Goal: Task Accomplishment & Management: Complete application form

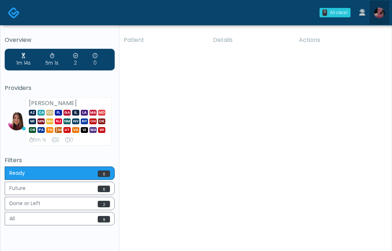
click at [383, 10] on img at bounding box center [379, 13] width 11 height 11
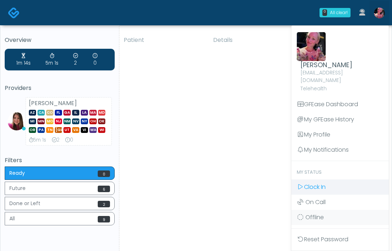
click at [317, 183] on span "Clock In" at bounding box center [315, 187] width 22 height 8
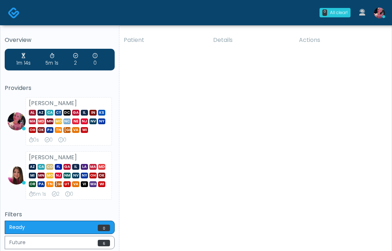
click at [9, 173] on img at bounding box center [17, 175] width 18 height 18
click at [52, 152] on div "Megan McComy AZ CA CO FL GA IL LA MA MD MI MN MO NJ NM NV NY OH OK OR PA TN TX …" at bounding box center [69, 175] width 86 height 48
click at [52, 157] on strong "[PERSON_NAME]" at bounding box center [53, 157] width 48 height 8
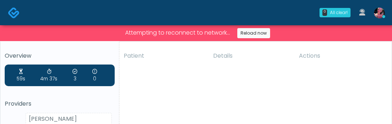
scroll to position [1, 0]
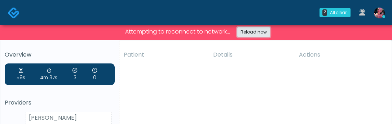
click at [257, 31] on link "Reload now" at bounding box center [253, 32] width 33 height 10
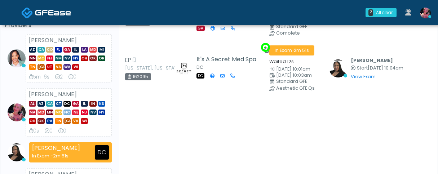
scroll to position [60, 0]
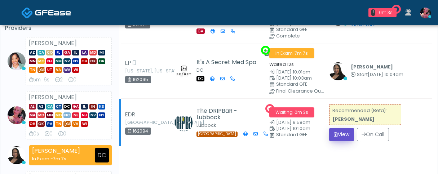
click at [335, 124] on button "View" at bounding box center [341, 134] width 25 height 13
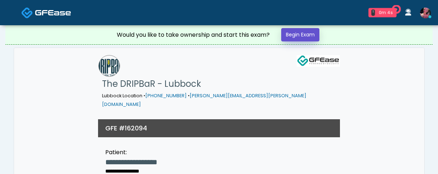
click at [300, 34] on link "Begin Exam" at bounding box center [300, 34] width 38 height 13
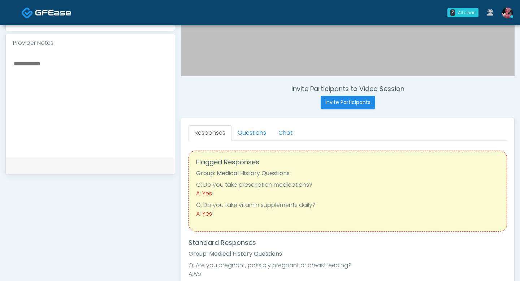
scroll to position [228, 0]
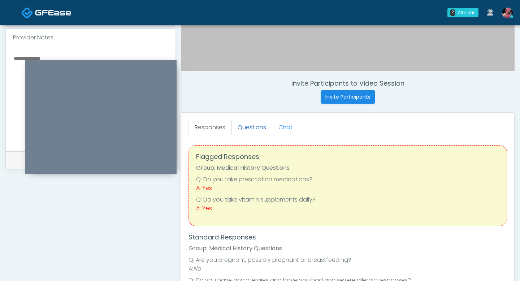
click at [255, 129] on link "Questions" at bounding box center [251, 127] width 41 height 15
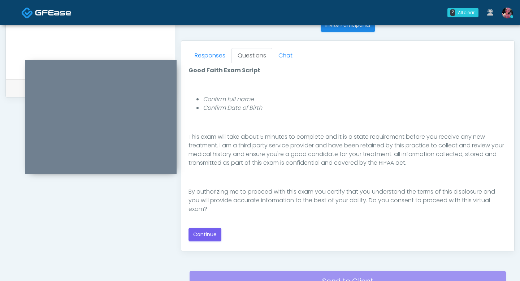
scroll to position [333, 0]
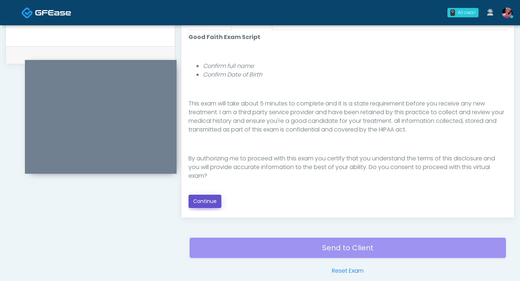
click at [209, 174] on button "Continue" at bounding box center [204, 201] width 33 height 13
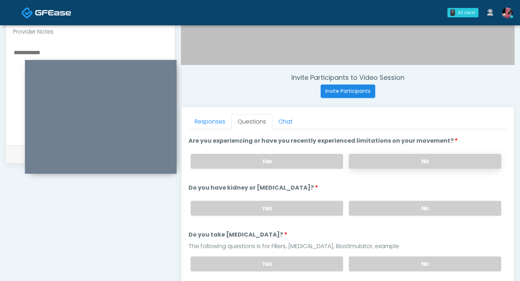
scroll to position [32, 0]
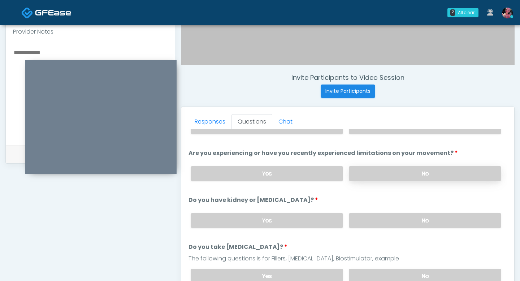
click at [375, 158] on li "Are you experiencing or have you recently experienced limitations on your movem…" at bounding box center [347, 168] width 318 height 38
click at [375, 167] on label "No" at bounding box center [425, 173] width 152 height 15
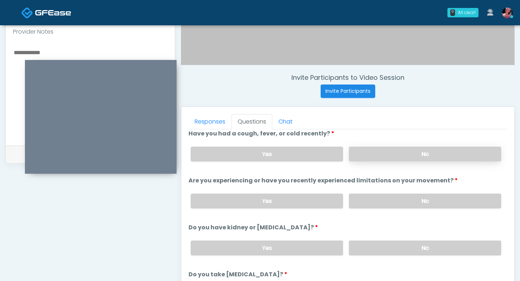
click at [376, 154] on label "No" at bounding box center [425, 154] width 152 height 15
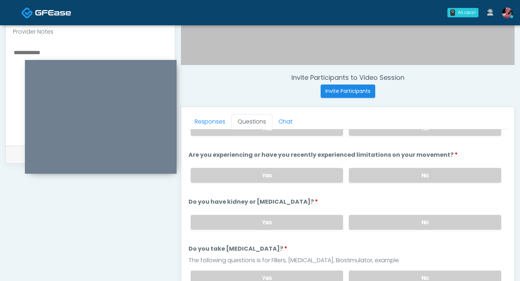
scroll to position [31, 0]
click at [386, 174] on label "No" at bounding box center [425, 221] width 152 height 15
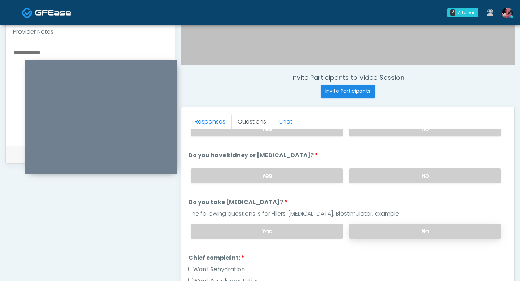
click at [383, 174] on label "No" at bounding box center [425, 231] width 152 height 15
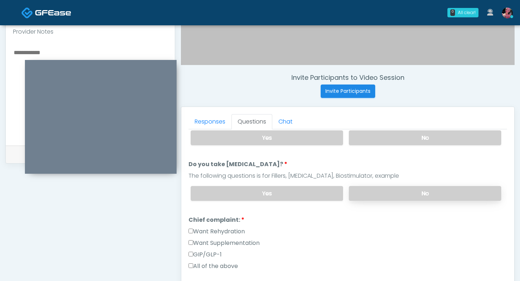
scroll to position [122, 0]
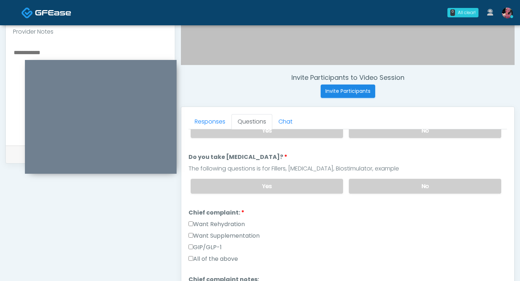
click at [206, 174] on div "Want Supplementation" at bounding box center [347, 237] width 318 height 12
click at [201, 174] on label "Want Supplementation" at bounding box center [223, 235] width 71 height 9
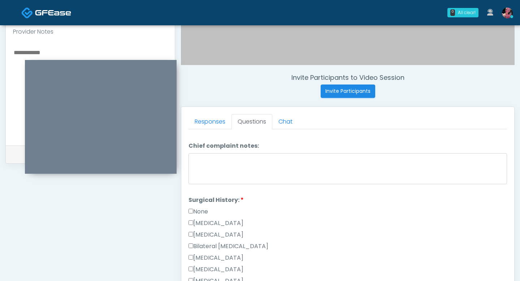
click at [204, 174] on label "None" at bounding box center [197, 211] width 19 height 9
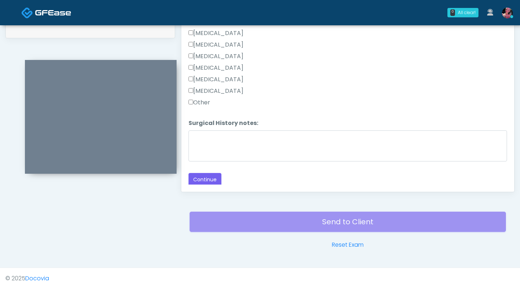
scroll to position [367, 0]
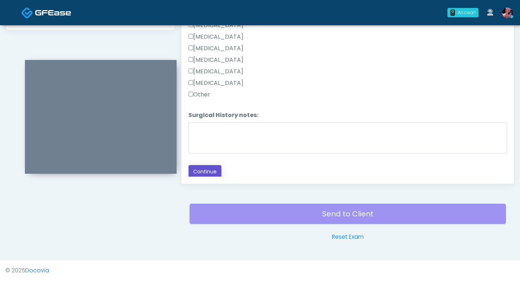
click at [205, 174] on button "Continue" at bounding box center [204, 171] width 33 height 13
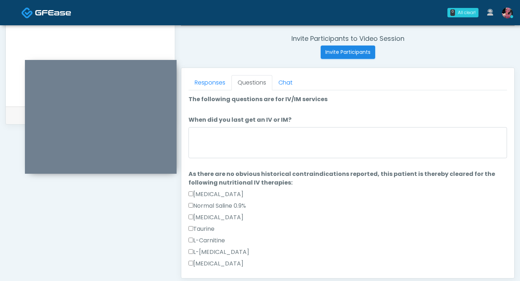
scroll to position [271, 0]
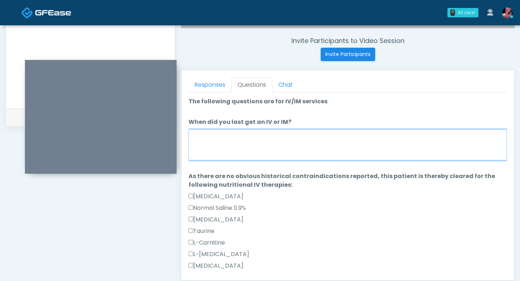
click at [293, 139] on textarea "When did you last get an IV or IM?" at bounding box center [347, 144] width 318 height 31
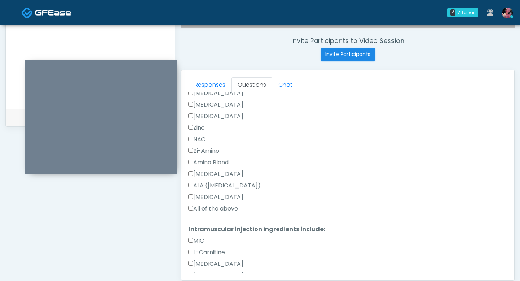
click at [199, 174] on label "All of the above" at bounding box center [212, 208] width 49 height 9
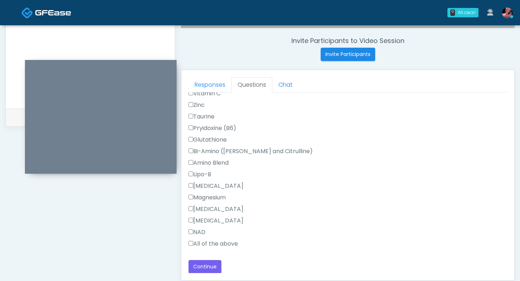
scroll to position [274, 0]
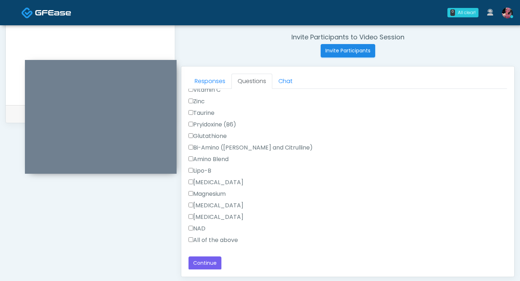
click at [223, 174] on label "All of the above" at bounding box center [212, 240] width 49 height 9
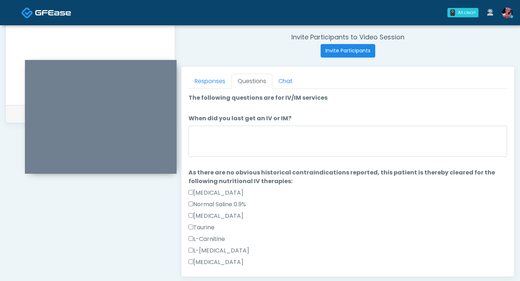
scroll to position [267, 0]
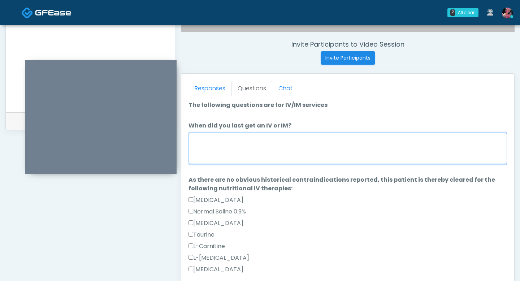
click at [218, 154] on textarea "When did you last get an IV or IM?" at bounding box center [347, 148] width 318 height 31
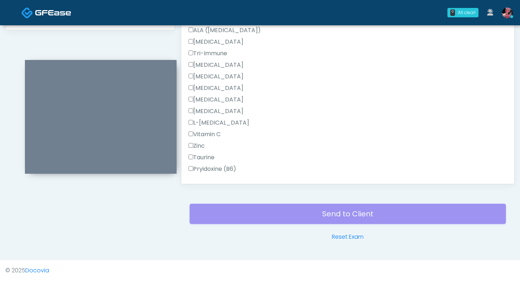
scroll to position [632, 0]
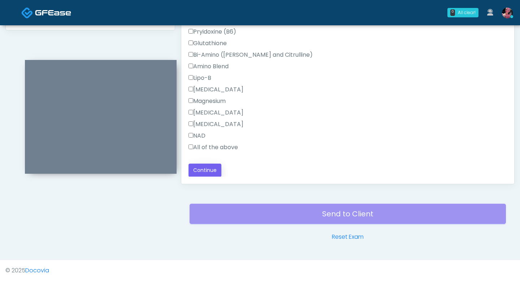
type textarea "*****"
click at [209, 163] on button "Continue" at bounding box center [204, 169] width 33 height 13
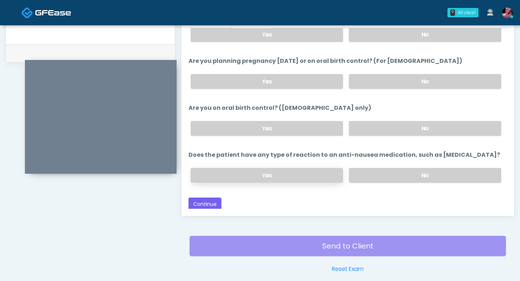
scroll to position [354, 0]
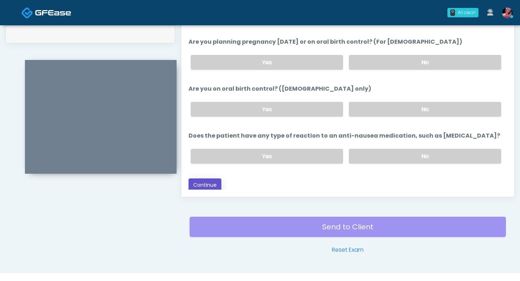
click at [203, 174] on button "Continue" at bounding box center [204, 184] width 33 height 13
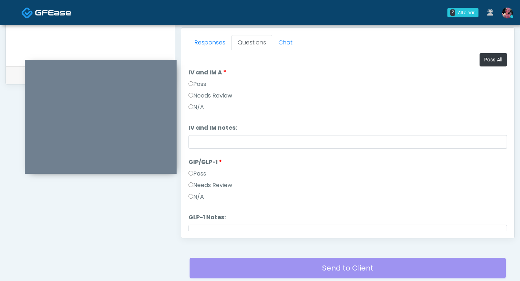
scroll to position [0, 0]
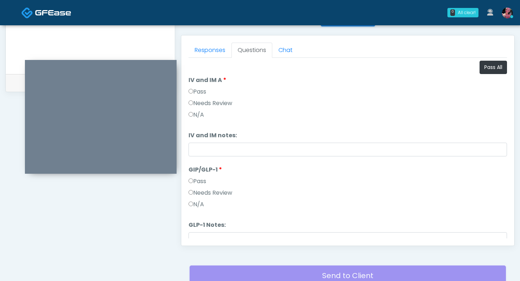
click at [198, 91] on label "Pass" at bounding box center [197, 91] width 18 height 9
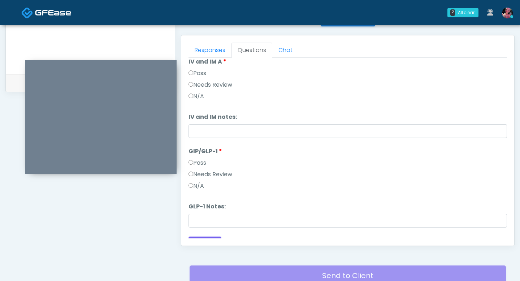
click at [201, 174] on label "N/A" at bounding box center [196, 186] width 16 height 9
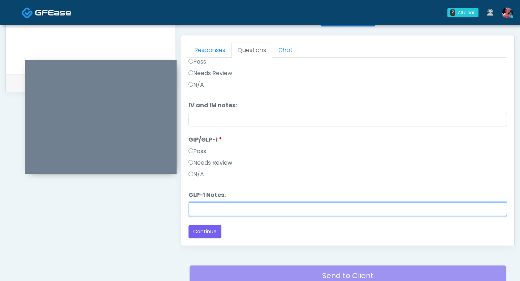
click at [198, 174] on input "GLP-1 Notes:" at bounding box center [347, 209] width 318 height 14
type input "**********"
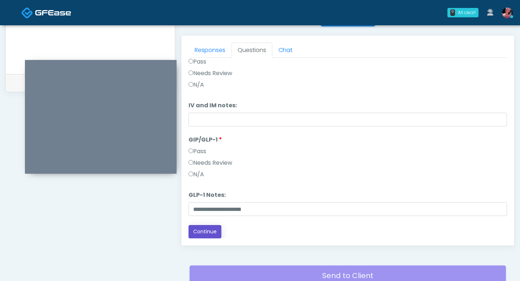
click at [205, 174] on button "Continue" at bounding box center [204, 231] width 33 height 13
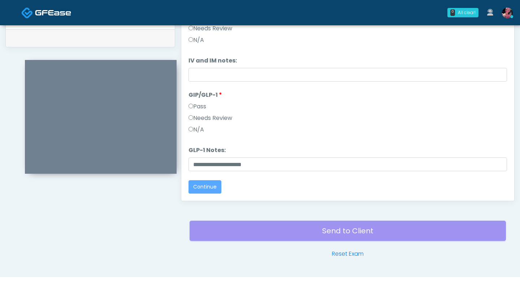
scroll to position [353, 0]
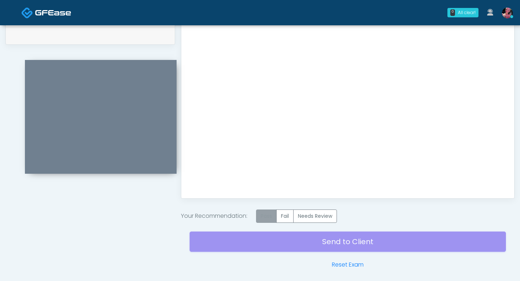
click at [265, 174] on label "Pass" at bounding box center [266, 215] width 21 height 13
click at [264, 174] on div "Send to Client Reset Exam" at bounding box center [347, 246] width 316 height 46
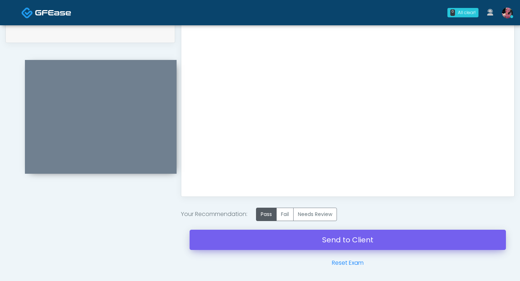
scroll to position [380, 0]
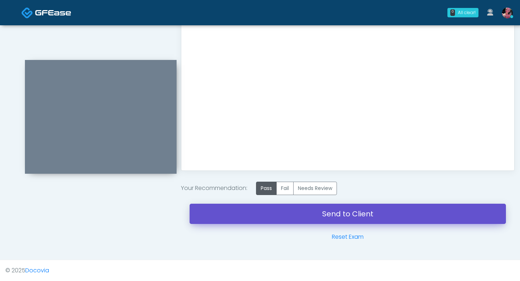
click at [261, 174] on link "Send to Client" at bounding box center [347, 214] width 316 height 20
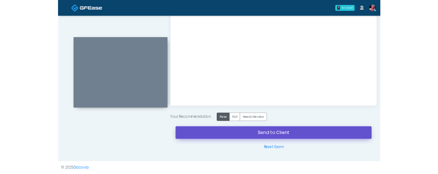
scroll to position [389, 0]
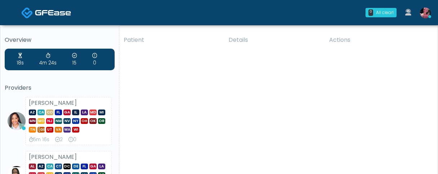
scroll to position [13, 0]
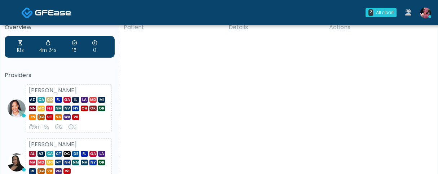
click at [67, 16] on img at bounding box center [53, 12] width 36 height 7
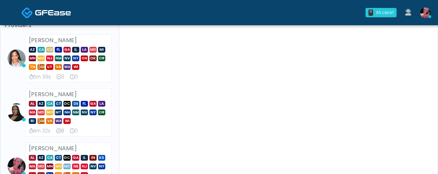
scroll to position [71, 0]
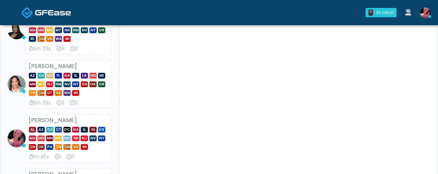
scroll to position [91, 0]
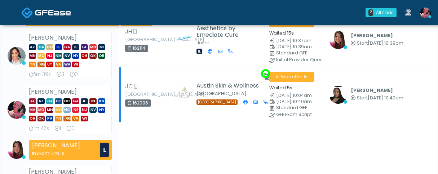
click at [342, 122] on td "Veronica Weatherspoon Start Aug 25, 10:40am View Exam | Unreview" at bounding box center [379, 94] width 108 height 55
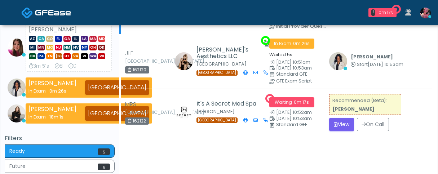
scroll to position [192, 0]
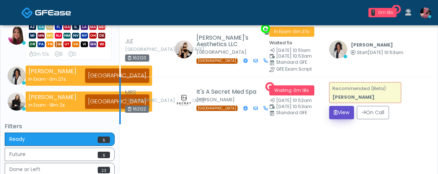
click at [339, 119] on button "View" at bounding box center [341, 112] width 25 height 13
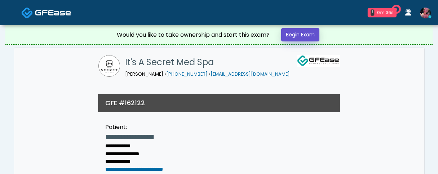
click at [299, 36] on link "Begin Exam" at bounding box center [300, 34] width 38 height 13
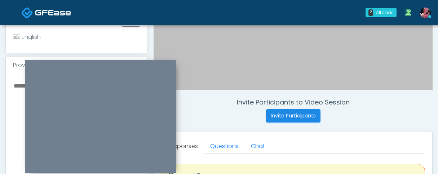
scroll to position [211, 0]
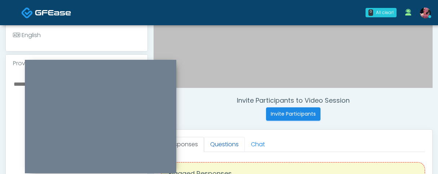
click at [229, 144] on link "Questions" at bounding box center [224, 144] width 41 height 15
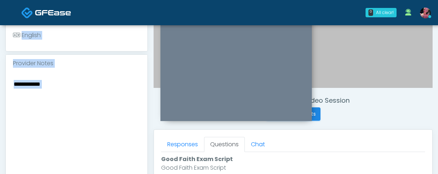
drag, startPoint x: 112, startPoint y: 65, endPoint x: 276, endPoint y: 5, distance: 175.3
click at [276, 5] on div "0 All clear! All clear! Veronica Weatherspoon In Exam - 4m 52s CA Jennifer Ekeh…" at bounding box center [219, 113] width 438 height 648
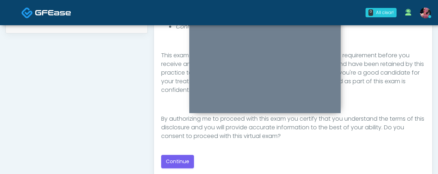
scroll to position [374, 0]
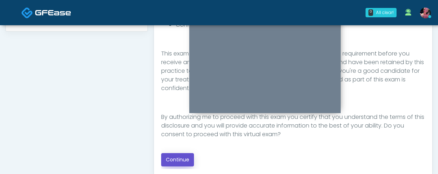
click at [177, 163] on button "Continue" at bounding box center [177, 159] width 33 height 13
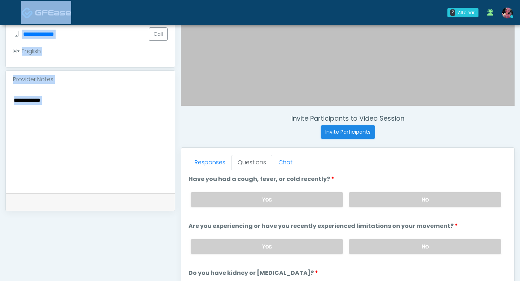
scroll to position [214, 0]
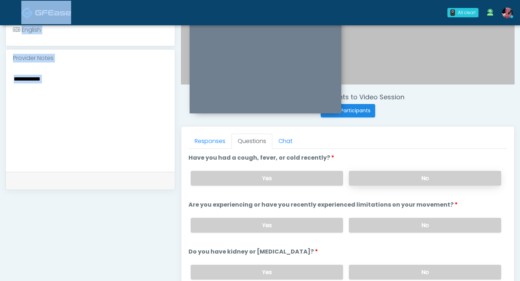
click at [384, 174] on label "No" at bounding box center [425, 178] width 152 height 15
click at [385, 174] on label "No" at bounding box center [425, 225] width 152 height 15
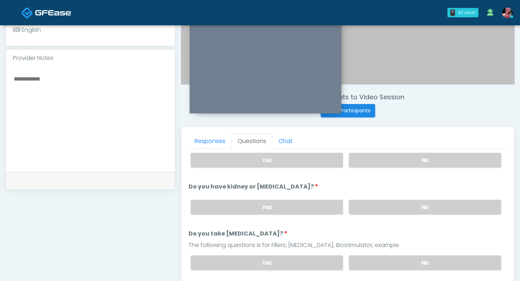
click at [385, 174] on div "Yes No" at bounding box center [346, 207] width 322 height 26
click at [385, 174] on label "No" at bounding box center [425, 207] width 152 height 15
click at [377, 174] on label "No" at bounding box center [425, 262] width 152 height 15
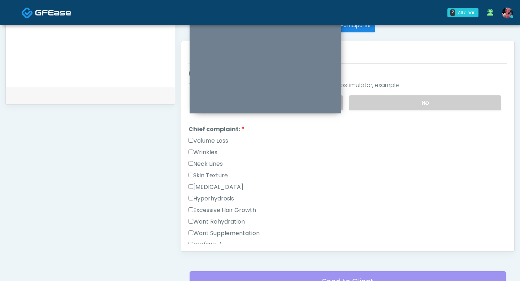
scroll to position [140, 0]
click at [210, 174] on label "Hyperpigmentation" at bounding box center [215, 186] width 55 height 9
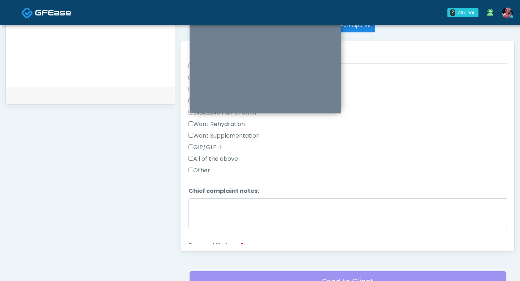
scroll to position [253, 0]
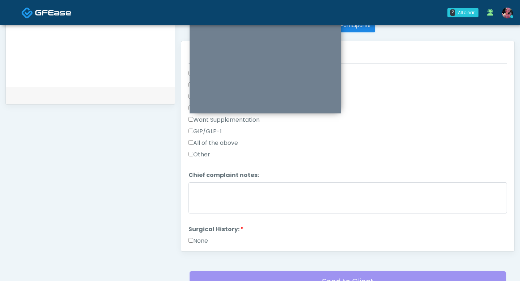
click at [194, 147] on div "All of the above" at bounding box center [347, 145] width 318 height 12
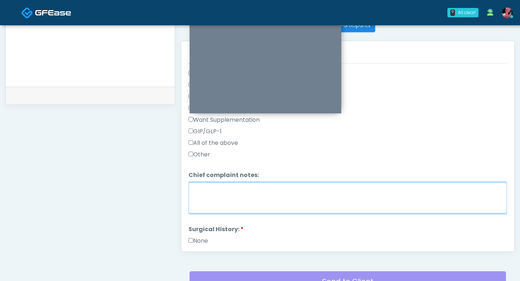
click at [204, 174] on textarea "Chief complaint notes:" at bounding box center [347, 197] width 318 height 31
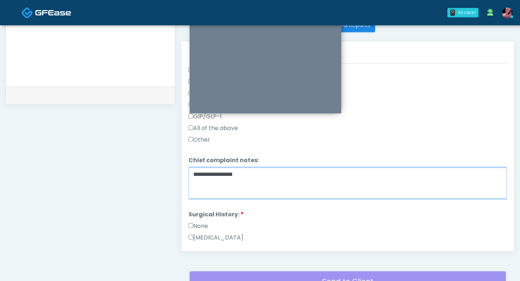
click at [204, 174] on textarea "**********" at bounding box center [347, 182] width 318 height 31
type textarea "**********"
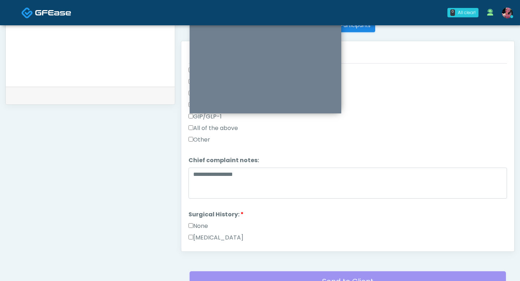
click at [199, 174] on label "None" at bounding box center [197, 226] width 19 height 9
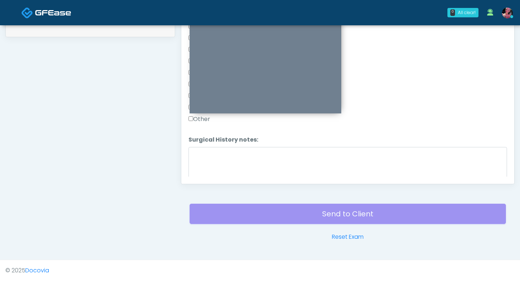
scroll to position [470, 0]
click at [207, 165] on button "Continue" at bounding box center [204, 171] width 33 height 13
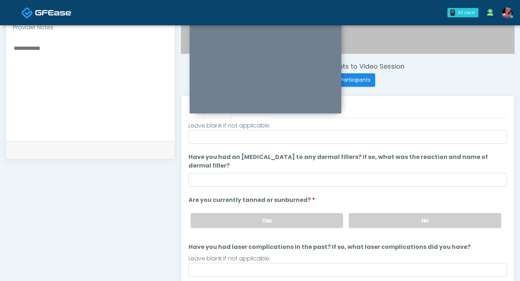
scroll to position [255, 0]
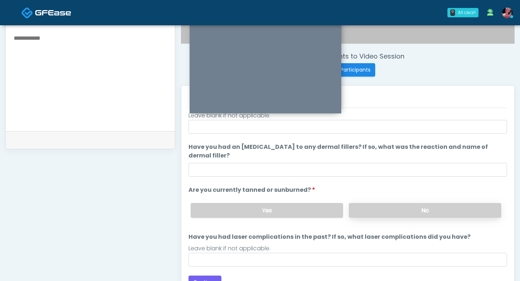
click at [371, 174] on label "No" at bounding box center [425, 210] width 152 height 15
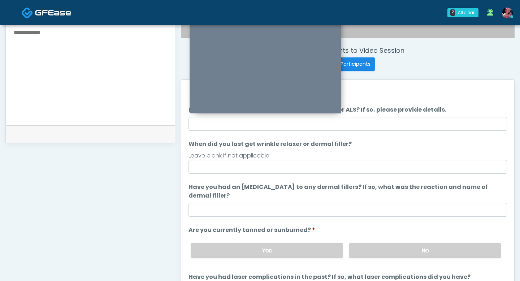
scroll to position [0, 0]
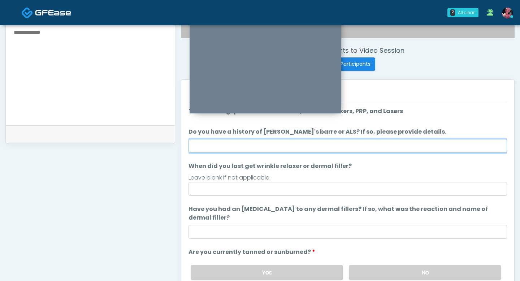
click at [263, 142] on input "Do you have a history of Guillain's barre or ALS? If so, please provide details." at bounding box center [347, 146] width 318 height 14
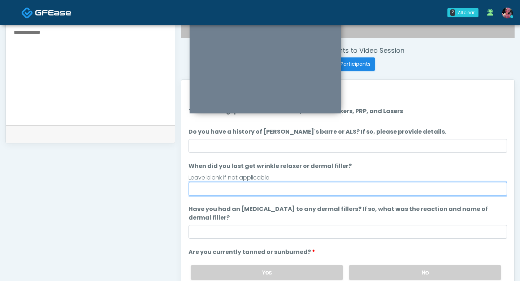
click at [242, 174] on input "When did you last get wrinkle relaxer or dermal filler?" at bounding box center [347, 189] width 318 height 14
type input "*"
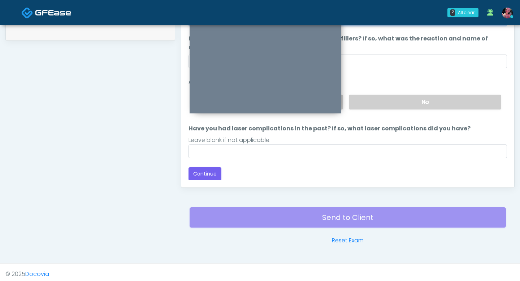
scroll to position [367, 0]
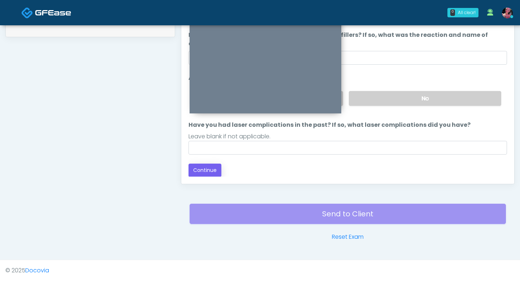
type input "**********"
click at [200, 171] on button "Continue" at bounding box center [204, 169] width 33 height 13
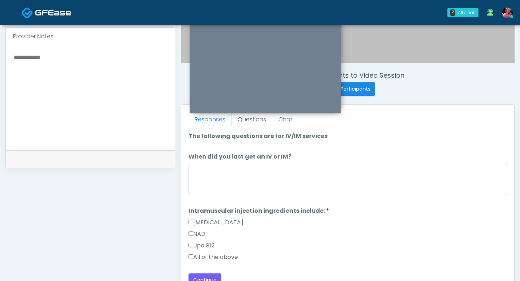
scroll to position [237, 0]
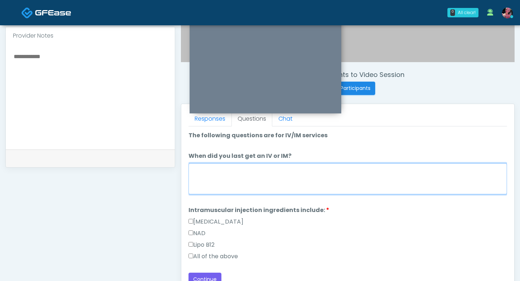
click at [308, 174] on textarea "When did you last get an IV or IM?" at bounding box center [347, 178] width 318 height 31
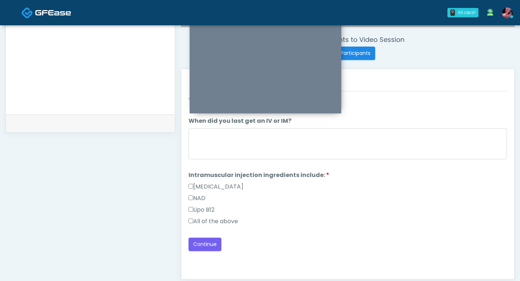
click at [228, 174] on label "All of the above" at bounding box center [212, 221] width 49 height 9
click at [226, 174] on label "All of the above" at bounding box center [212, 221] width 49 height 9
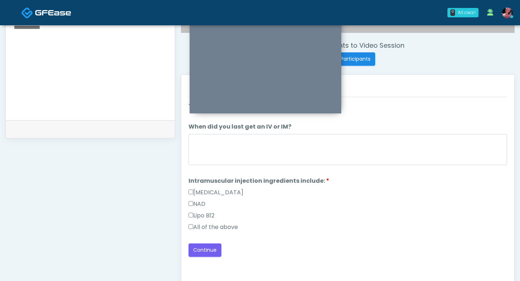
scroll to position [286, 0]
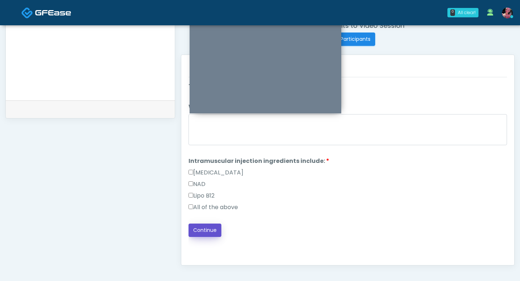
click at [204, 174] on button "Continue" at bounding box center [204, 229] width 33 height 13
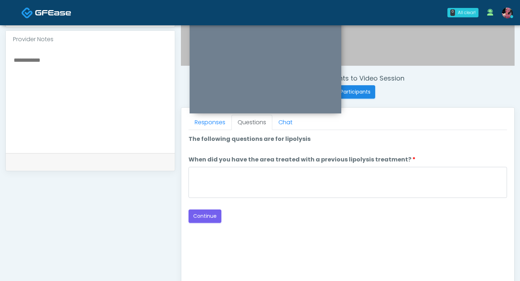
scroll to position [234, 0]
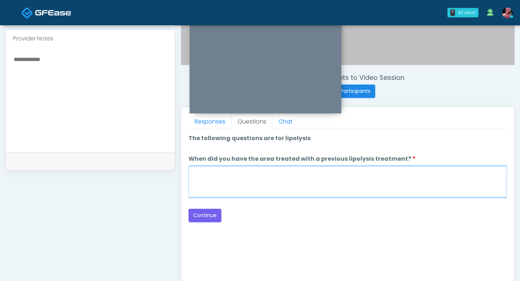
click at [264, 174] on textarea "When did you have the area treated with a previous lipolysis treatment?" at bounding box center [347, 181] width 318 height 31
type textarea "*****"
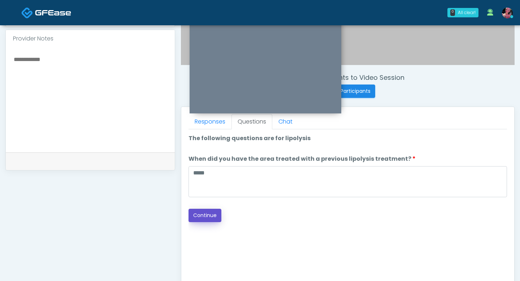
click at [210, 174] on button "Continue" at bounding box center [204, 215] width 33 height 13
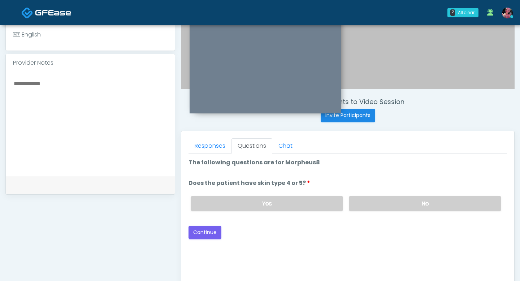
scroll to position [210, 0]
click at [393, 174] on label "No" at bounding box center [425, 202] width 152 height 15
click at [199, 174] on button "Continue" at bounding box center [204, 231] width 33 height 13
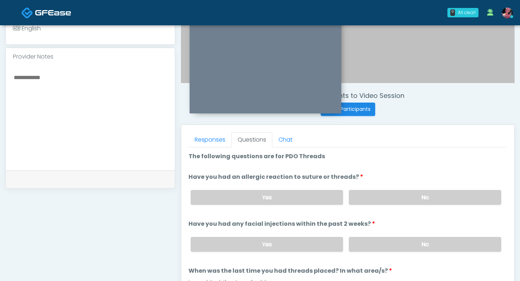
scroll to position [215, 0]
click at [366, 174] on label "No" at bounding box center [425, 197] width 152 height 15
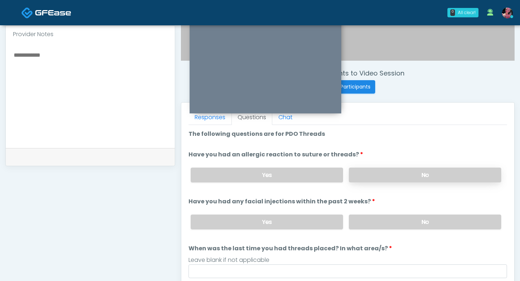
scroll to position [240, 0]
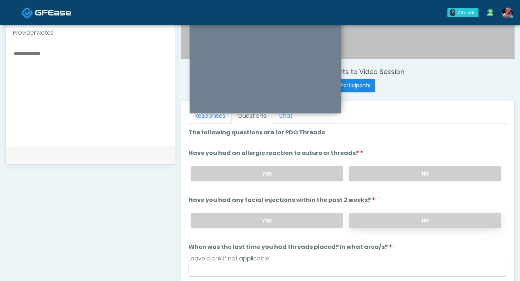
click at [372, 174] on label "No" at bounding box center [425, 220] width 152 height 15
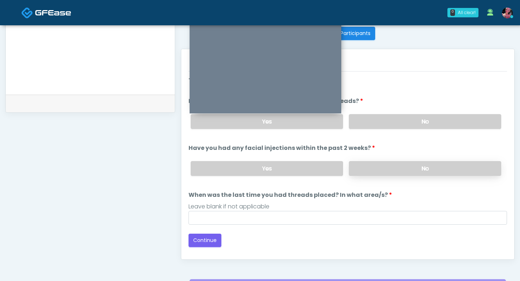
scroll to position [292, 0]
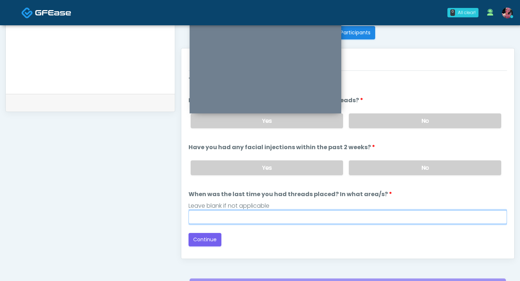
click at [266, 174] on input "When was the last time you had threads placed? In what area/s?" at bounding box center [347, 217] width 318 height 14
type input "*****"
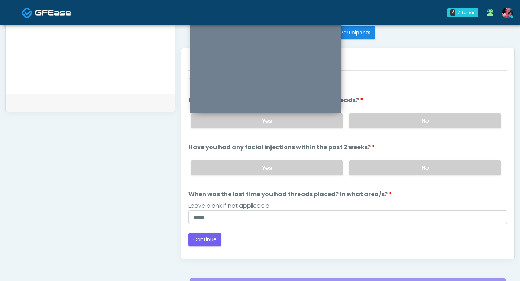
click at [200, 174] on div "Good Faith Exam Script Good Faith Exam Script INTRODUCTION Hello, my name is un…" at bounding box center [347, 161] width 318 height 180
click at [200, 174] on button "Continue" at bounding box center [204, 239] width 33 height 13
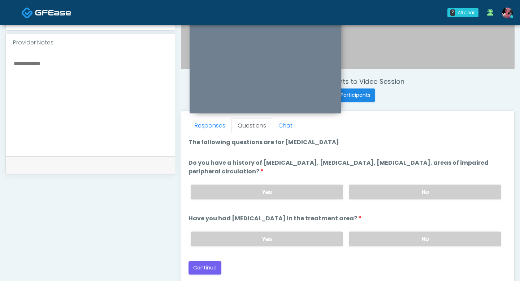
scroll to position [224, 0]
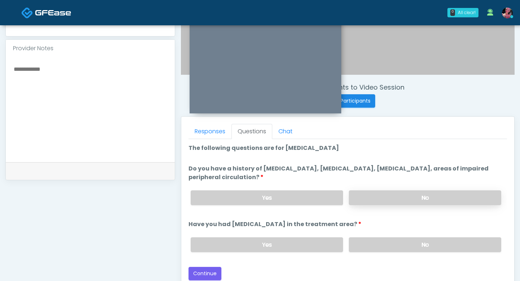
click at [378, 174] on label "No" at bounding box center [425, 197] width 152 height 15
click at [375, 174] on label "No" at bounding box center [425, 244] width 152 height 15
click at [212, 174] on button "Continue" at bounding box center [204, 273] width 33 height 13
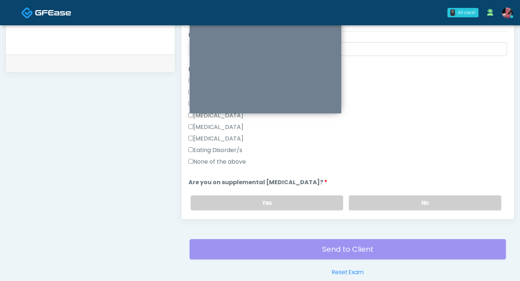
scroll to position [160, 0]
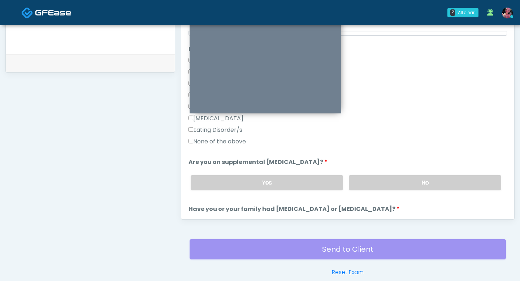
click at [213, 143] on label "None of the above" at bounding box center [216, 141] width 57 height 9
click at [422, 174] on label "No" at bounding box center [425, 182] width 152 height 15
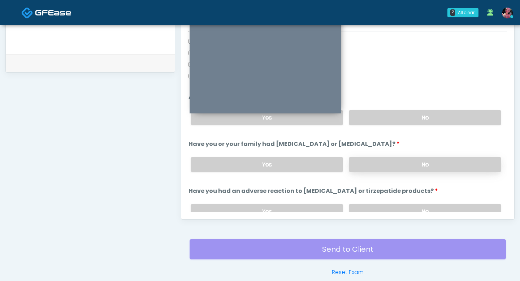
click at [416, 161] on label "No" at bounding box center [425, 164] width 152 height 15
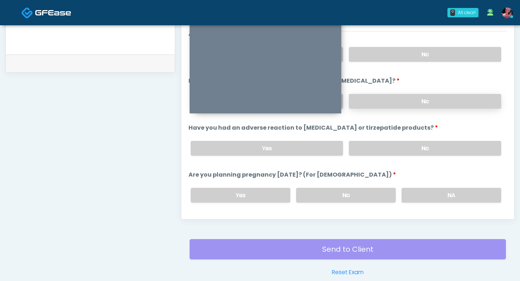
scroll to position [297, 0]
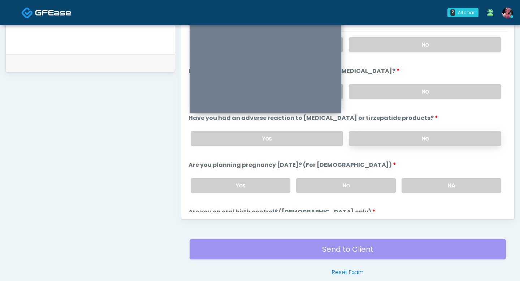
click at [412, 134] on label "No" at bounding box center [425, 138] width 152 height 15
click at [416, 174] on label "NA" at bounding box center [451, 185] width 100 height 15
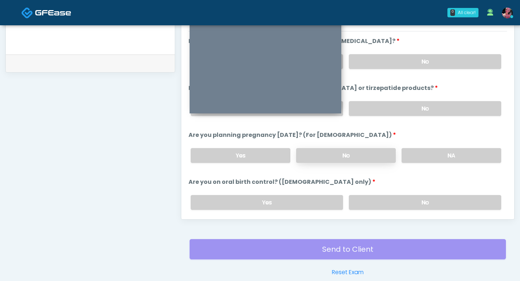
click at [352, 154] on label "No" at bounding box center [346, 155] width 100 height 15
click at [372, 174] on label "No" at bounding box center [425, 202] width 152 height 15
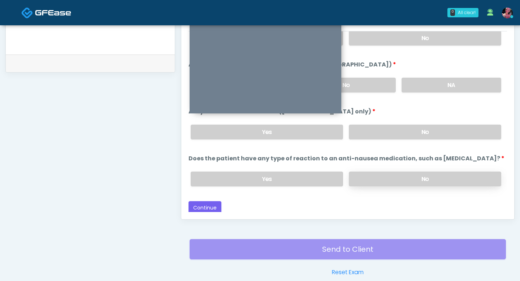
click at [377, 174] on label "No" at bounding box center [425, 178] width 152 height 15
click at [203, 174] on div "Responses Questions Chat Good Faith Exam Script Good Faith Exam Script INTRODUC…" at bounding box center [347, 114] width 333 height 210
click at [203, 174] on button "Continue" at bounding box center [204, 207] width 33 height 13
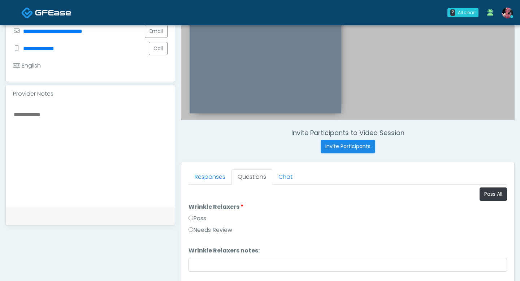
scroll to position [176, 0]
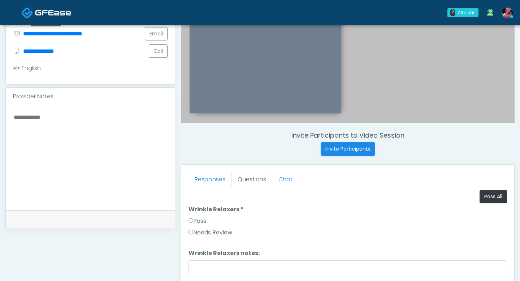
click at [196, 174] on label "Pass" at bounding box center [197, 221] width 18 height 9
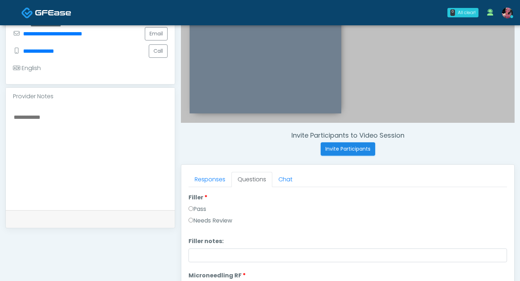
click at [197, 174] on label "Pass" at bounding box center [197, 209] width 18 height 9
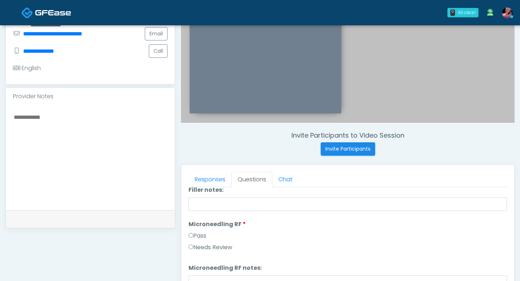
scroll to position [149, 0]
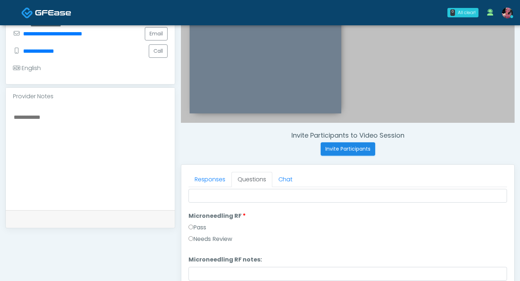
click at [198, 174] on label "Pass" at bounding box center [197, 227] width 18 height 9
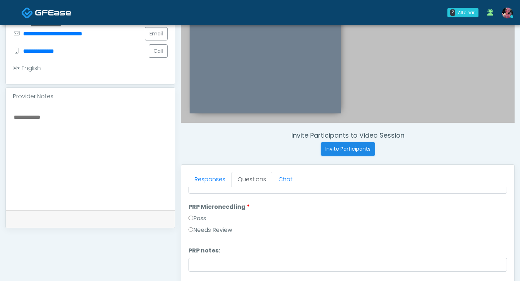
click at [198, 174] on label "Pass" at bounding box center [197, 218] width 18 height 9
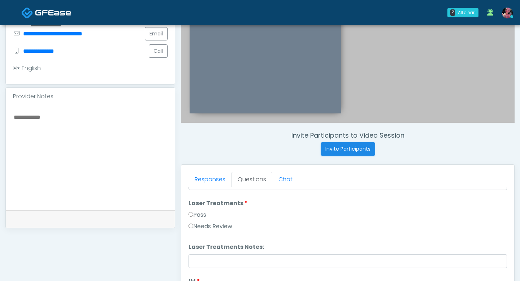
click at [197, 174] on label "Pass" at bounding box center [197, 214] width 18 height 9
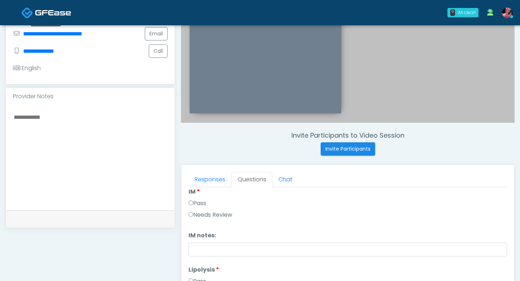
scroll to position [412, 0]
click at [197, 174] on label "Pass" at bounding box center [197, 198] width 18 height 9
click at [201, 174] on label "Pass" at bounding box center [197, 206] width 18 height 9
click at [195, 174] on label "Pass" at bounding box center [197, 222] width 18 height 9
click at [195, 174] on label "Pass" at bounding box center [197, 224] width 18 height 9
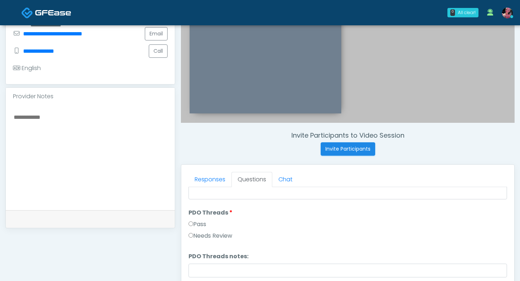
click at [195, 174] on label "Pass" at bounding box center [197, 224] width 18 height 9
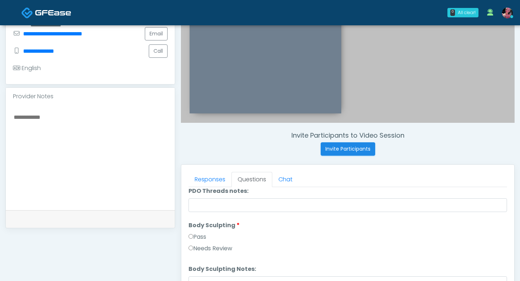
click at [194, 174] on label "Pass" at bounding box center [197, 236] width 18 height 9
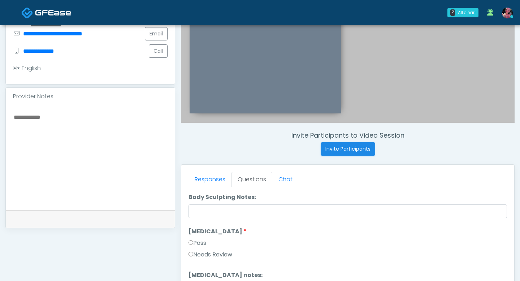
scroll to position [837, 0]
click at [193, 174] on label "Pass" at bounding box center [197, 241] width 18 height 9
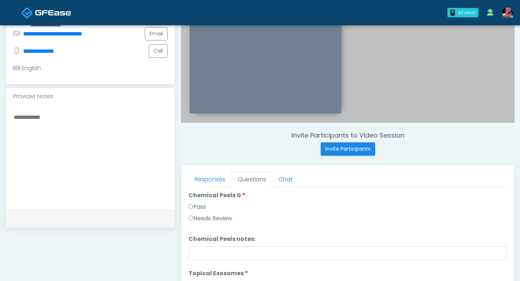
scroll to position [952, 0]
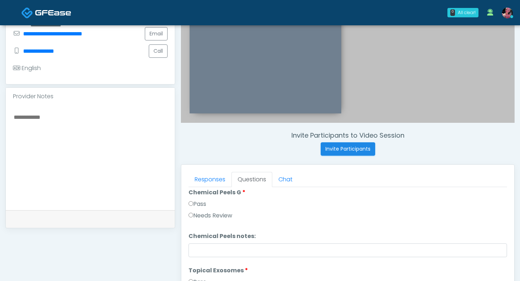
click at [197, 174] on label "Pass" at bounding box center [197, 204] width 18 height 9
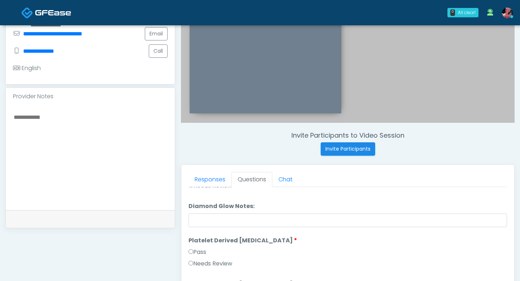
scroll to position [1306, 0]
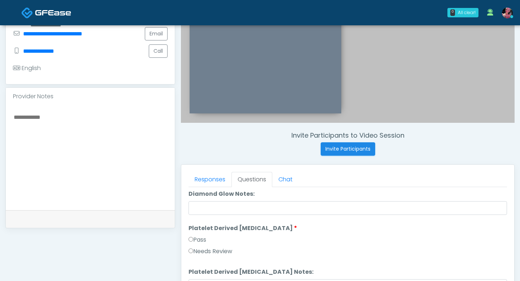
click at [197, 174] on label "Pass" at bounding box center [197, 239] width 18 height 9
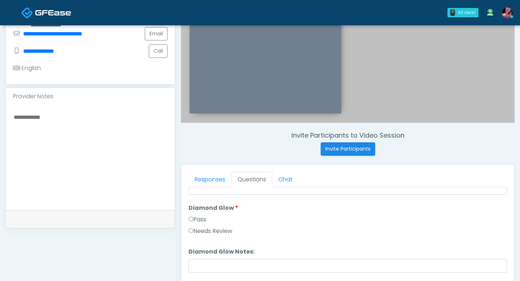
click at [196, 174] on label "Pass" at bounding box center [197, 219] width 18 height 9
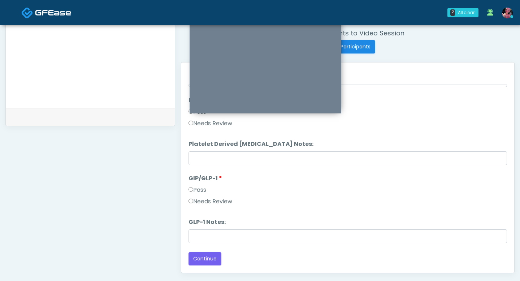
scroll to position [279, 0]
click at [202, 174] on label "Needs Review" at bounding box center [210, 200] width 44 height 9
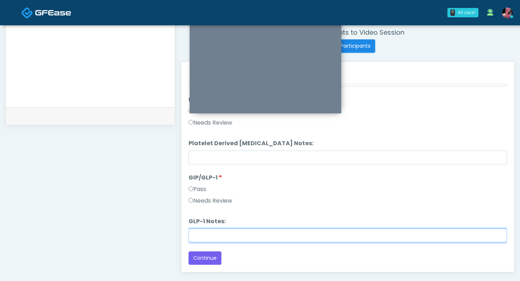
click at [202, 174] on input "GLP-1 Notes:" at bounding box center [347, 235] width 318 height 14
type input "**********"
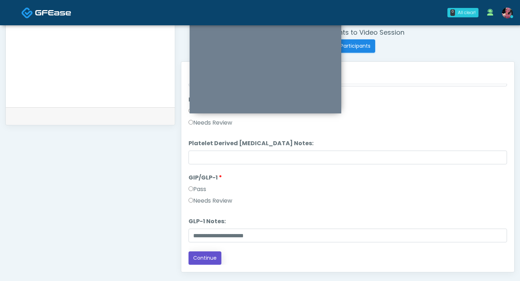
click at [202, 174] on button "Continue" at bounding box center [204, 257] width 33 height 13
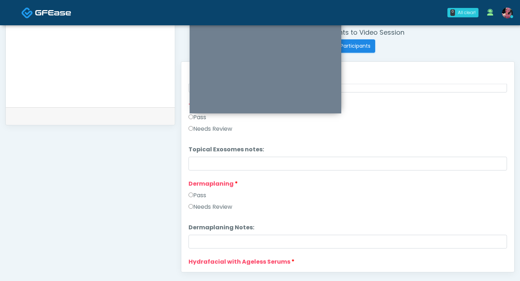
click at [204, 174] on label "Pass" at bounding box center [197, 195] width 18 height 9
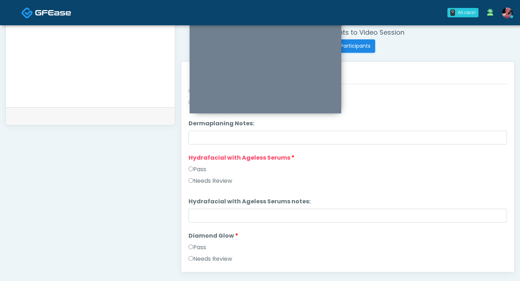
click at [203, 172] on label "Pass" at bounding box center [197, 169] width 18 height 9
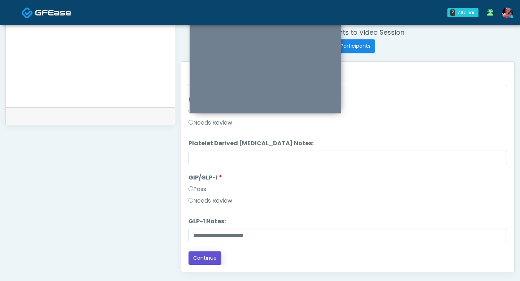
click at [206, 174] on button "Continue" at bounding box center [204, 257] width 33 height 13
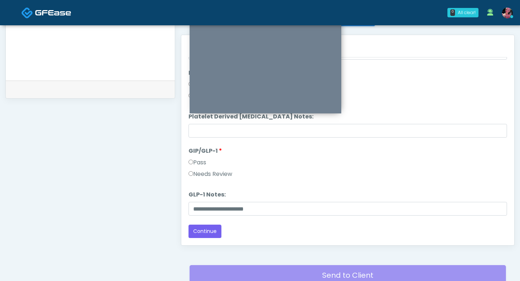
scroll to position [311, 0]
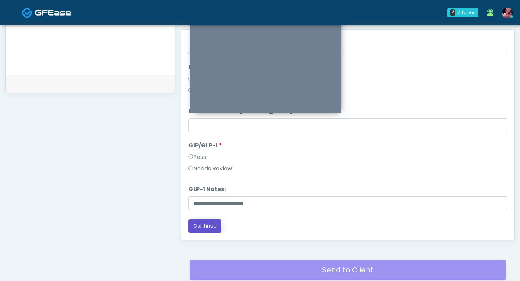
click at [208, 174] on button "Continue" at bounding box center [204, 225] width 33 height 13
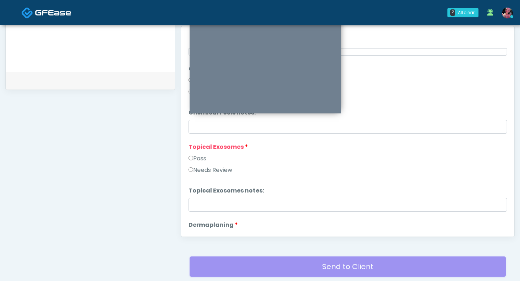
scroll to position [954, 0]
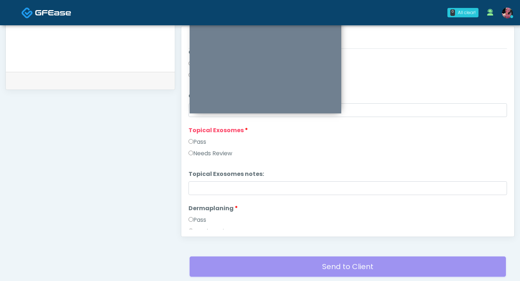
click at [206, 141] on label "Pass" at bounding box center [197, 141] width 18 height 9
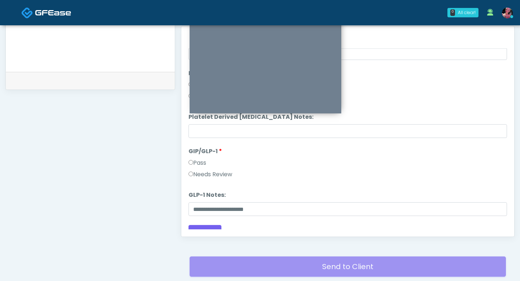
scroll to position [1332, 0]
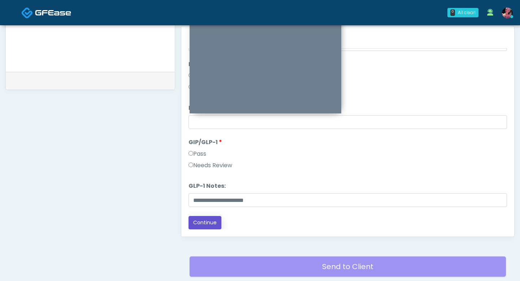
click at [204, 174] on button "Continue" at bounding box center [204, 222] width 33 height 13
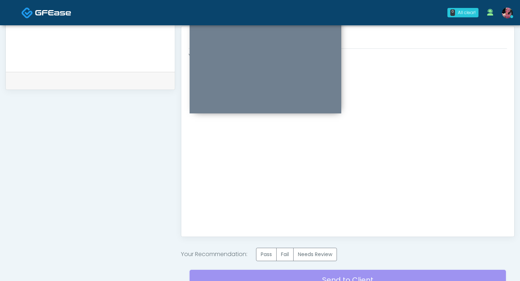
scroll to position [0, 0]
click at [263, 174] on label "Pass" at bounding box center [266, 254] width 21 height 13
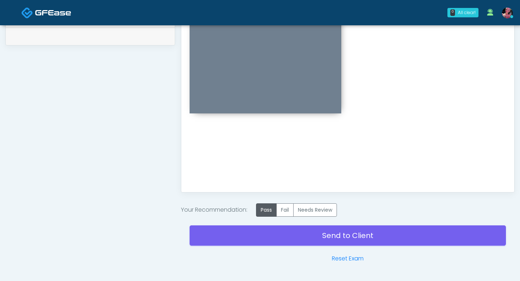
scroll to position [367, 0]
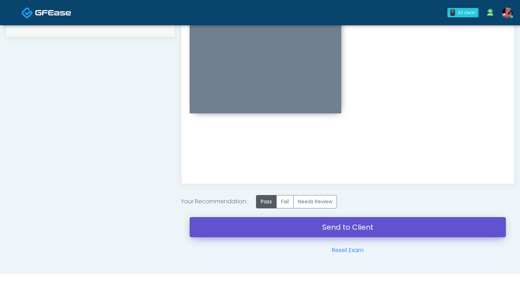
click at [250, 174] on link "Send to Client" at bounding box center [347, 227] width 316 height 20
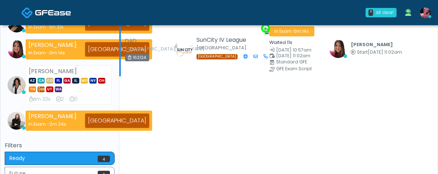
scroll to position [131, 0]
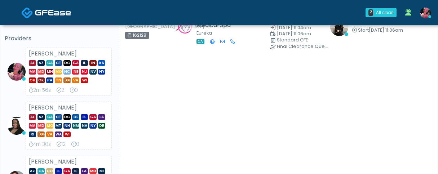
scroll to position [50, 0]
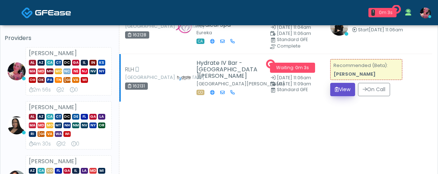
click at [340, 93] on button "View" at bounding box center [343, 89] width 25 height 13
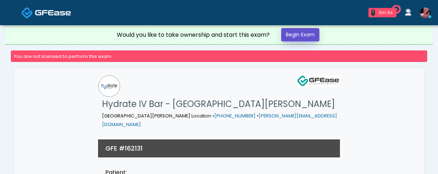
click at [297, 40] on link "Begin Exam" at bounding box center [300, 34] width 38 height 13
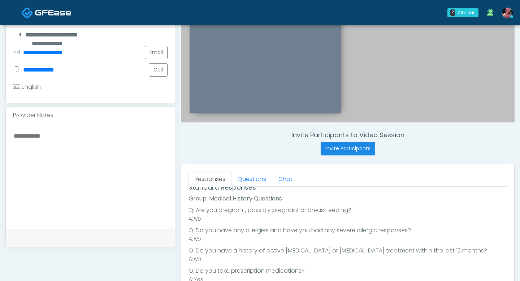
scroll to position [82, 0]
click at [251, 174] on link "Questions" at bounding box center [251, 178] width 41 height 15
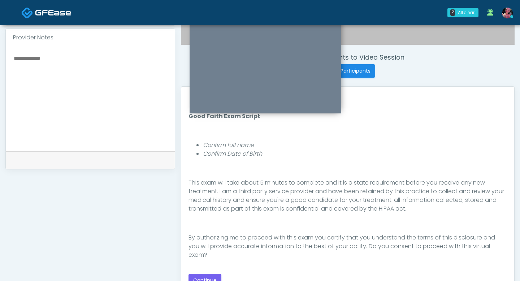
scroll to position [296, 0]
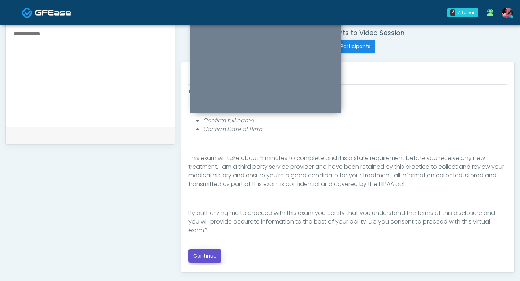
click at [204, 174] on button "Continue" at bounding box center [204, 255] width 33 height 13
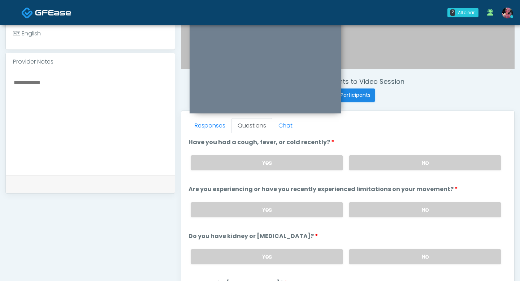
scroll to position [246, 0]
click at [369, 159] on label "No" at bounding box center [425, 163] width 152 height 15
click at [367, 174] on label "No" at bounding box center [425, 210] width 152 height 15
click at [376, 174] on label "No" at bounding box center [425, 257] width 152 height 15
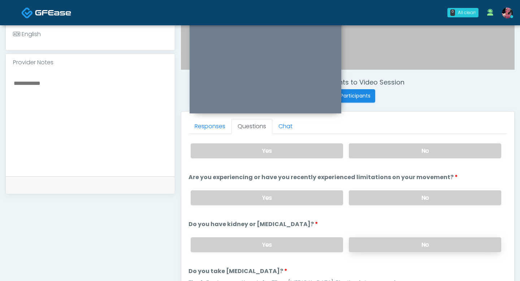
scroll to position [13, 0]
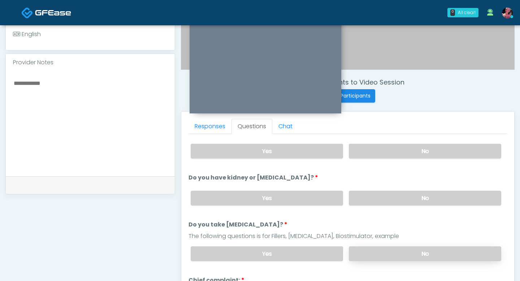
click at [376, 174] on label "No" at bounding box center [425, 253] width 152 height 15
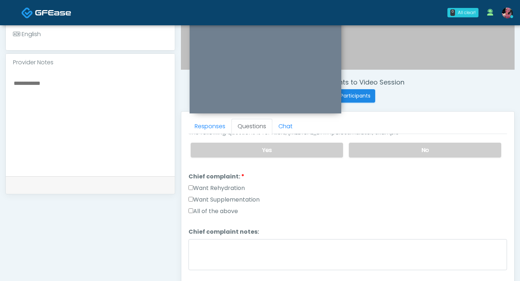
scroll to position [169, 0]
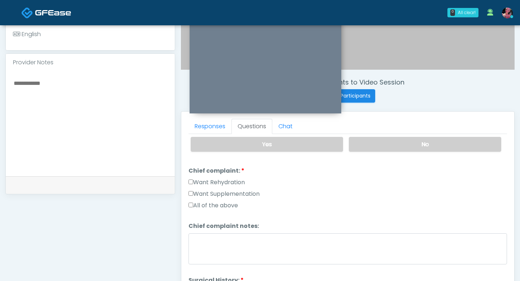
click at [228, 174] on label "Want Rehydration" at bounding box center [216, 182] width 56 height 9
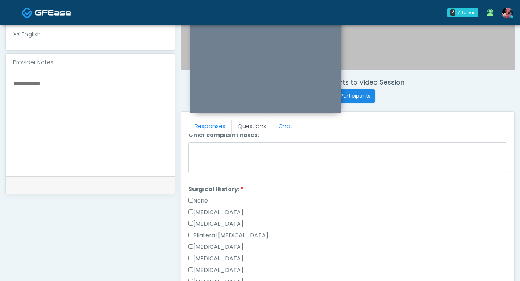
click at [206, 174] on label "None" at bounding box center [197, 200] width 19 height 9
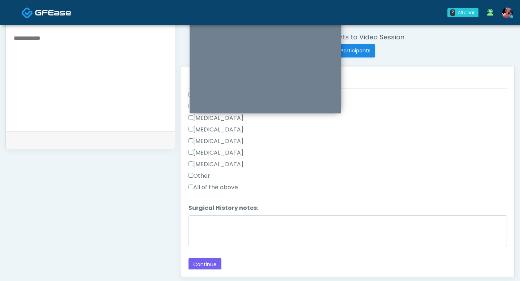
scroll to position [319, 0]
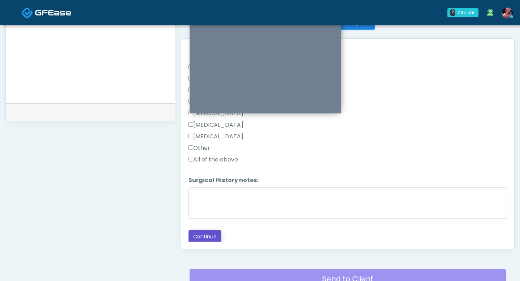
click at [206, 174] on button "Continue" at bounding box center [204, 236] width 33 height 13
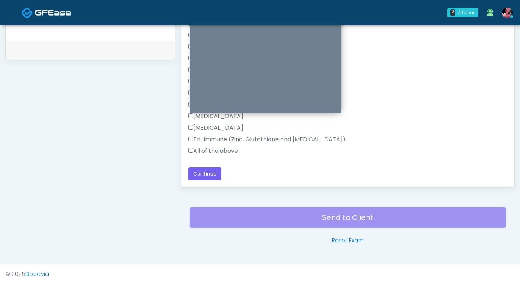
scroll to position [384, 0]
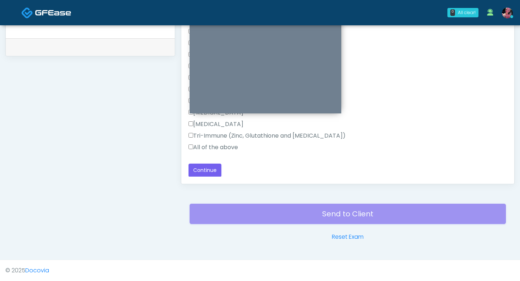
click at [226, 148] on label "All of the above" at bounding box center [212, 147] width 49 height 9
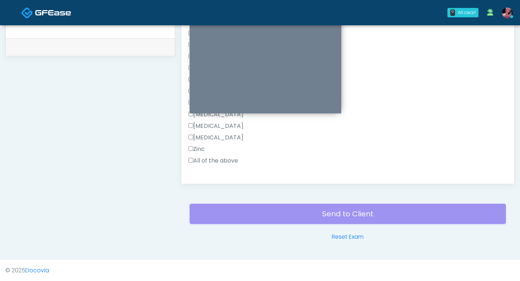
scroll to position [175, 0]
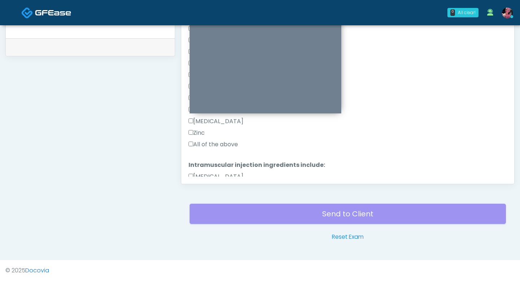
click at [218, 136] on div "Zinc" at bounding box center [347, 134] width 318 height 12
click at [218, 141] on label "All of the above" at bounding box center [212, 144] width 49 height 9
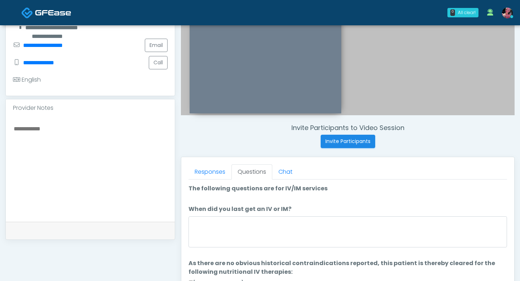
scroll to position [202, 0]
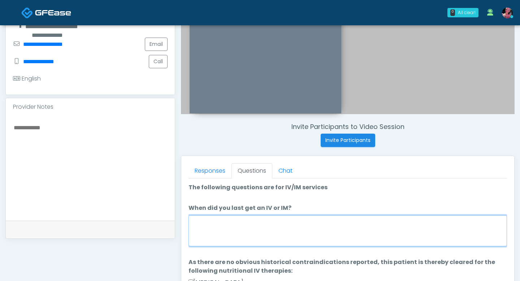
click at [211, 174] on textarea "When did you last get an IV or IM?" at bounding box center [347, 230] width 318 height 31
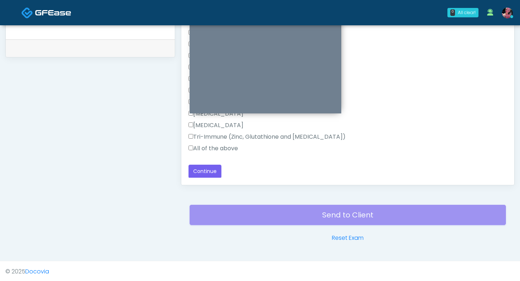
scroll to position [384, 0]
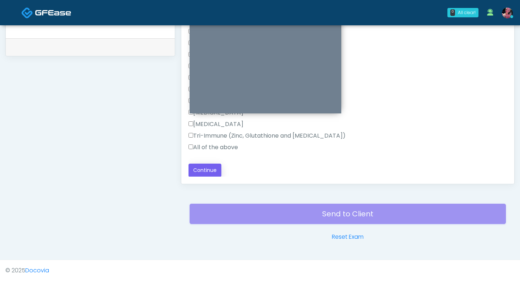
type textarea "**********"
click at [199, 170] on button "Continue" at bounding box center [204, 169] width 33 height 13
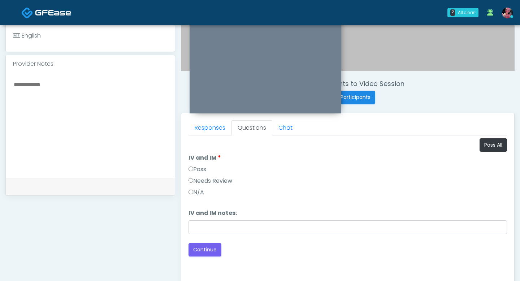
scroll to position [245, 0]
click at [191, 163] on li "IV and IM IV and IM Pass Needs Review N/A" at bounding box center [347, 177] width 318 height 46
click at [191, 165] on label "Pass" at bounding box center [197, 169] width 18 height 9
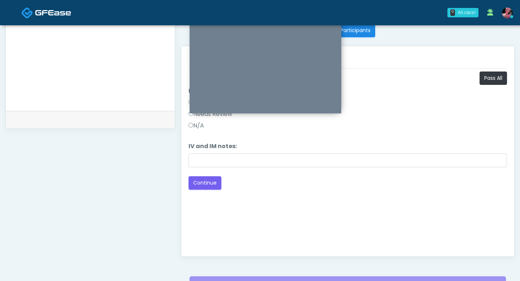
click at [196, 174] on div "Loading... Connecting to your agent... Please wait while we prepare your person…" at bounding box center [347, 130] width 318 height 118
click at [196, 174] on button "Continue" at bounding box center [204, 182] width 33 height 13
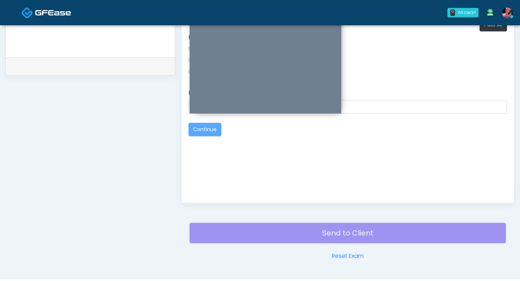
scroll to position [366, 0]
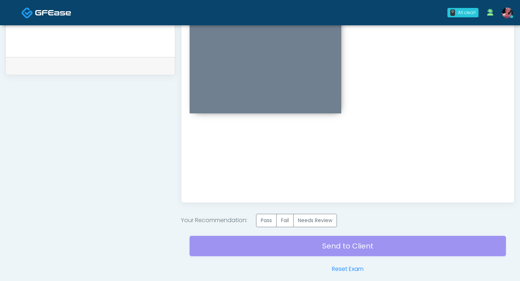
click at [272, 174] on label "Pass" at bounding box center [266, 220] width 21 height 13
click at [272, 174] on div "Send to Client Reset Exam" at bounding box center [347, 250] width 316 height 46
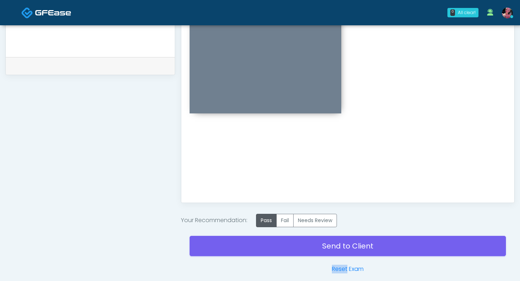
click at [272, 174] on div "Send to Client Reset Exam" at bounding box center [347, 250] width 316 height 46
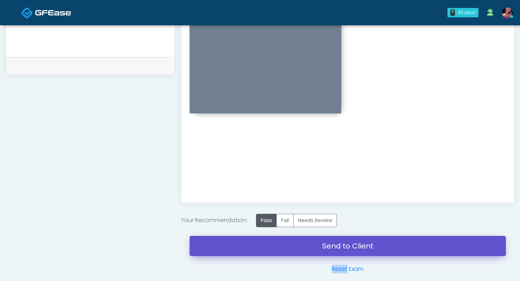
click at [272, 174] on link "Send to Client" at bounding box center [347, 246] width 316 height 20
click at [296, 174] on link "Send to Client" at bounding box center [347, 246] width 316 height 20
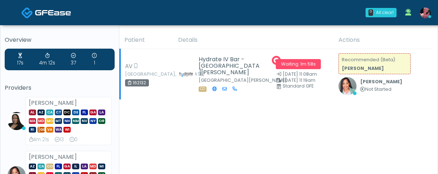
click at [328, 76] on small "[DATE] 11:08am" at bounding box center [303, 74] width 54 height 5
click at [375, 70] on strong "[PERSON_NAME]" at bounding box center [363, 68] width 42 height 6
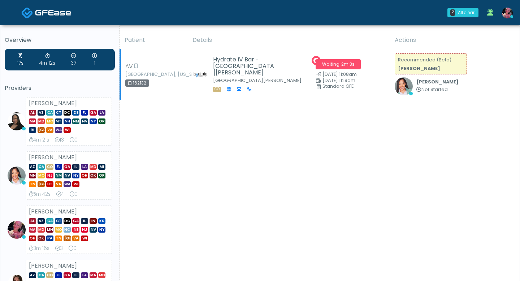
click at [244, 92] on div "CO" at bounding box center [244, 89] width 63 height 6
click at [405, 53] on td "Recommended (Beta): [PERSON_NAME] [PERSON_NAME] Not Started View Exam | Unreview" at bounding box center [452, 74] width 124 height 51
click at [405, 57] on small "Recommended (Beta): [PERSON_NAME]" at bounding box center [425, 64] width 54 height 15
click at [361, 57] on td "Waiting · 2m 4s [DATE] 11:08am [DATE] 11:19am Standard GFE" at bounding box center [350, 74] width 79 height 51
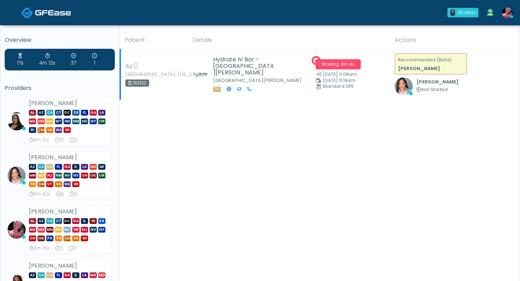
click at [356, 68] on span "Waiting · 2m 4s" at bounding box center [337, 64] width 45 height 10
click at [335, 65] on span "Waiting · 2m 5s" at bounding box center [337, 64] width 45 height 10
click at [145, 66] on div "AV" at bounding box center [145, 66] width 40 height 9
click at [146, 76] on small "[GEOGRAPHIC_DATA], [US_STATE]" at bounding box center [145, 74] width 40 height 4
click at [145, 88] on td "AV Cheyenne, Wyoming 162132" at bounding box center [154, 74] width 68 height 51
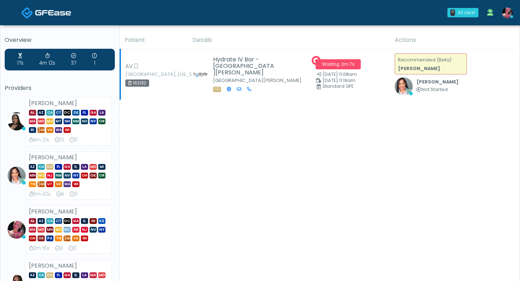
click at [432, 66] on strong "[PERSON_NAME]" at bounding box center [419, 68] width 42 height 6
click at [438, 90] on small "Not Started" at bounding box center [437, 89] width 42 height 5
click at [421, 90] on icon at bounding box center [418, 89] width 5 height 5
click at [400, 84] on div at bounding box center [403, 86] width 18 height 18
click at [414, 68] on strong "[PERSON_NAME]" at bounding box center [419, 68] width 42 height 6
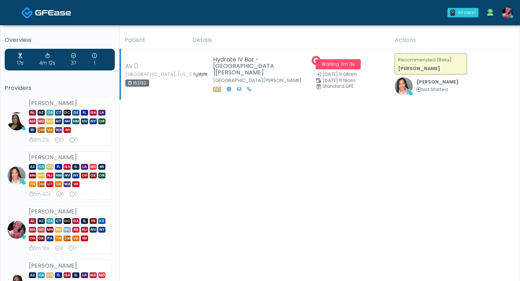
click at [349, 69] on span "Waiting · 2m 11s" at bounding box center [337, 64] width 45 height 10
click at [344, 64] on span "Waiting · 2m 11s" at bounding box center [337, 64] width 45 height 10
click at [239, 58] on h5 "Hydrate IV Bar - [GEOGRAPHIC_DATA][PERSON_NAME]" at bounding box center [244, 65] width 63 height 19
click at [119, 75] on div "Overview 17s 4m 12s 37 1 Providers Veronica Weatherspoon AL AZ CA CT DC DE FL G…" at bounding box center [59, 264] width 119 height 485
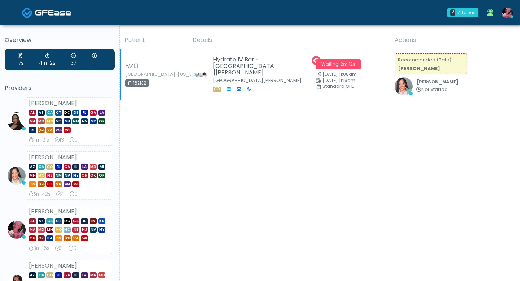
click at [125, 74] on small "[GEOGRAPHIC_DATA], [US_STATE]" at bounding box center [145, 74] width 40 height 4
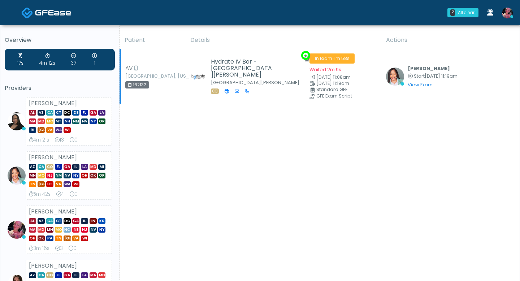
click at [341, 74] on span "[DATE] 11:08am" at bounding box center [333, 77] width 34 height 6
click at [323, 55] on span "In Exam · 1m 59s" at bounding box center [331, 58] width 45 height 10
click at [250, 53] on td "Hydrate IV Bar - [GEOGRAPHIC_DATA][PERSON_NAME] [GEOGRAPHIC_DATA][PERSON_NAME] …" at bounding box center [245, 76] width 119 height 55
click at [250, 58] on h5 "Hydrate IV Bar - [GEOGRAPHIC_DATA][PERSON_NAME]" at bounding box center [242, 67] width 63 height 19
click at [414, 73] on span "Start" at bounding box center [419, 76] width 11 height 6
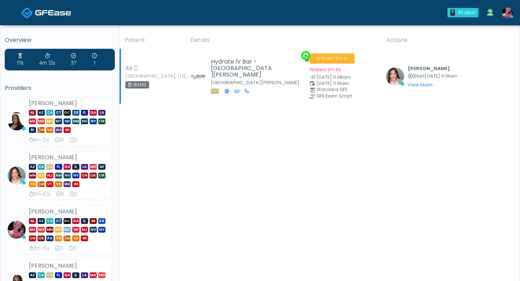
click at [414, 73] on span "Start" at bounding box center [419, 76] width 11 height 6
click at [412, 80] on div "View Exam | Unreview" at bounding box center [432, 84] width 50 height 9
click at [412, 84] on link "View Exam" at bounding box center [419, 85] width 25 height 6
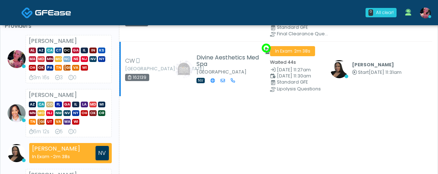
scroll to position [32, 0]
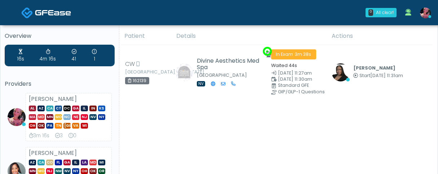
scroll to position [6, 0]
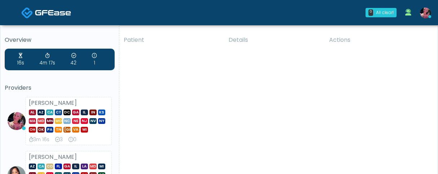
scroll to position [1, 0]
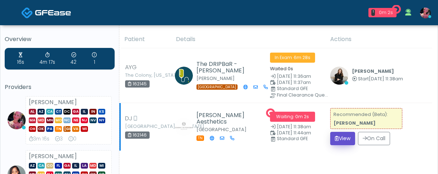
click at [345, 141] on button "View" at bounding box center [343, 138] width 25 height 13
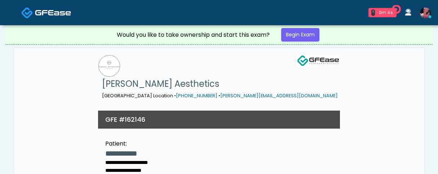
click at [304, 42] on div "Would you like to take ownership and start this exam? Begin Exam" at bounding box center [219, 34] width 217 height 19
click at [304, 39] on link "Begin Exam" at bounding box center [300, 34] width 38 height 13
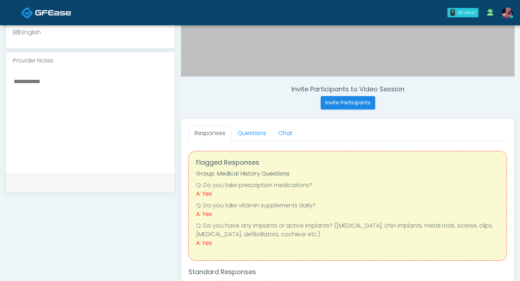
scroll to position [223, 0]
click at [256, 130] on link "Questions" at bounding box center [251, 132] width 41 height 15
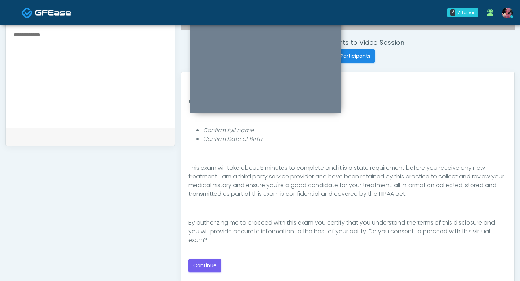
scroll to position [18, 0]
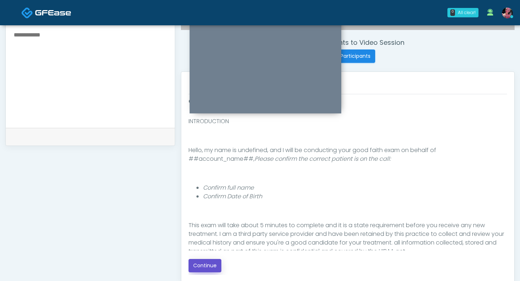
drag, startPoint x: 209, startPoint y: 269, endPoint x: 161, endPoint y: 190, distance: 92.8
click at [208, 174] on button "Continue" at bounding box center [204, 265] width 33 height 13
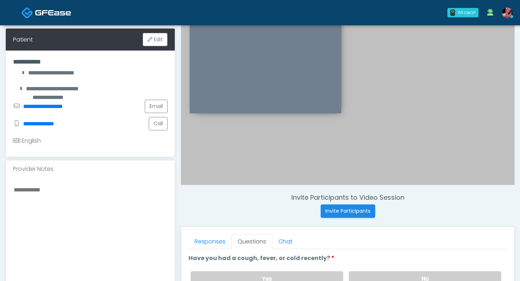
scroll to position [103, 0]
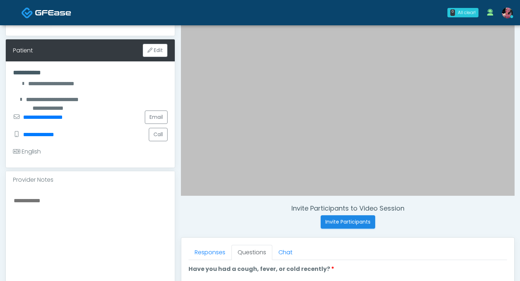
click at [135, 174] on textarea at bounding box center [90, 240] width 154 height 88
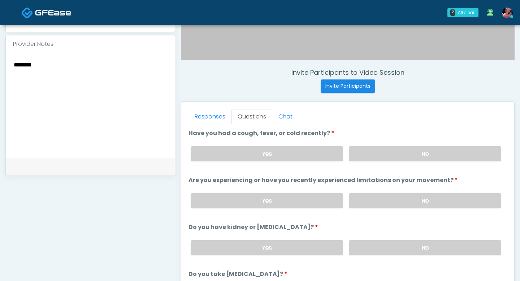
scroll to position [4, 0]
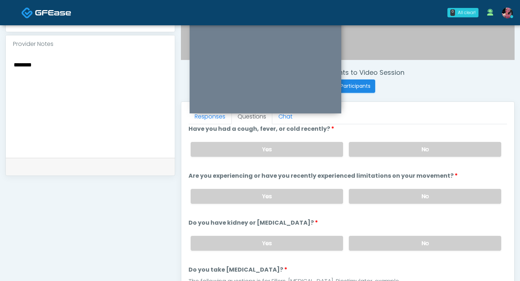
type textarea "********"
click at [401, 174] on div "Yes No" at bounding box center [346, 196] width 322 height 26
click at [401, 174] on label "No" at bounding box center [425, 196] width 152 height 15
click at [393, 149] on label "No" at bounding box center [425, 149] width 152 height 15
click at [380, 174] on label "No" at bounding box center [425, 243] width 152 height 15
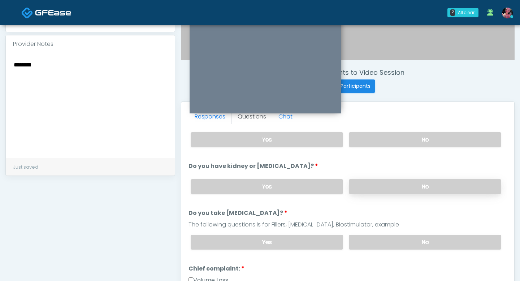
scroll to position [72, 0]
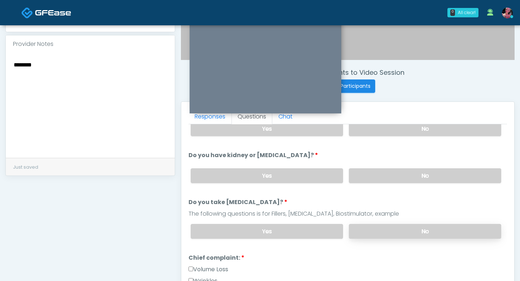
click at [379, 174] on label "No" at bounding box center [425, 231] width 152 height 15
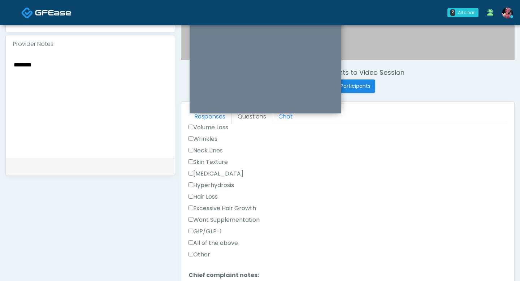
scroll to position [215, 0]
click at [214, 174] on label "GIP/GLP-1" at bounding box center [204, 230] width 33 height 9
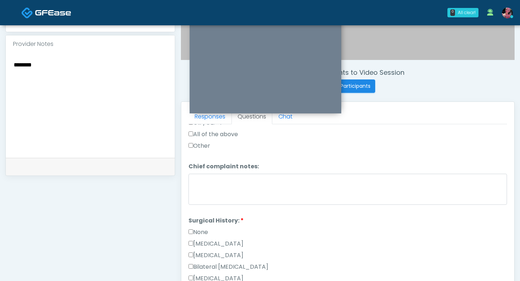
click at [207, 174] on label "None" at bounding box center [197, 232] width 19 height 9
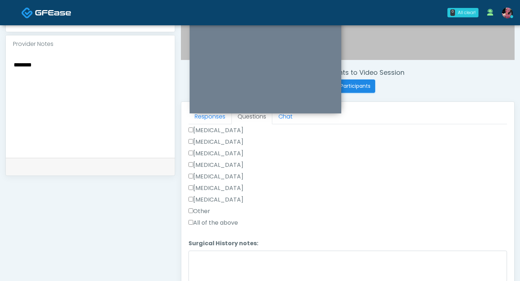
scroll to position [367, 0]
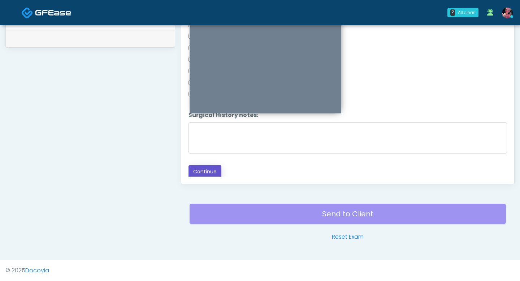
click at [201, 173] on button "Continue" at bounding box center [204, 171] width 33 height 13
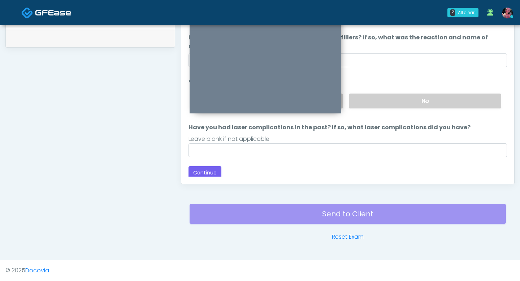
scroll to position [68, 0]
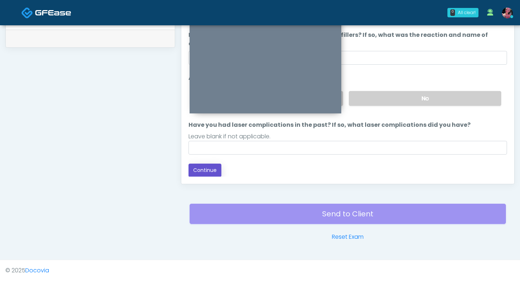
click at [200, 174] on button "Continue" at bounding box center [204, 169] width 33 height 13
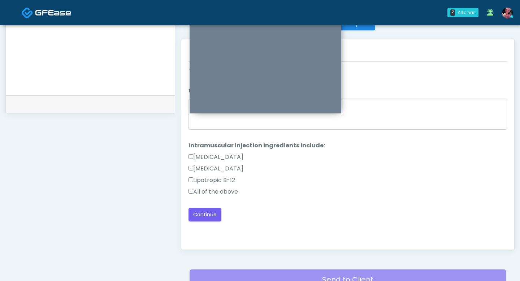
scroll to position [309, 0]
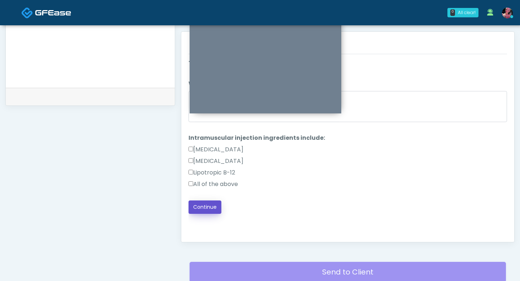
click at [208, 174] on button "Continue" at bounding box center [204, 206] width 33 height 13
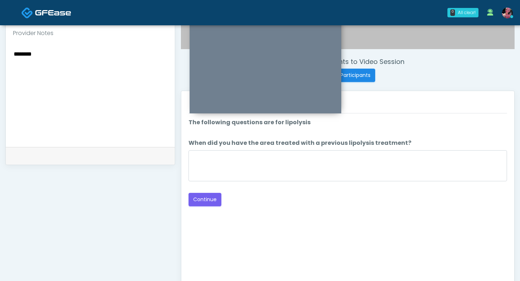
scroll to position [228, 0]
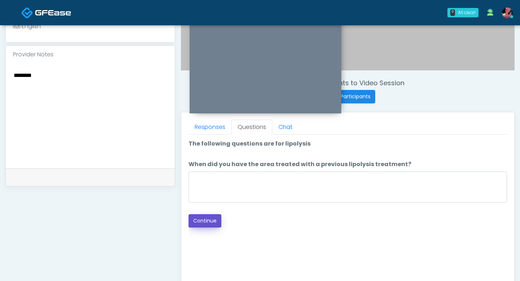
click at [205, 174] on button "Continue" at bounding box center [204, 220] width 33 height 13
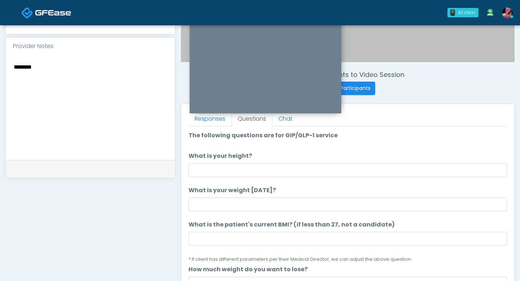
scroll to position [225, 0]
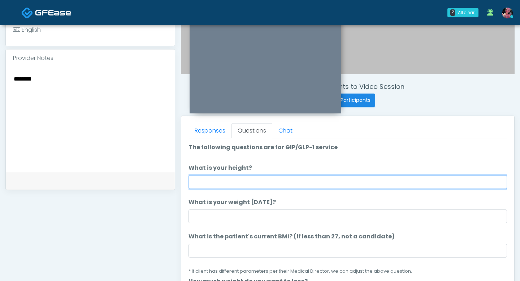
click at [240, 174] on input "What is your height?" at bounding box center [347, 182] width 318 height 14
type input "***"
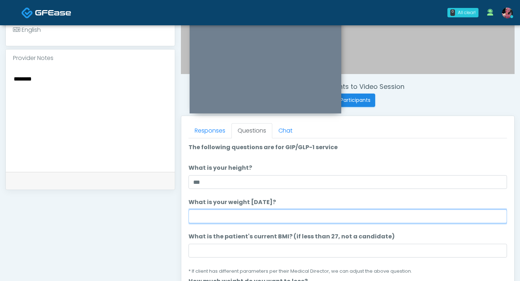
click at [233, 174] on input "What is your weight [DATE]?" at bounding box center [347, 216] width 318 height 14
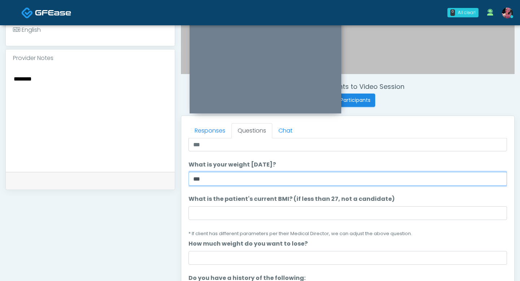
scroll to position [49, 0]
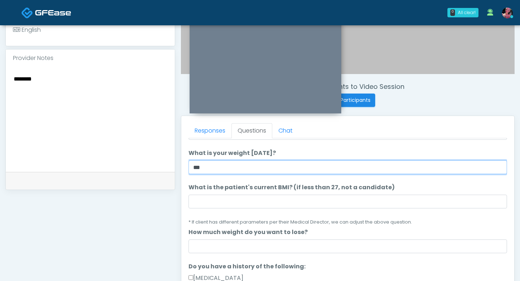
type input "***"
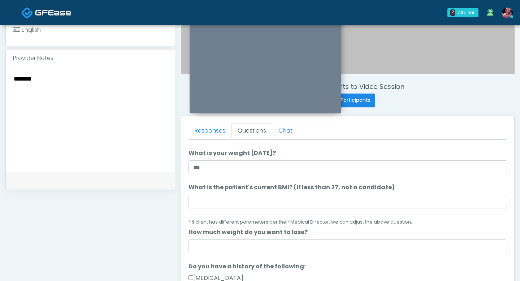
click at [236, 174] on label "What is the patient's current BMI? (if less than 27, not a candidate)" at bounding box center [291, 187] width 206 height 9
click at [236, 174] on input "What is the patient's current BMI? (if less than 27, not a candidate)" at bounding box center [347, 202] width 318 height 14
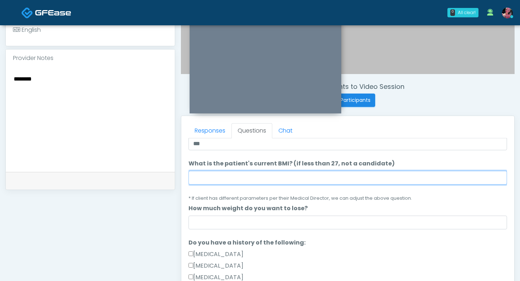
scroll to position [74, 0]
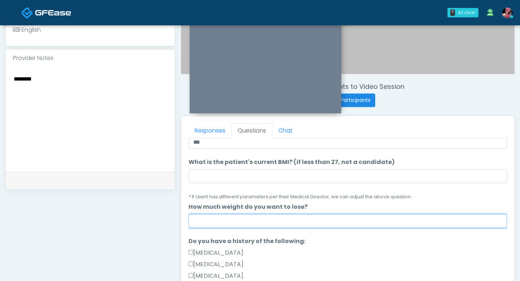
click at [225, 174] on input "How much weight do you want to lose?" at bounding box center [347, 221] width 318 height 14
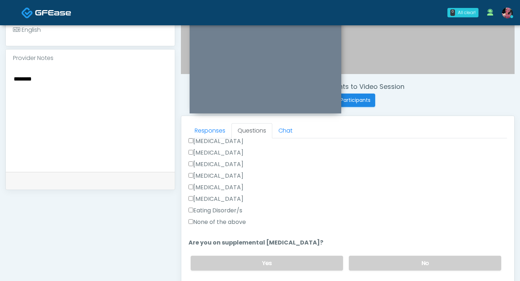
scroll to position [186, 0]
type input "*******"
click at [394, 174] on label "No" at bounding box center [425, 262] width 152 height 15
click at [226, 174] on label "None of the above" at bounding box center [216, 221] width 57 height 9
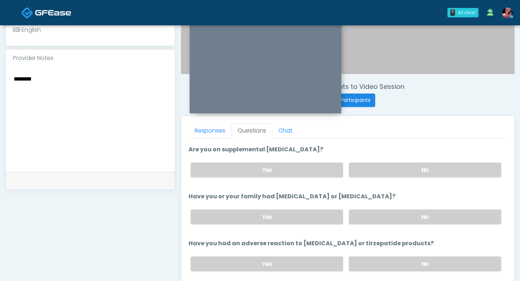
scroll to position [282, 0]
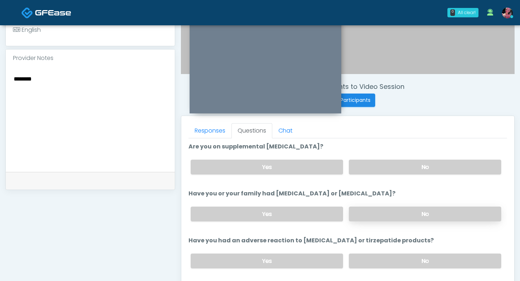
click at [409, 174] on label "No" at bounding box center [425, 213] width 152 height 15
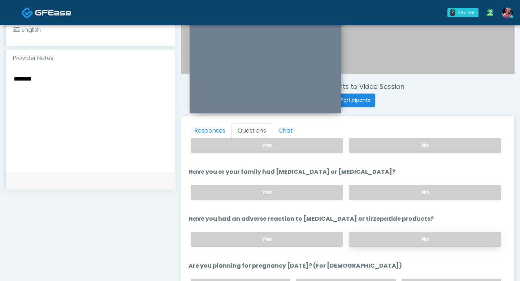
scroll to position [310, 0]
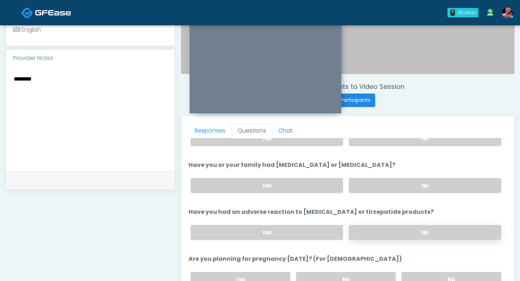
click at [397, 174] on label "No" at bounding box center [425, 232] width 152 height 15
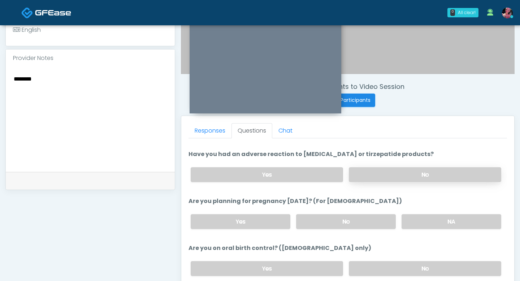
scroll to position [368, 0]
click at [416, 174] on label "NA" at bounding box center [451, 221] width 100 height 15
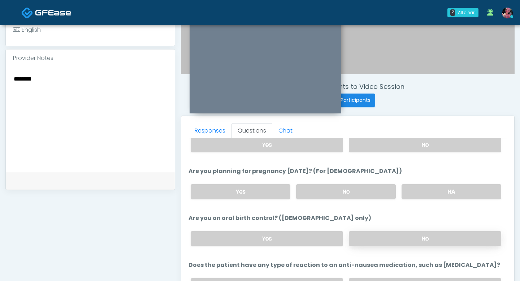
click at [401, 174] on label "No" at bounding box center [425, 238] width 152 height 15
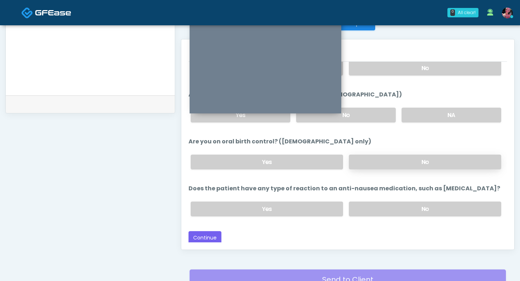
scroll to position [302, 0]
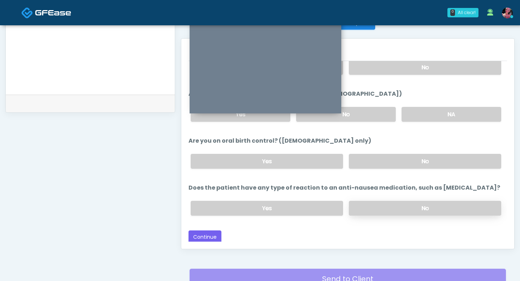
click at [390, 174] on label "No" at bounding box center [425, 208] width 152 height 15
click at [206, 174] on button "Continue" at bounding box center [204, 236] width 33 height 13
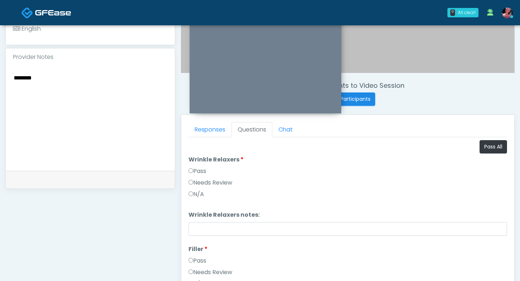
scroll to position [226, 0]
click at [196, 170] on label "Pass" at bounding box center [197, 170] width 18 height 9
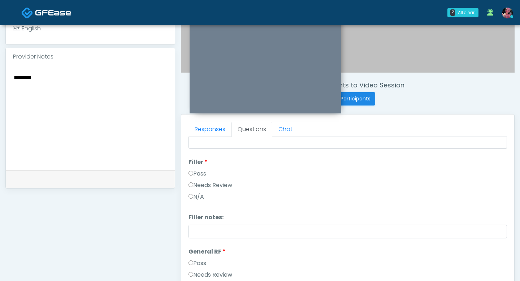
click at [196, 170] on label "Pass" at bounding box center [197, 173] width 18 height 9
click at [192, 174] on label "Needs Review" at bounding box center [210, 184] width 44 height 9
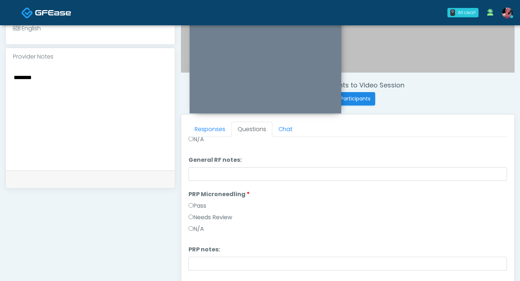
click at [199, 174] on label "Pass" at bounding box center [197, 205] width 18 height 9
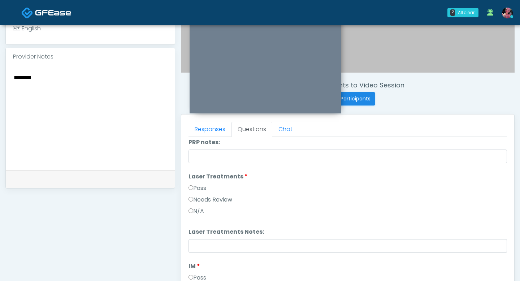
click at [198, 174] on label "Pass" at bounding box center [197, 188] width 18 height 9
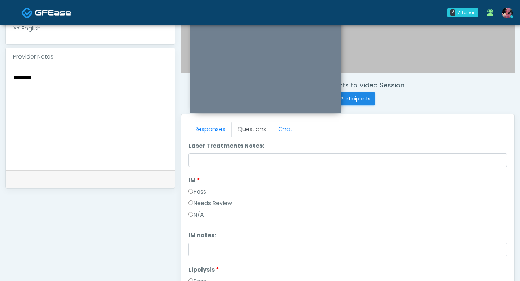
click at [195, 174] on label "Pass" at bounding box center [197, 191] width 18 height 9
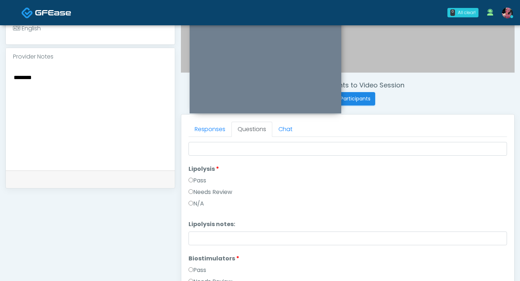
scroll to position [549, 0]
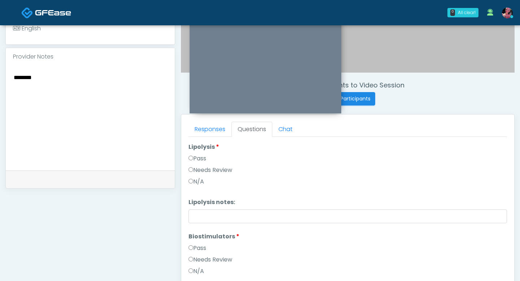
click at [200, 150] on label "Lipolysis" at bounding box center [203, 147] width 31 height 9
click at [197, 159] on label "Pass" at bounding box center [197, 158] width 18 height 9
click at [196, 174] on label "Pass" at bounding box center [197, 248] width 18 height 9
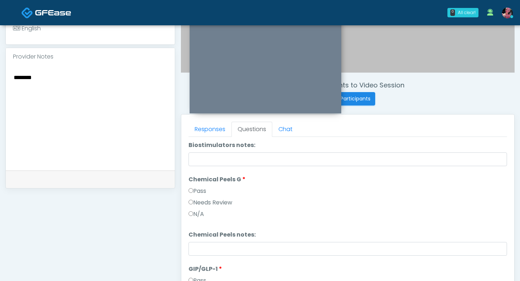
click at [199, 174] on label "Pass" at bounding box center [197, 191] width 18 height 9
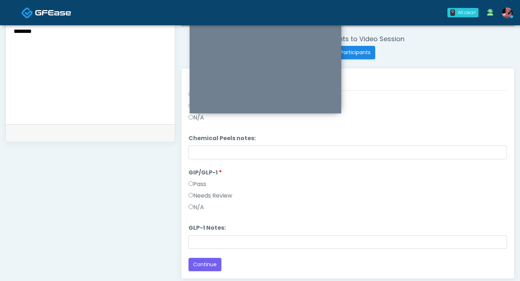
click at [198, 174] on label "Pass" at bounding box center [197, 184] width 18 height 9
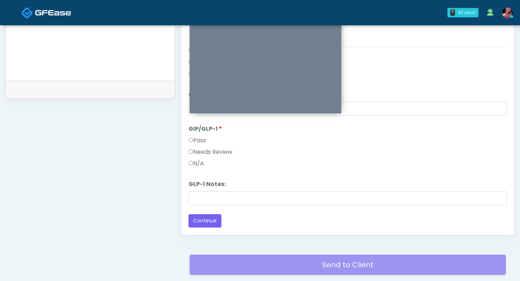
scroll to position [317, 0]
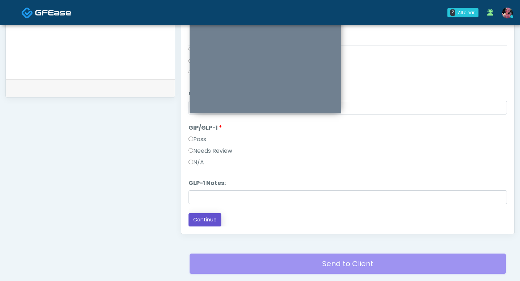
click at [198, 174] on button "Continue" at bounding box center [204, 219] width 33 height 13
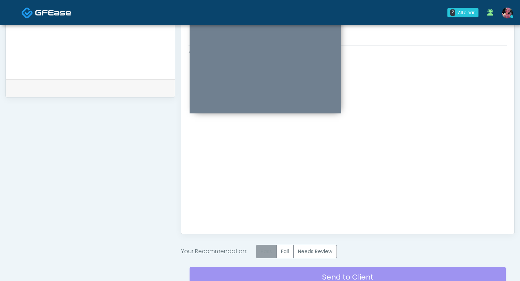
click at [264, 174] on label "Pass" at bounding box center [266, 251] width 21 height 13
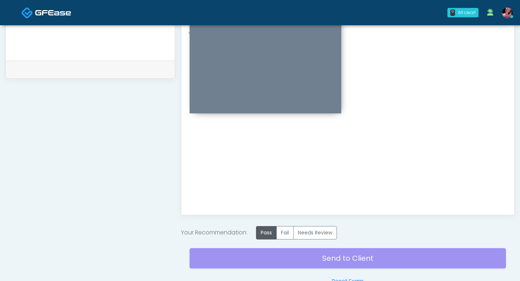
scroll to position [343, 0]
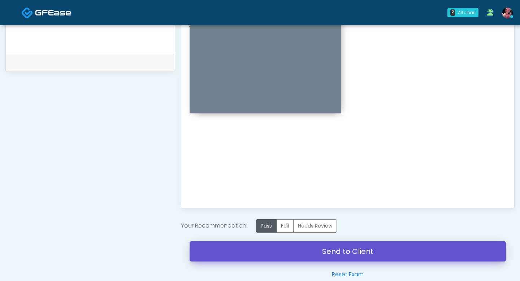
click at [256, 174] on link "Send to Client" at bounding box center [347, 251] width 316 height 20
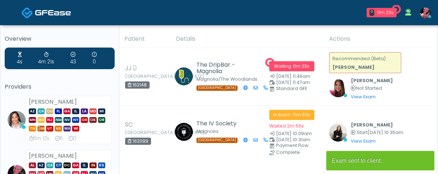
scroll to position [1, 0]
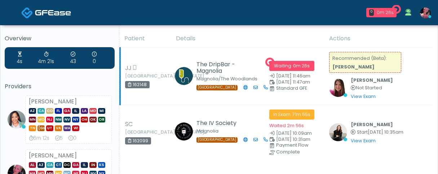
click at [300, 69] on span "0m 26s" at bounding box center [301, 66] width 17 height 6
click at [342, 70] on strong "[PERSON_NAME]" at bounding box center [354, 67] width 42 height 6
click at [348, 97] on span at bounding box center [340, 88] width 22 height 18
click at [361, 101] on div "View Exam | Unreview" at bounding box center [372, 96] width 42 height 9
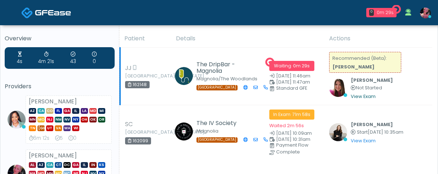
click at [359, 100] on link "View Exam" at bounding box center [363, 96] width 25 height 6
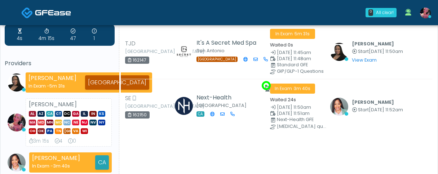
scroll to position [42, 0]
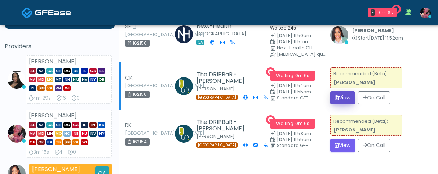
click at [341, 100] on button "View" at bounding box center [343, 97] width 25 height 13
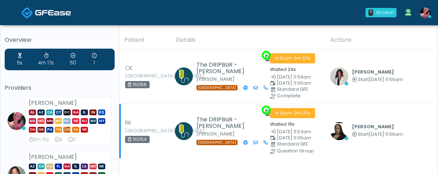
scroll to position [53, 0]
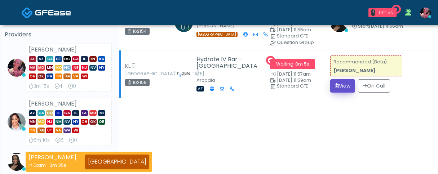
click at [337, 93] on button "View" at bounding box center [343, 85] width 25 height 13
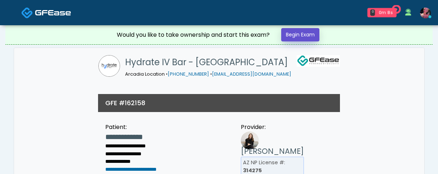
click at [305, 36] on link "Begin Exam" at bounding box center [300, 34] width 38 height 13
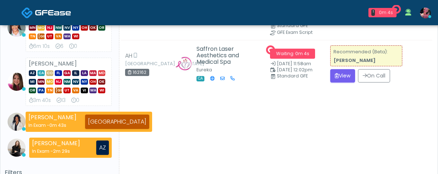
scroll to position [174, 0]
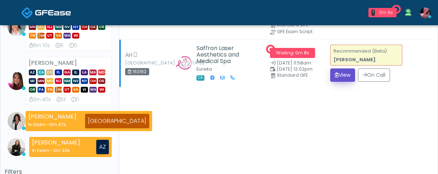
click at [334, 82] on button "View" at bounding box center [343, 75] width 25 height 13
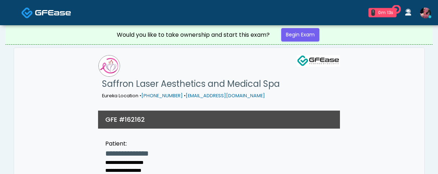
click at [309, 42] on div "Would you like to take ownership and start this exam? Begin Exam" at bounding box center [219, 34] width 217 height 19
click at [303, 35] on link "Begin Exam" at bounding box center [300, 34] width 38 height 13
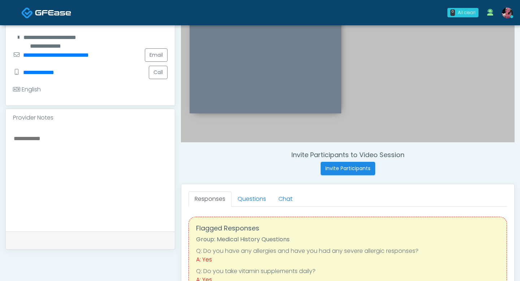
scroll to position [201, 0]
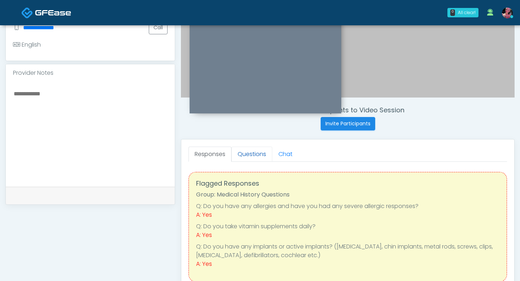
click at [244, 151] on link "Questions" at bounding box center [251, 154] width 41 height 15
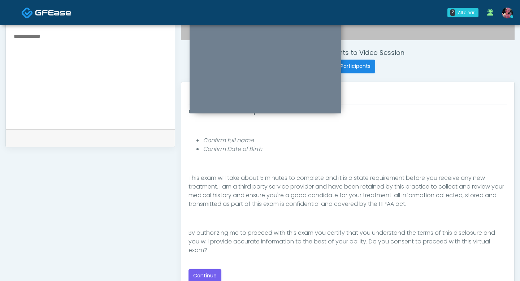
scroll to position [282, 0]
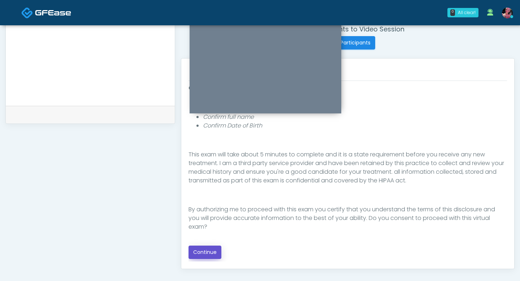
click at [206, 174] on button "Continue" at bounding box center [204, 251] width 33 height 13
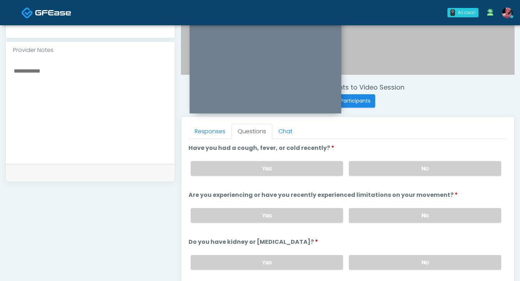
scroll to position [221, 0]
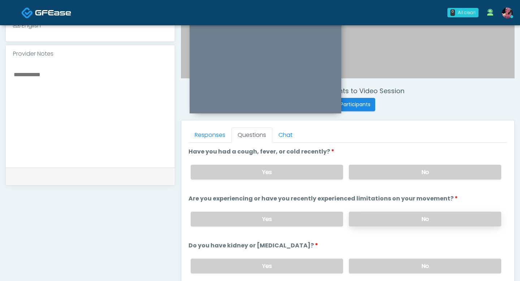
click at [368, 174] on label "No" at bounding box center [425, 218] width 152 height 15
click at [374, 174] on label "No" at bounding box center [425, 172] width 152 height 15
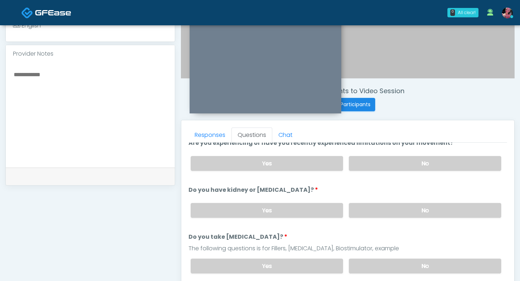
scroll to position [70, 0]
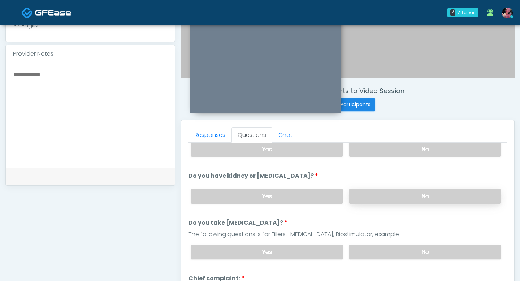
click at [371, 174] on label "No" at bounding box center [425, 196] width 152 height 15
click at [372, 174] on label "No" at bounding box center [425, 251] width 152 height 15
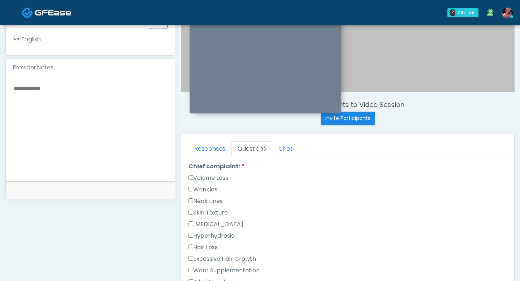
scroll to position [192, 0]
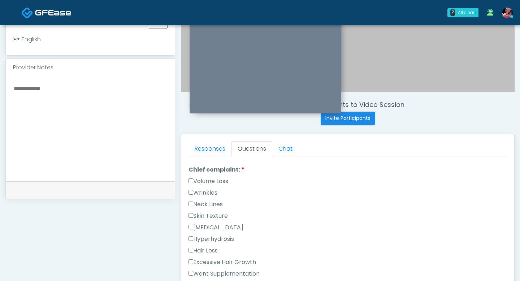
click at [215, 174] on label "Wrinkles" at bounding box center [202, 192] width 29 height 9
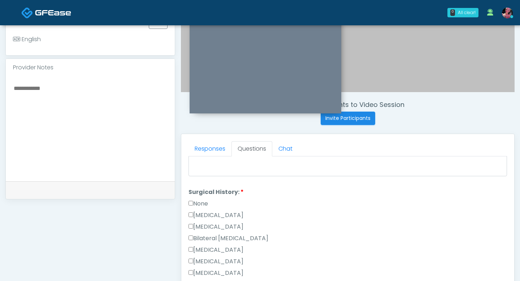
click at [201, 174] on label "None" at bounding box center [197, 203] width 19 height 9
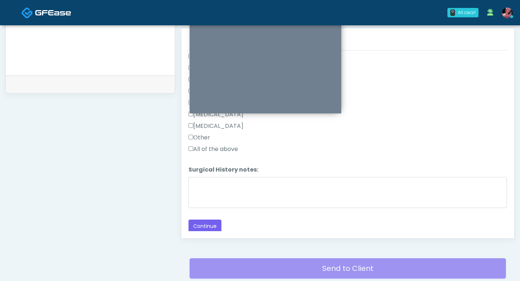
scroll to position [339, 0]
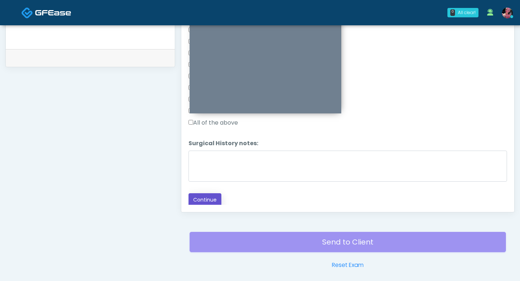
click at [201, 174] on button "Continue" at bounding box center [204, 199] width 33 height 13
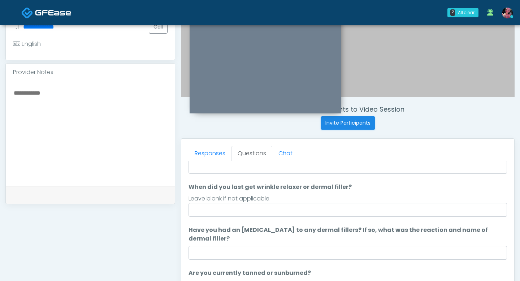
scroll to position [39, 0]
click at [291, 174] on div "Leave blank if not applicable." at bounding box center [347, 197] width 318 height 9
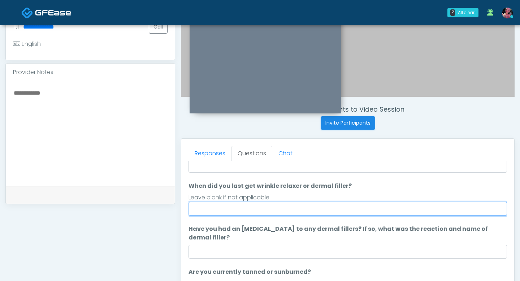
click at [285, 174] on input "When did you last get wrinkle relaxer or dermal filler?" at bounding box center [347, 209] width 318 height 14
type input "*"
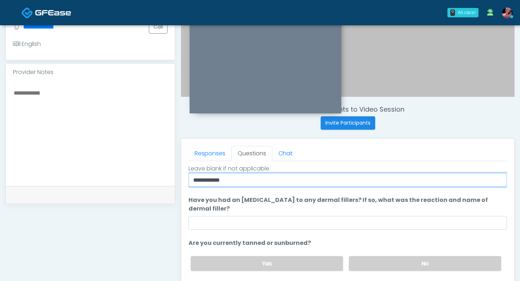
scroll to position [223, 0]
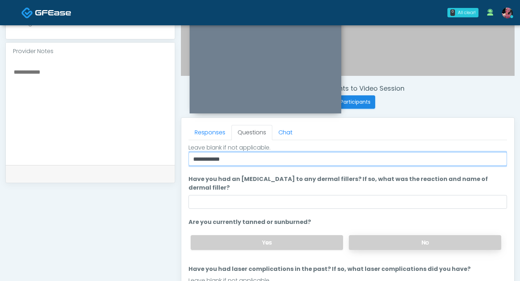
type input "**********"
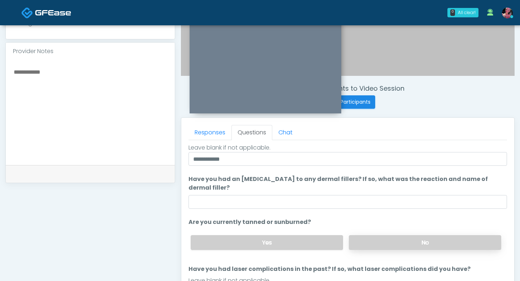
click at [398, 174] on label "No" at bounding box center [425, 242] width 152 height 15
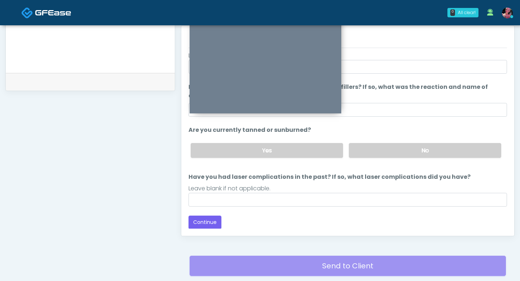
scroll to position [323, 0]
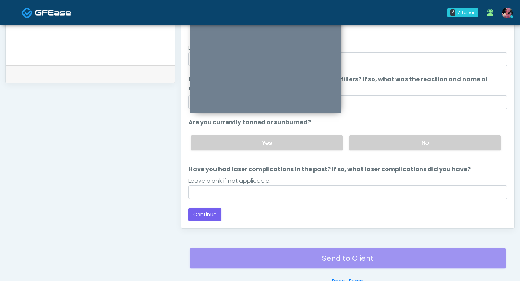
click at [223, 174] on div "Back Continue" at bounding box center [347, 214] width 318 height 13
click at [211, 174] on button "Continue" at bounding box center [204, 214] width 33 height 13
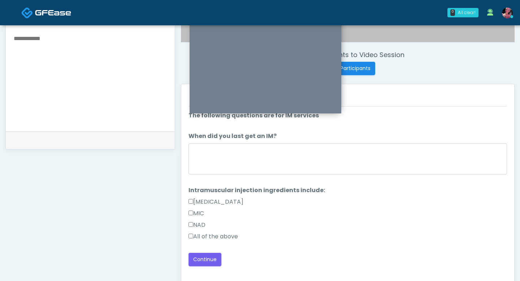
scroll to position [261, 0]
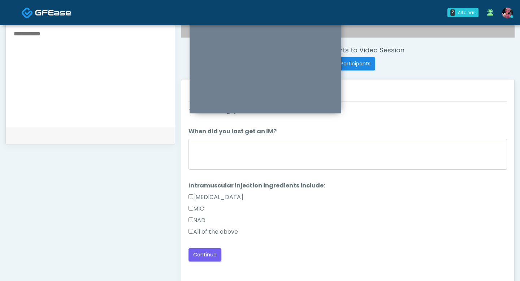
click at [209, 174] on label "All of the above" at bounding box center [212, 231] width 49 height 9
click at [203, 174] on button "Continue" at bounding box center [204, 254] width 33 height 13
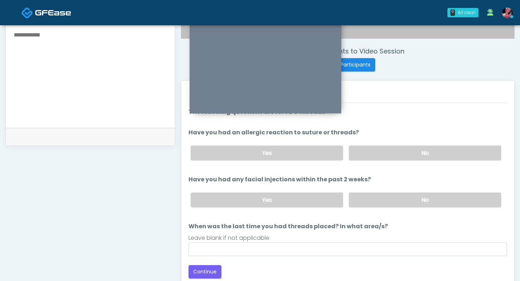
scroll to position [211, 0]
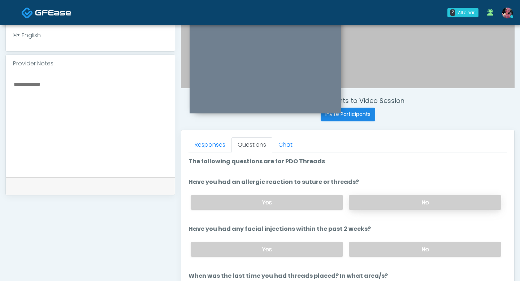
click at [382, 174] on label "No" at bounding box center [425, 202] width 152 height 15
click at [390, 174] on label "No" at bounding box center [425, 249] width 152 height 15
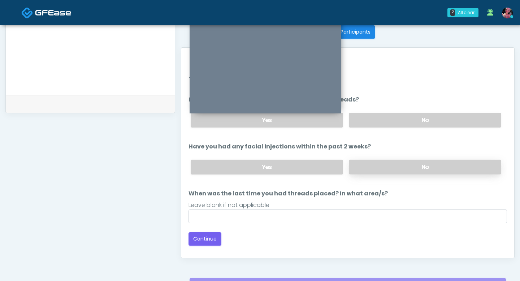
scroll to position [302, 0]
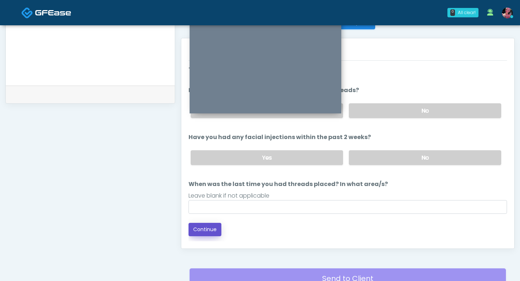
click at [203, 174] on button "Continue" at bounding box center [204, 229] width 33 height 13
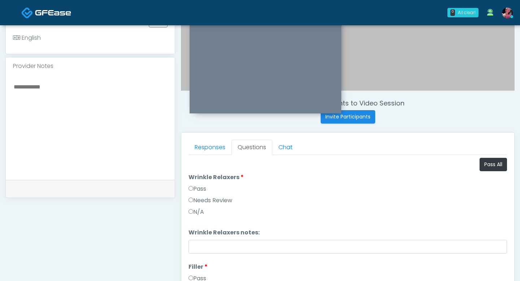
scroll to position [204, 0]
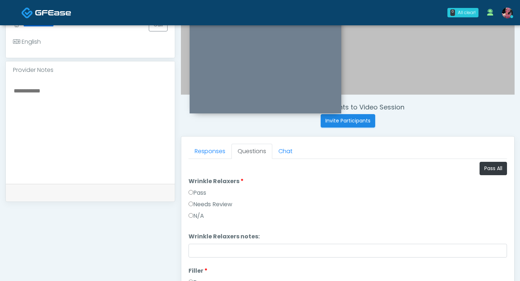
click at [200, 174] on label "Pass" at bounding box center [197, 192] width 18 height 9
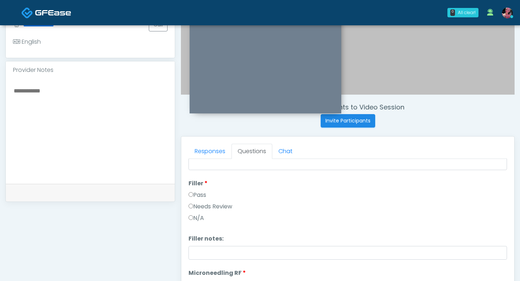
click at [200, 174] on label "Pass" at bounding box center [197, 195] width 18 height 9
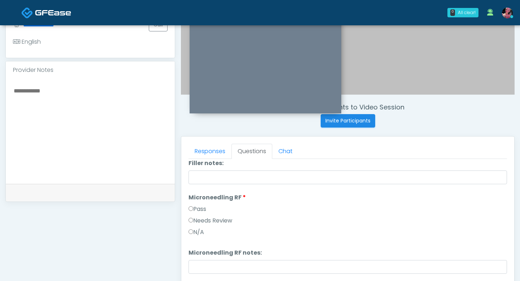
click at [195, 174] on label "Pass" at bounding box center [197, 209] width 18 height 9
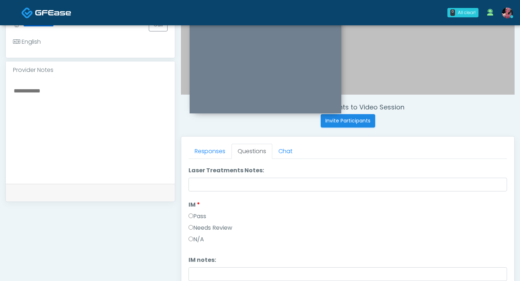
scroll to position [431, 0]
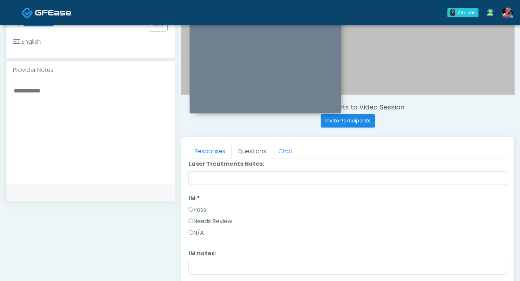
click at [197, 174] on label "Needs Review" at bounding box center [210, 221] width 44 height 9
click at [197, 174] on div "Pass" at bounding box center [347, 211] width 318 height 12
click at [193, 174] on li "IM IM Pass Needs Review N/A" at bounding box center [347, 217] width 318 height 46
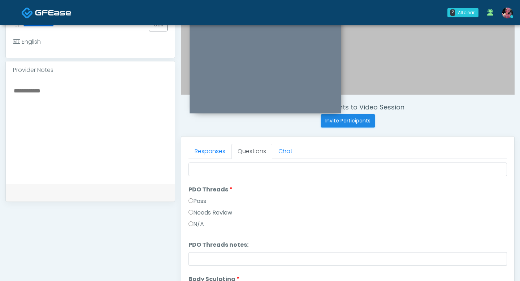
scroll to position [538, 0]
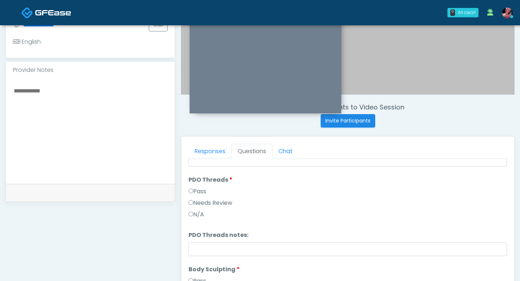
click at [195, 174] on li "PDO Threads PDO Threads Pass Needs Review N/A" at bounding box center [347, 198] width 318 height 46
click at [195, 174] on label "Needs Review" at bounding box center [210, 202] width 44 height 9
click at [195, 174] on div "Pass" at bounding box center [347, 193] width 318 height 12
click at [193, 174] on label "Pass" at bounding box center [197, 191] width 18 height 9
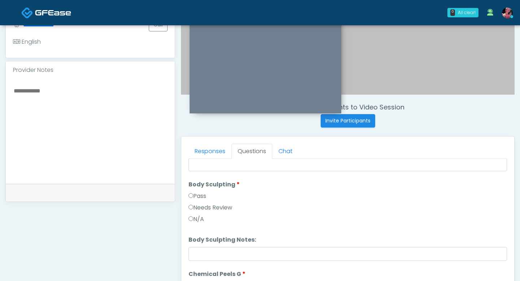
click at [200, 174] on label "Pass" at bounding box center [197, 196] width 18 height 9
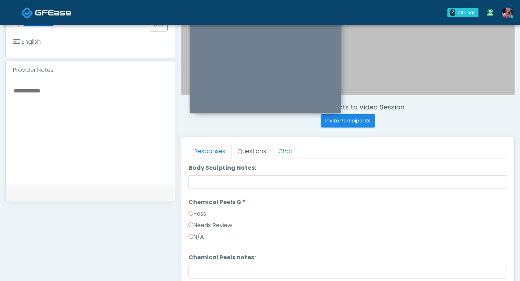
click at [196, 174] on label "Pass" at bounding box center [197, 213] width 18 height 9
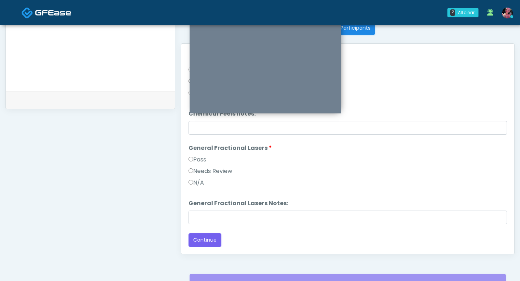
scroll to position [297, 0]
click at [194, 174] on button "Continue" at bounding box center [204, 239] width 33 height 13
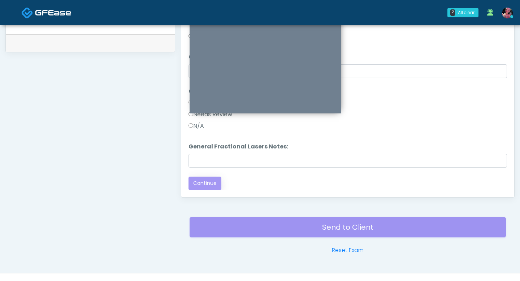
scroll to position [0, 0]
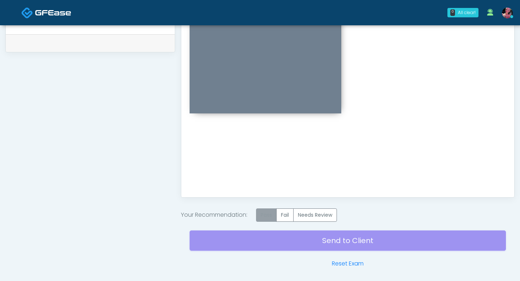
click at [259, 174] on label "Pass" at bounding box center [266, 214] width 21 height 13
click at [256, 174] on div "Send to Client Reset Exam" at bounding box center [347, 245] width 316 height 46
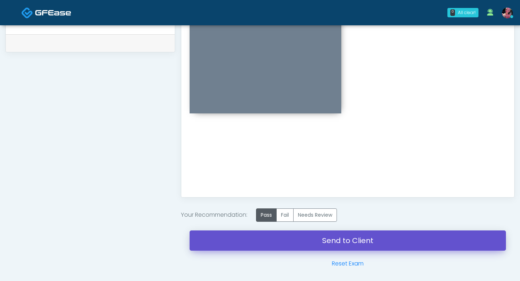
click at [256, 174] on link "Send to Client" at bounding box center [347, 240] width 316 height 20
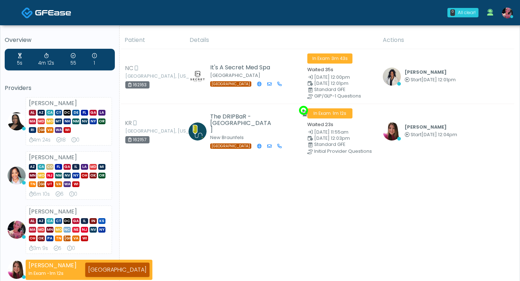
scroll to position [19, 0]
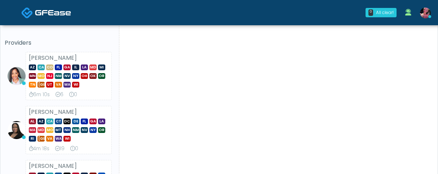
scroll to position [54, 0]
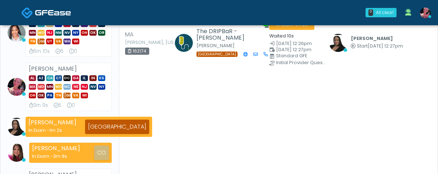
scroll to position [102, 0]
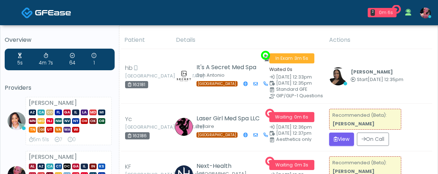
scroll to position [26, 0]
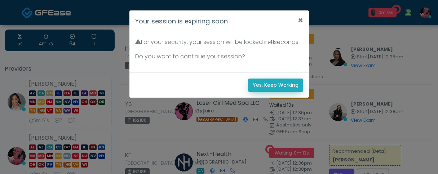
click at [274, 90] on button "Yes, Keep Working" at bounding box center [275, 85] width 55 height 13
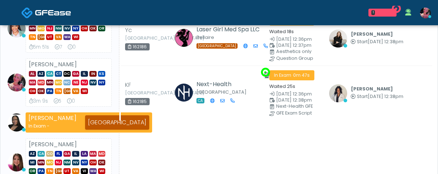
scroll to position [133, 0]
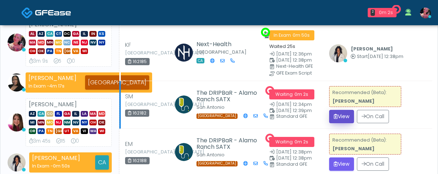
click at [334, 119] on icon "submit" at bounding box center [336, 116] width 4 height 5
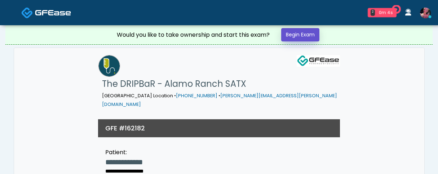
click at [313, 37] on link "Begin Exam" at bounding box center [300, 34] width 38 height 13
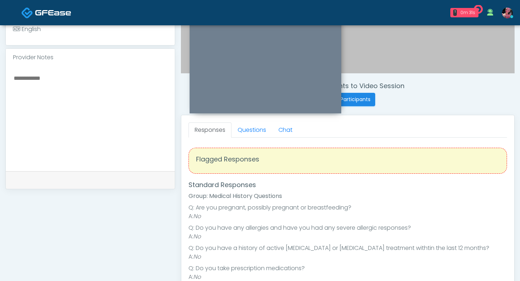
scroll to position [238, 0]
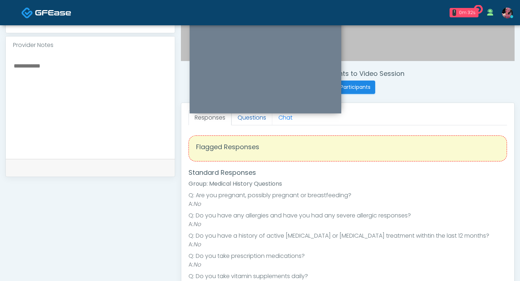
click at [243, 118] on link "Questions" at bounding box center [251, 117] width 41 height 15
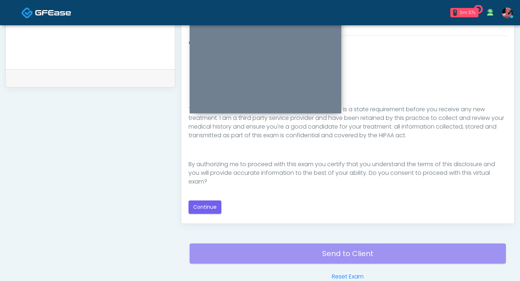
scroll to position [339, 0]
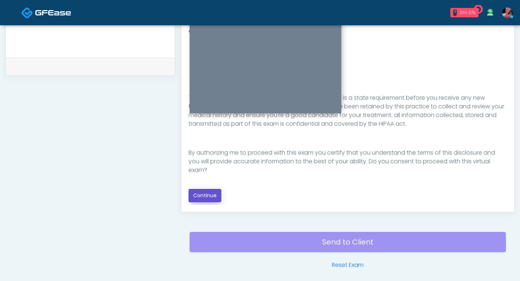
click at [209, 174] on button "Continue" at bounding box center [204, 195] width 33 height 13
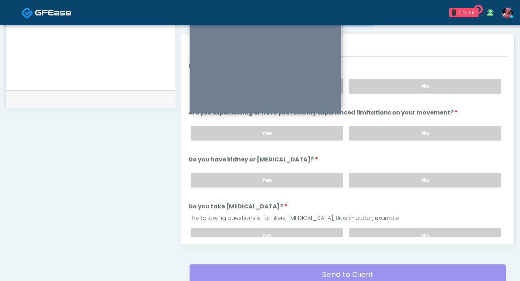
scroll to position [200, 0]
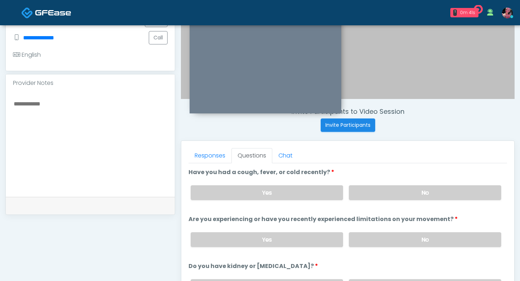
click at [379, 174] on div "Yes No" at bounding box center [346, 192] width 322 height 26
click at [376, 174] on label "No" at bounding box center [425, 192] width 152 height 15
click at [376, 174] on label "No" at bounding box center [425, 239] width 152 height 15
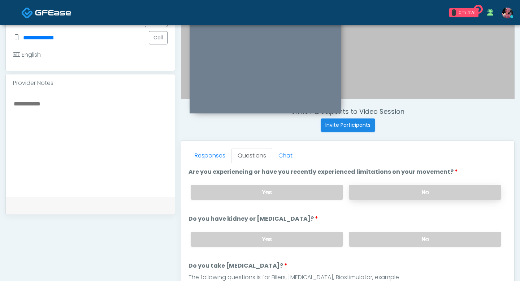
scroll to position [58, 0]
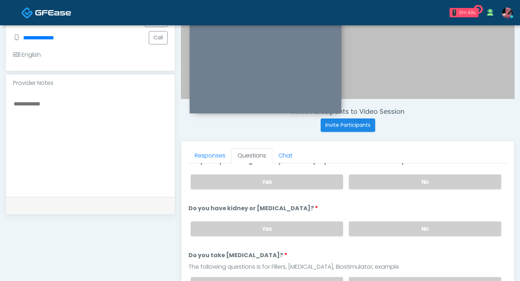
click at [376, 174] on div "Yes No" at bounding box center [346, 228] width 322 height 26
click at [376, 174] on label "No" at bounding box center [425, 228] width 152 height 15
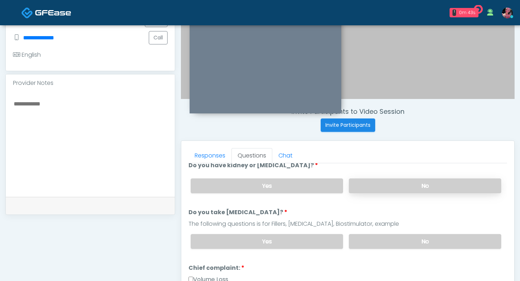
scroll to position [108, 0]
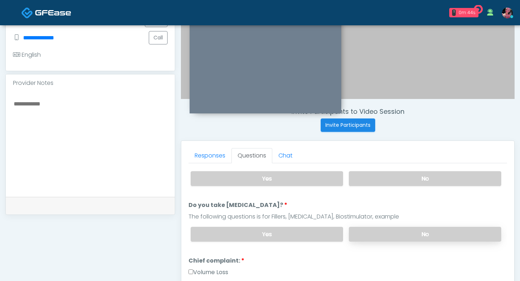
click at [374, 174] on label "No" at bounding box center [425, 234] width 152 height 15
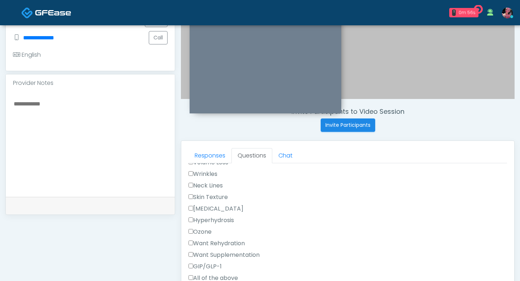
scroll to position [231, 0]
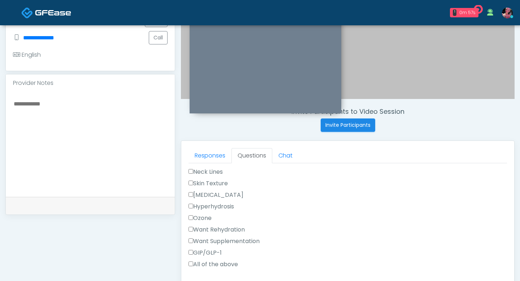
click at [197, 174] on label "Want Supplementation" at bounding box center [223, 241] width 71 height 9
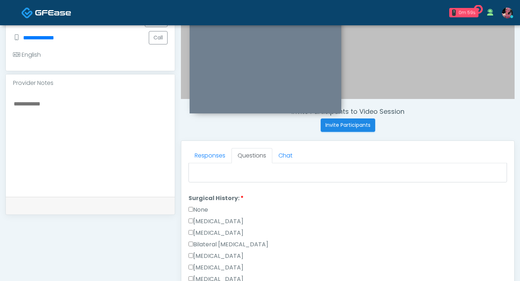
click at [196, 174] on label "None" at bounding box center [197, 209] width 19 height 9
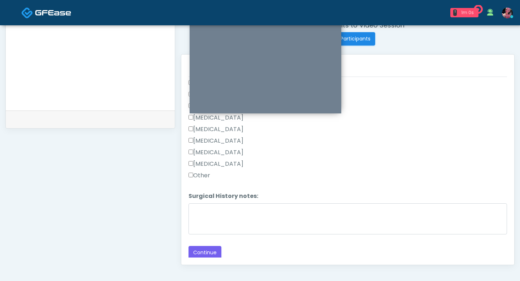
scroll to position [295, 0]
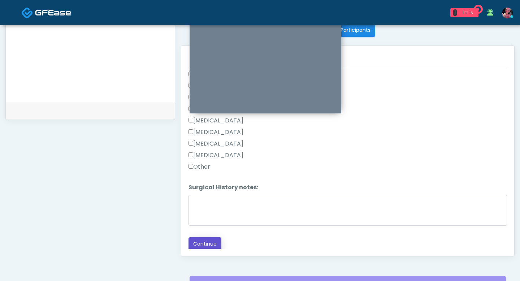
click at [199, 174] on button "Continue" at bounding box center [204, 243] width 33 height 13
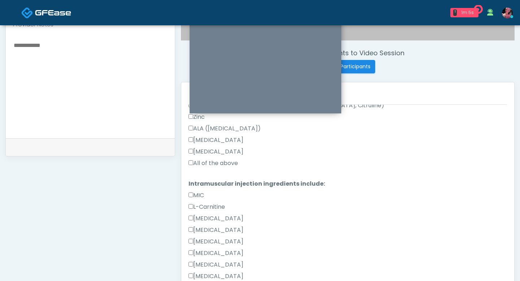
scroll to position [275, 0]
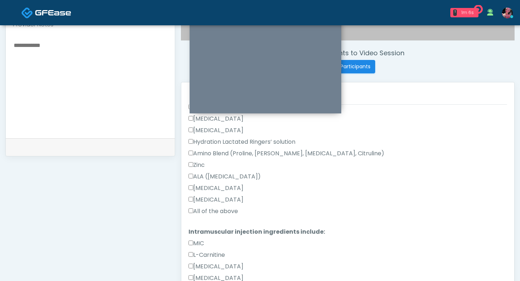
click at [224, 174] on label "All of the above" at bounding box center [212, 211] width 49 height 9
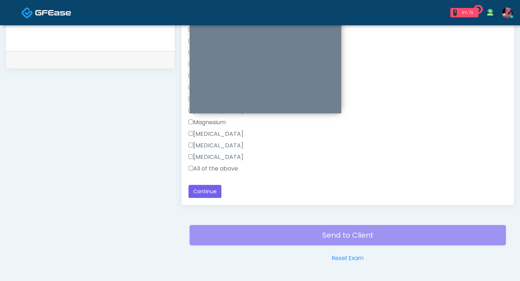
scroll to position [367, 0]
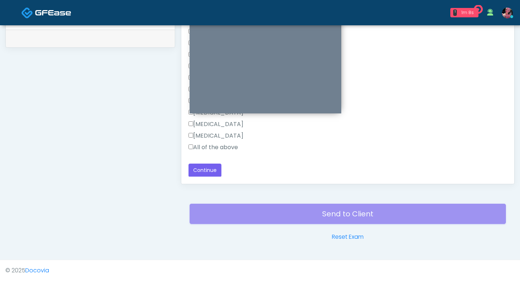
click at [210, 152] on div "All of the above" at bounding box center [347, 149] width 318 height 12
click at [209, 147] on label "All of the above" at bounding box center [212, 147] width 49 height 9
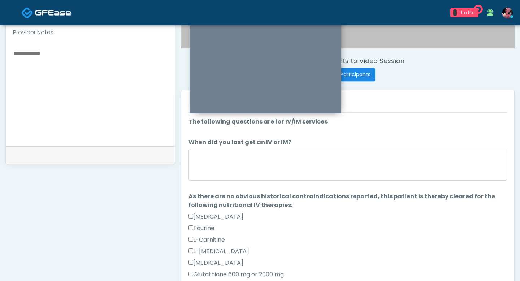
scroll to position [13, 0]
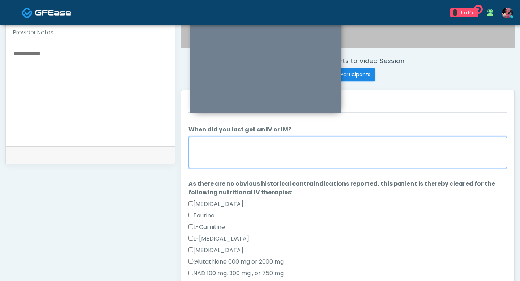
click at [254, 152] on textarea "When did you last get an IV or IM?" at bounding box center [347, 152] width 318 height 31
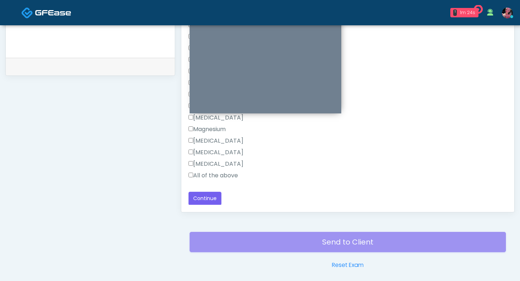
scroll to position [346, 0]
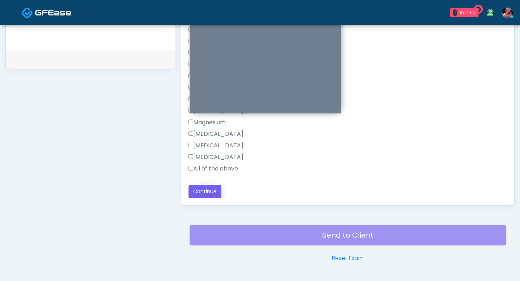
type textarea "**********"
click at [206, 174] on button "Continue" at bounding box center [204, 191] width 33 height 13
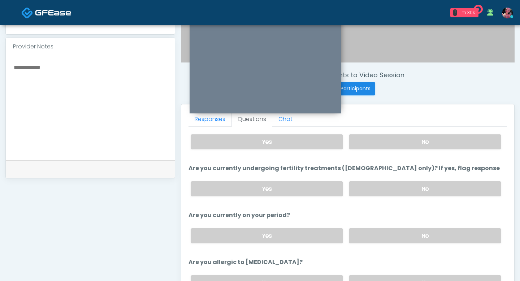
scroll to position [0, 0]
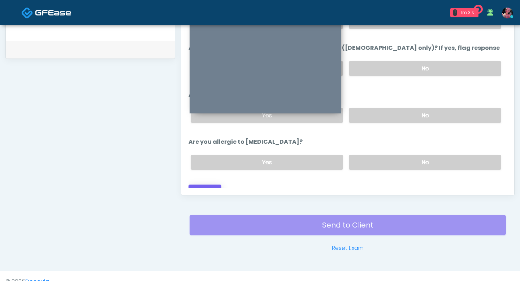
click at [203, 174] on div "Loading... Connecting to your agent... Please wait while we prepare your person…" at bounding box center [347, 78] width 318 height 239
click at [203, 174] on button "Continue" at bounding box center [204, 190] width 33 height 13
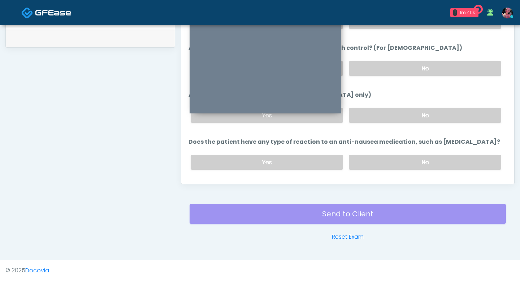
scroll to position [398, 0]
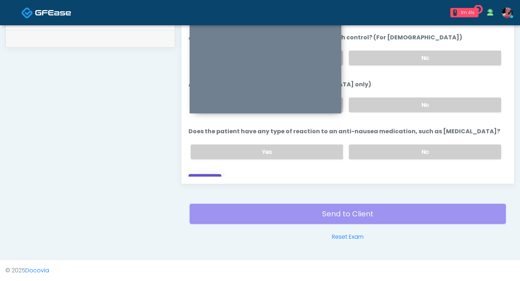
click at [211, 174] on button "Continue" at bounding box center [204, 180] width 33 height 13
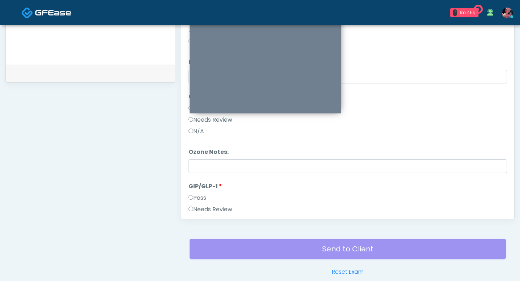
scroll to position [6, 0]
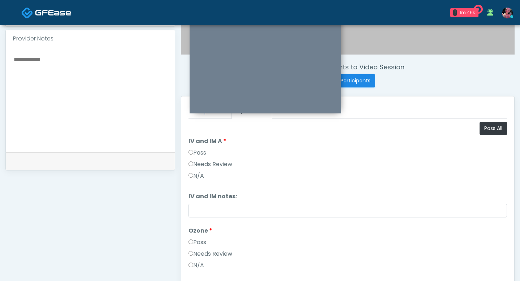
click at [202, 157] on div "Pass" at bounding box center [347, 154] width 318 height 12
click at [200, 155] on label "Pass" at bounding box center [197, 152] width 18 height 9
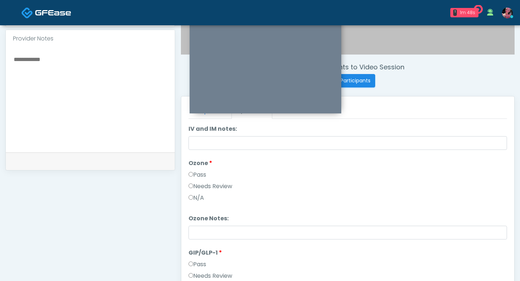
click at [201, 174] on label "Needs Review" at bounding box center [210, 186] width 44 height 9
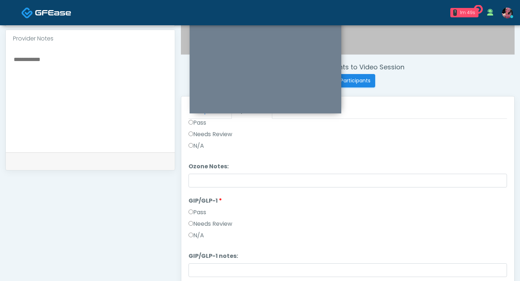
click at [204, 174] on label "Needs Review" at bounding box center [210, 223] width 44 height 9
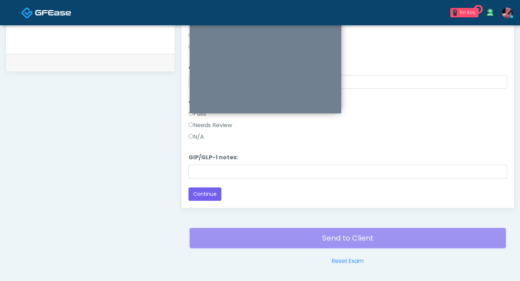
click at [210, 174] on div "Loading... Connecting to your agent... Please wait while we prepare your person…" at bounding box center [347, 52] width 318 height 297
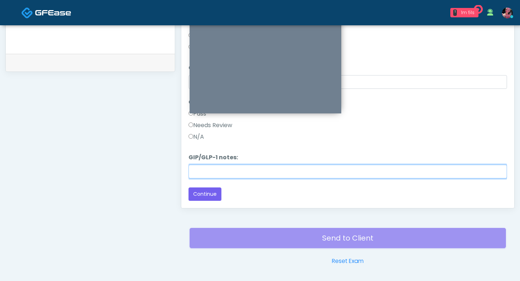
click at [210, 174] on input "GIP/GLP-1 notes:" at bounding box center [347, 172] width 318 height 14
type input "**********"
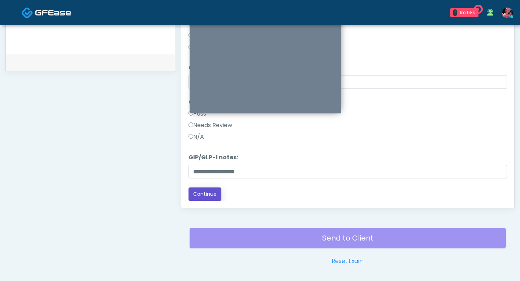
click at [211, 174] on button "Continue" at bounding box center [204, 193] width 33 height 13
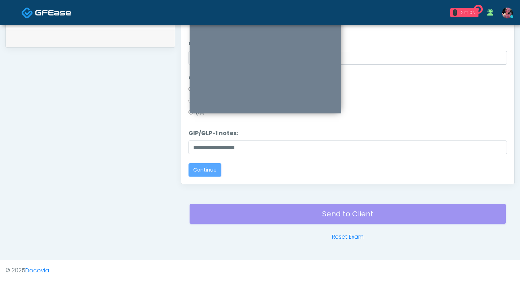
scroll to position [0, 0]
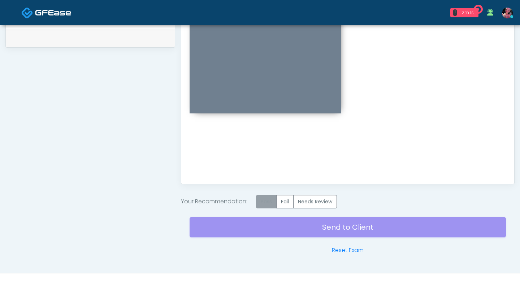
click at [265, 174] on label "Pass" at bounding box center [266, 201] width 21 height 13
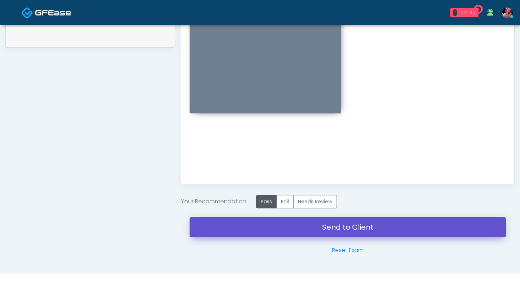
click at [261, 174] on link "Send to Client" at bounding box center [347, 227] width 316 height 20
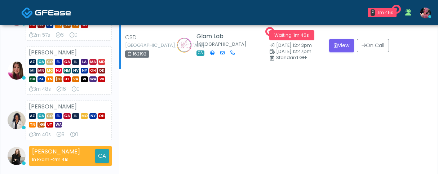
scroll to position [186, 0]
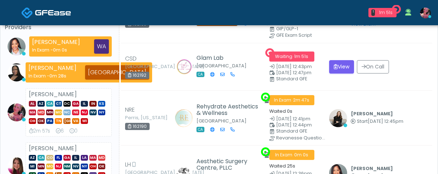
scroll to position [56, 0]
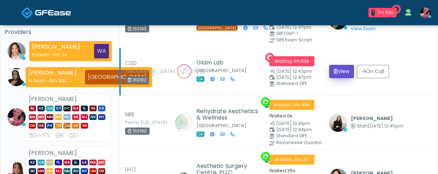
click at [334, 69] on icon "submit" at bounding box center [336, 71] width 4 height 5
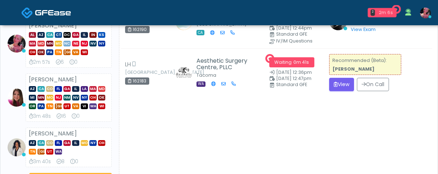
scroll to position [158, 0]
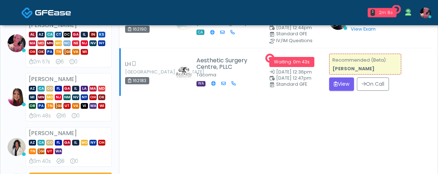
click at [337, 96] on td "Recommended (Beta): [PERSON_NAME] View On Call" at bounding box center [379, 72] width 108 height 48
click at [336, 91] on button "View" at bounding box center [341, 84] width 25 height 13
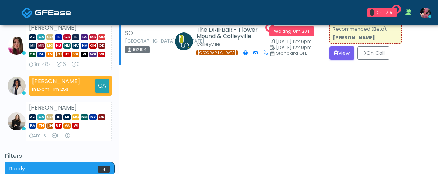
scroll to position [182, 0]
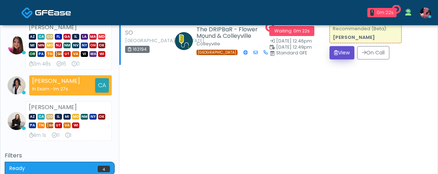
click at [343, 60] on button "View" at bounding box center [342, 52] width 25 height 13
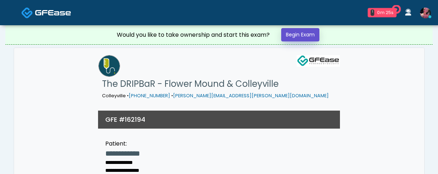
click at [295, 29] on link "Begin Exam" at bounding box center [300, 34] width 38 height 13
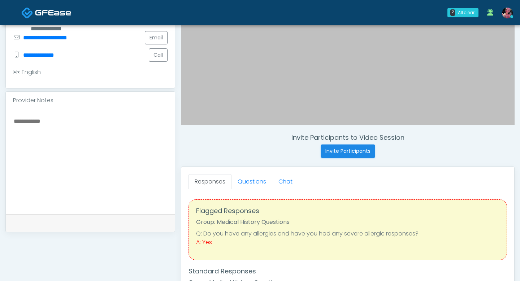
scroll to position [176, 0]
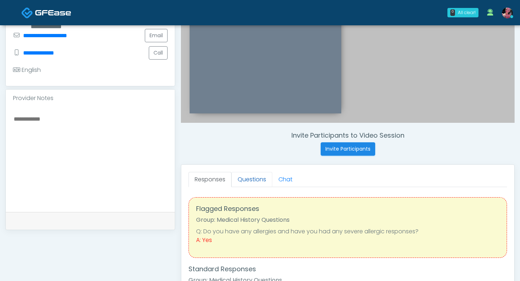
click at [262, 174] on link "Questions" at bounding box center [251, 179] width 41 height 15
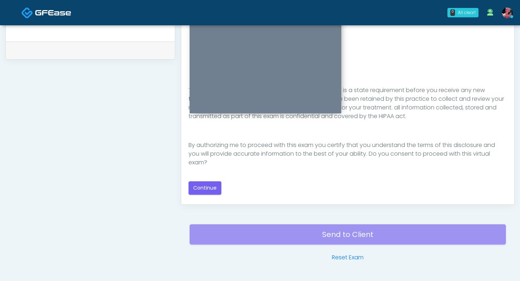
scroll to position [352, 0]
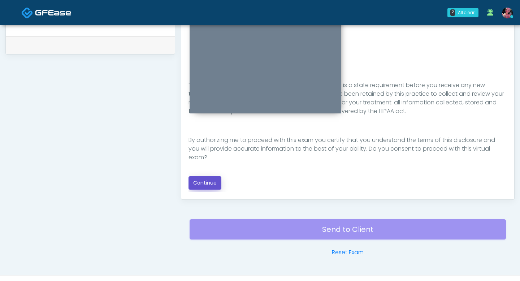
click at [199, 174] on button "Continue" at bounding box center [204, 182] width 33 height 13
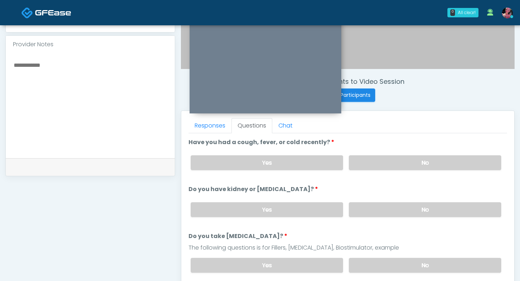
scroll to position [227, 0]
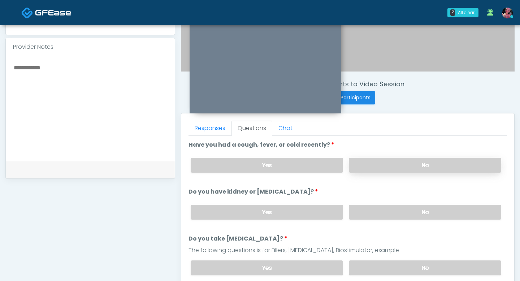
click at [377, 167] on label "No" at bounding box center [425, 165] width 152 height 15
click at [376, 174] on label "No" at bounding box center [425, 212] width 152 height 15
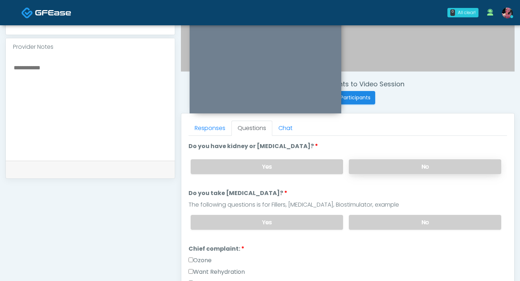
scroll to position [53, 0]
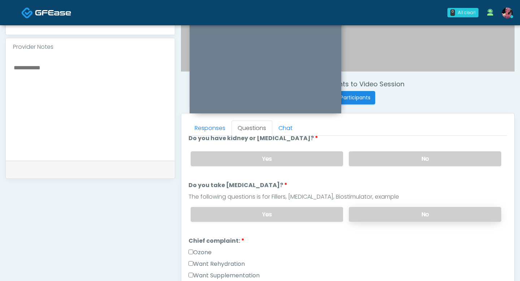
click at [376, 174] on label "No" at bounding box center [425, 214] width 152 height 15
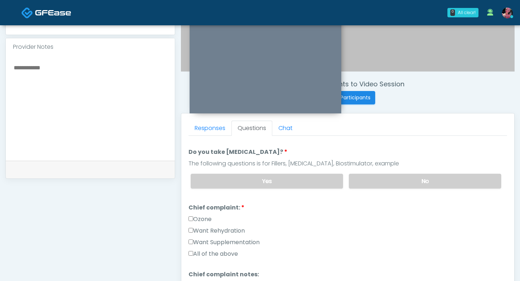
scroll to position [89, 0]
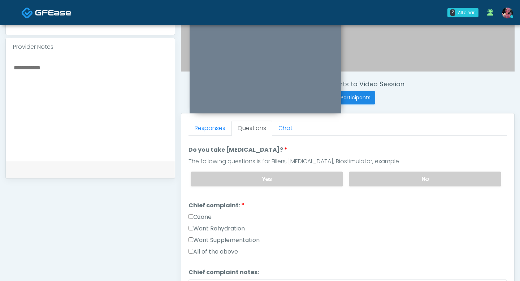
click at [209, 174] on label "Want Rehydration" at bounding box center [216, 228] width 56 height 9
click at [229, 174] on label "Want Supplementation" at bounding box center [223, 240] width 71 height 9
click at [220, 174] on div "Want Supplementation" at bounding box center [347, 242] width 318 height 12
click at [220, 174] on label "Want Supplementation" at bounding box center [223, 240] width 71 height 9
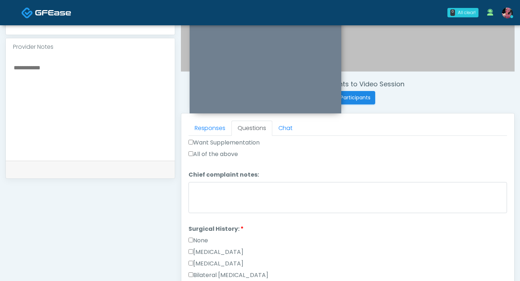
click at [208, 174] on label "None" at bounding box center [197, 240] width 19 height 9
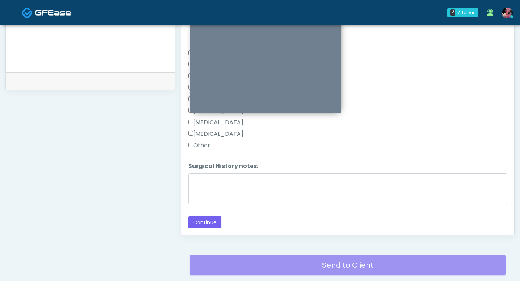
scroll to position [329, 0]
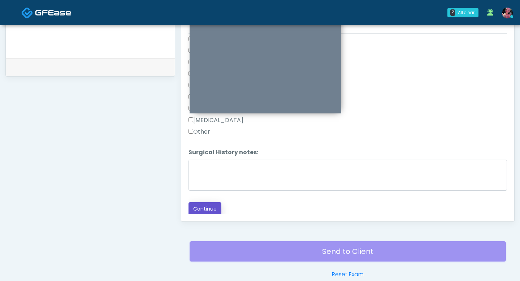
click at [205, 174] on button "Continue" at bounding box center [204, 208] width 33 height 13
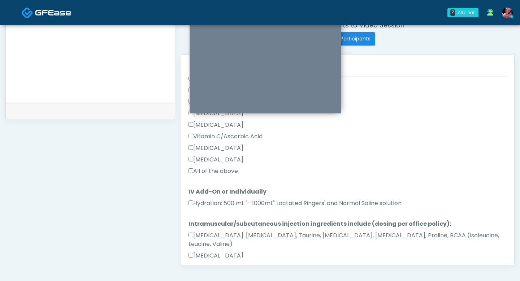
scroll to position [470, 0]
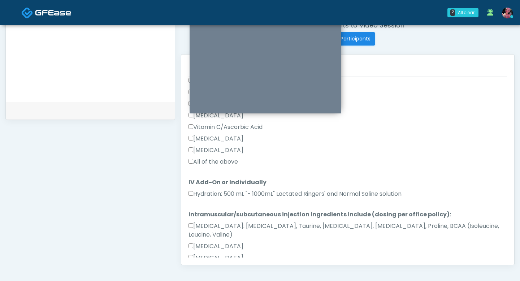
click at [217, 162] on label "All of the above" at bounding box center [212, 161] width 49 height 9
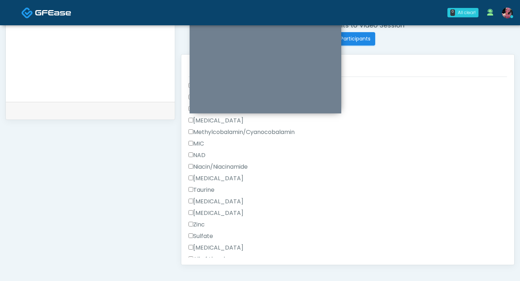
scroll to position [733, 0]
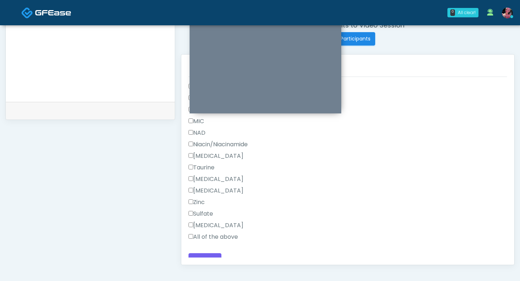
click at [206, 174] on label "All of the above" at bounding box center [212, 236] width 49 height 9
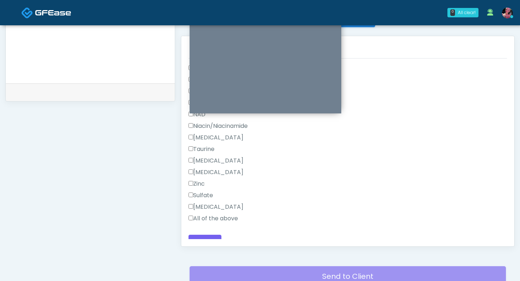
scroll to position [319, 0]
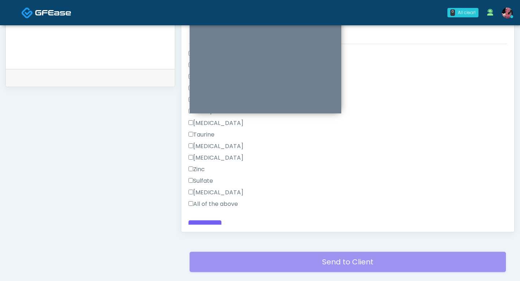
click at [206, 174] on div "Responses Questions Chat Good Faith Exam Script Good Faith Exam Script INTRODUC…" at bounding box center [347, 127] width 333 height 210
click at [205, 174] on button "Continue" at bounding box center [204, 226] width 33 height 13
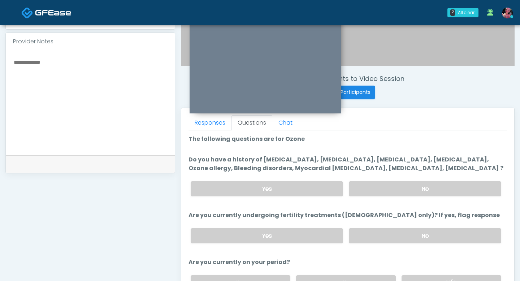
scroll to position [0, 0]
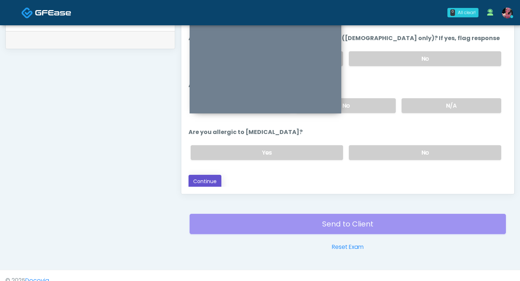
click at [208, 174] on button "Continue" at bounding box center [204, 181] width 33 height 13
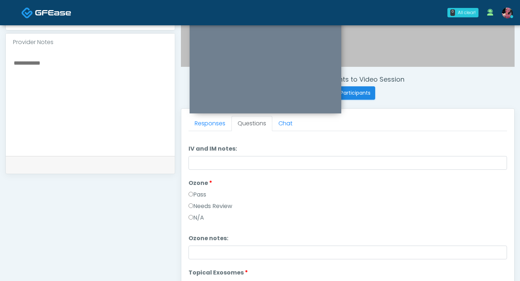
click at [203, 174] on label "Needs Review" at bounding box center [210, 206] width 44 height 9
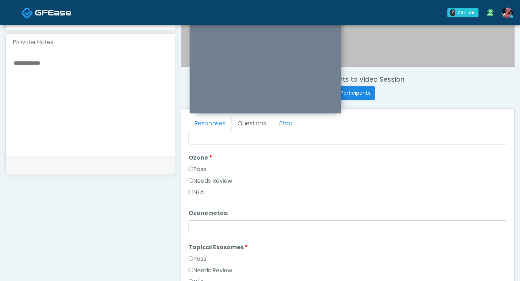
click at [200, 174] on label "Pass" at bounding box center [197, 258] width 18 height 9
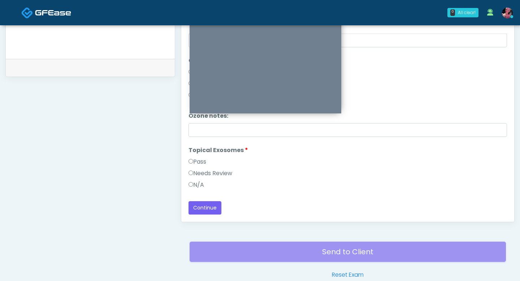
click at [207, 174] on div "Loading... Connecting to your agent... Please wait while we prepare your person…" at bounding box center [347, 83] width 318 height 263
click at [207, 174] on button "Continue" at bounding box center [204, 207] width 33 height 13
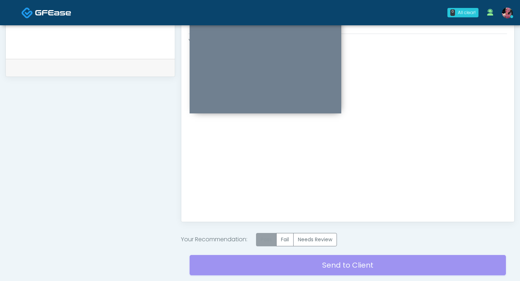
click at [264, 174] on label "Pass" at bounding box center [266, 239] width 21 height 13
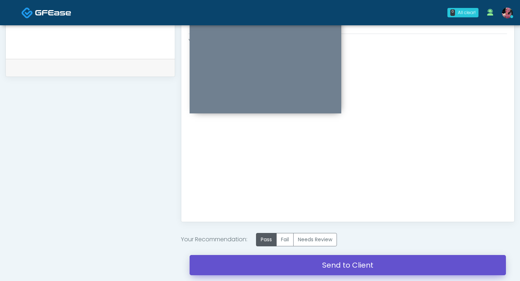
click at [267, 174] on link "Send to Client" at bounding box center [347, 265] width 316 height 20
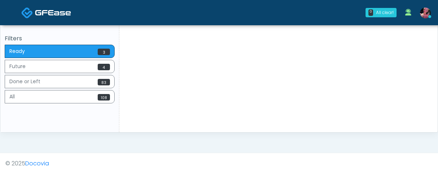
scroll to position [297, 0]
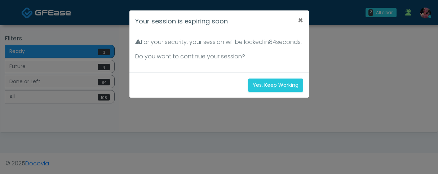
click at [373, 41] on div "Your session is expiring soon × For your security, your session will be locked …" at bounding box center [219, 87] width 438 height 174
click at [274, 86] on div "Yes, Keep Working" at bounding box center [220, 85] width 180 height 25
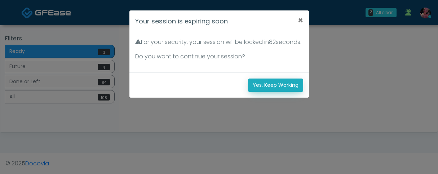
click at [274, 88] on button "Yes, Keep Working" at bounding box center [275, 85] width 55 height 13
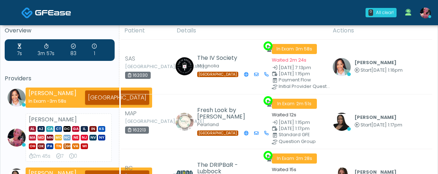
scroll to position [8, 0]
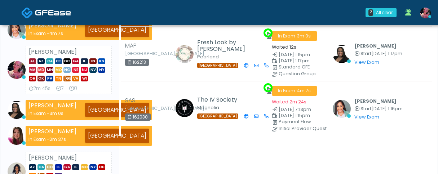
scroll to position [79, 0]
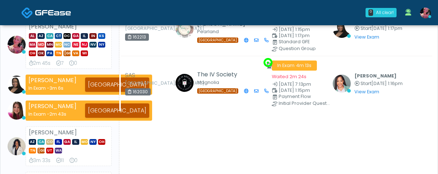
scroll to position [104, 0]
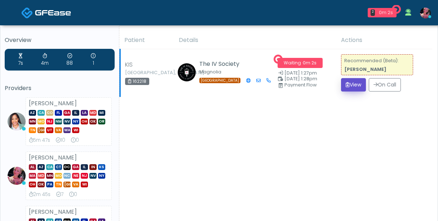
click at [350, 83] on button "View" at bounding box center [353, 84] width 25 height 13
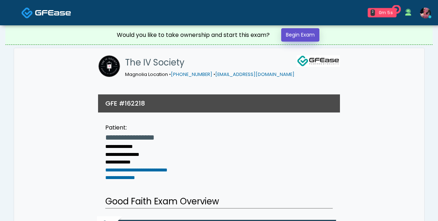
click at [293, 38] on link "Begin Exam" at bounding box center [300, 34] width 38 height 13
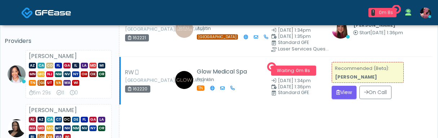
scroll to position [50, 0]
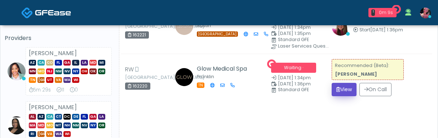
click at [342, 94] on button "View" at bounding box center [344, 89] width 25 height 13
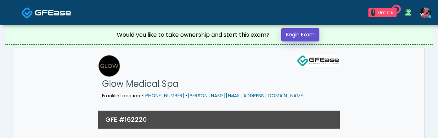
click at [305, 34] on link "Begin Exam" at bounding box center [300, 34] width 38 height 13
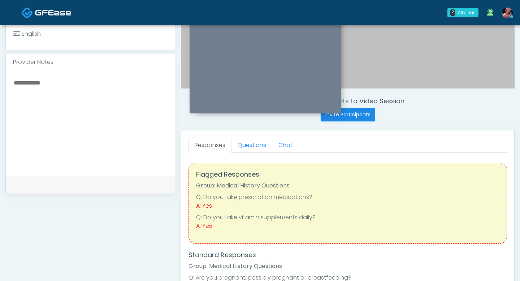
scroll to position [20, 0]
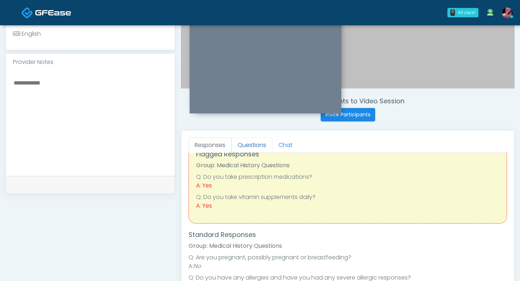
click at [246, 138] on link "Questions" at bounding box center [251, 144] width 41 height 15
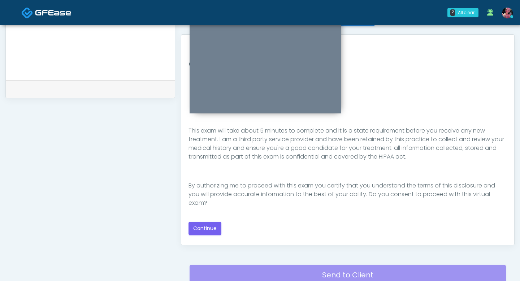
scroll to position [317, 0]
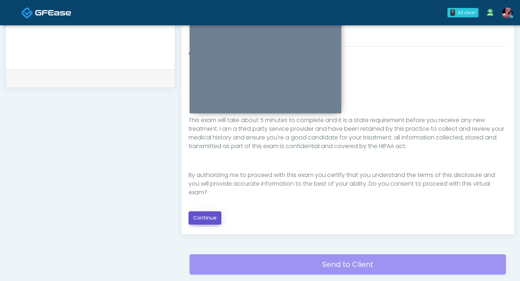
click at [213, 138] on button "Continue" at bounding box center [204, 217] width 33 height 13
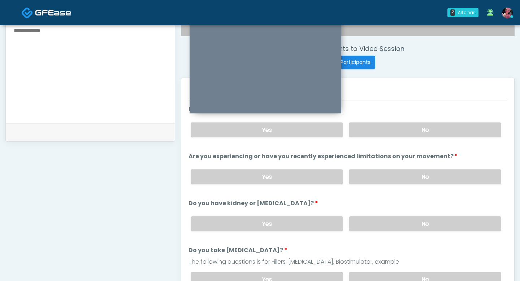
scroll to position [254, 0]
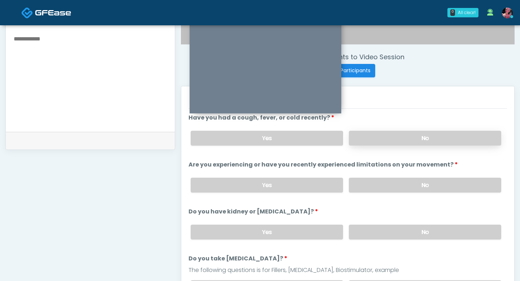
click at [379, 134] on label "No" at bounding box center [425, 138] width 152 height 15
click at [378, 138] on label "No" at bounding box center [425, 185] width 152 height 15
click at [377, 138] on div "Yes No" at bounding box center [346, 232] width 322 height 26
click at [379, 138] on label "No" at bounding box center [425, 231] width 152 height 15
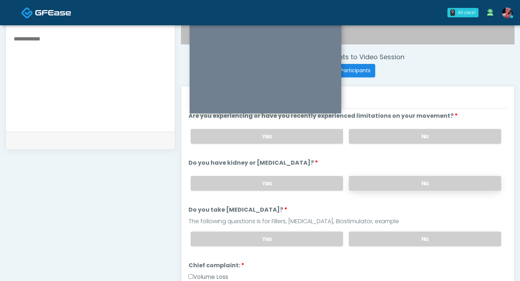
scroll to position [57, 0]
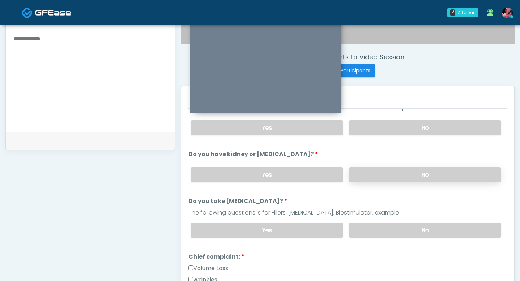
click at [379, 138] on label "No" at bounding box center [425, 230] width 152 height 15
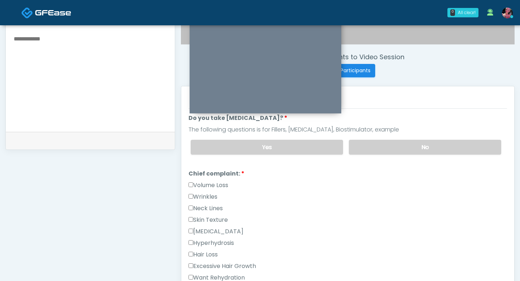
scroll to position [139, 0]
click at [210, 138] on div "Volume Loss" at bounding box center [347, 188] width 318 height 12
click at [209, 138] on label "Wrinkles" at bounding box center [202, 197] width 29 height 9
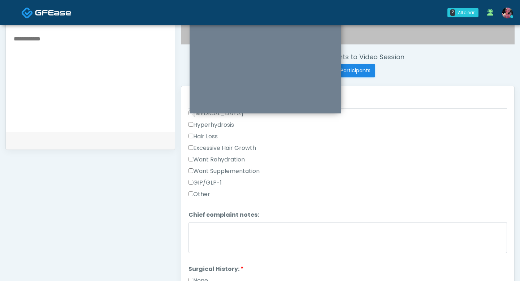
scroll to position [351, 0]
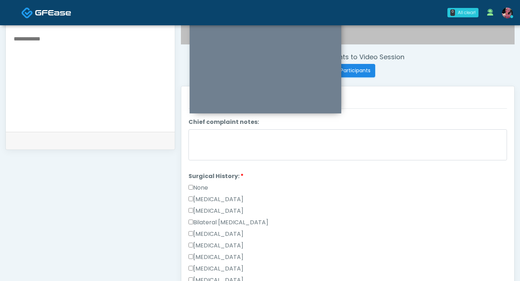
click at [196, 138] on li "Surgical History: Surgical History: None Cesarean Section Hysterectomy Bilatera…" at bounding box center [347, 253] width 318 height 162
click at [196, 138] on label "None" at bounding box center [197, 187] width 19 height 9
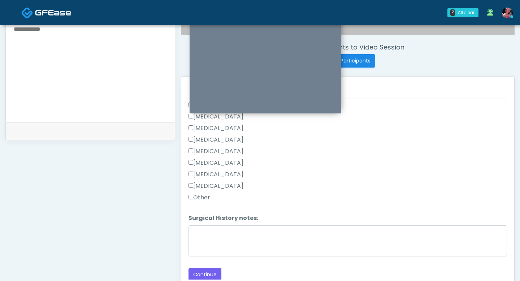
scroll to position [271, 0]
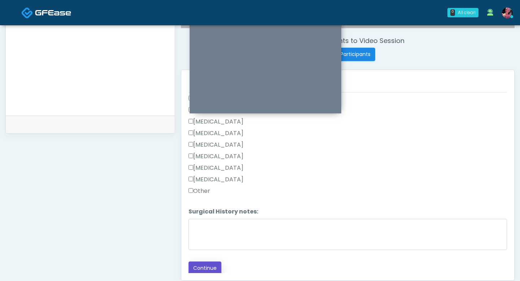
click at [207, 138] on button "Continue" at bounding box center [204, 267] width 33 height 13
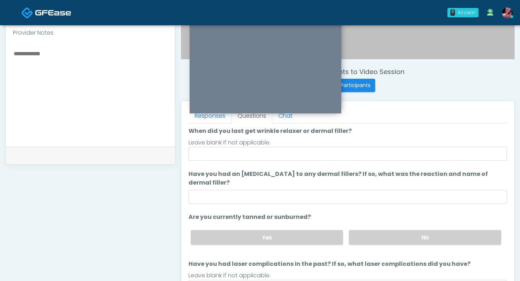
scroll to position [43, 0]
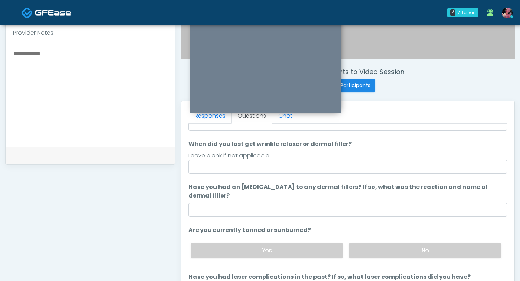
click at [287, 138] on div "Leave blank if not applicable." at bounding box center [347, 155] width 318 height 9
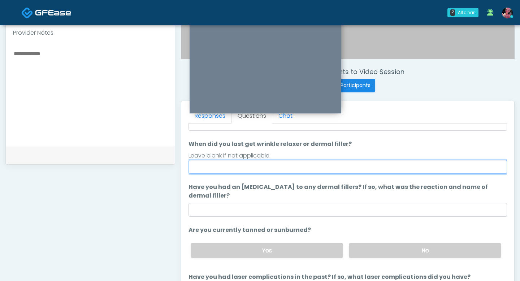
click at [282, 138] on input "When did you last get wrinkle relaxer or dermal filler?" at bounding box center [347, 167] width 318 height 14
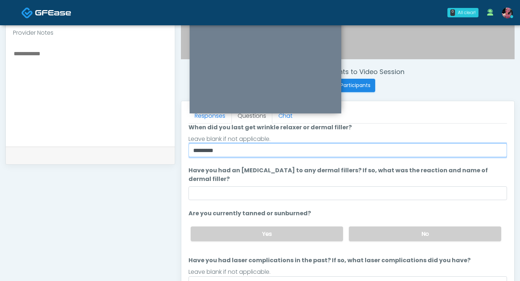
scroll to position [68, 0]
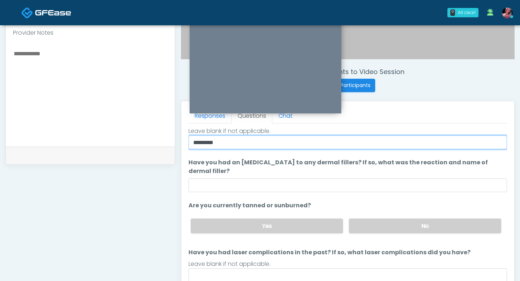
type input "********"
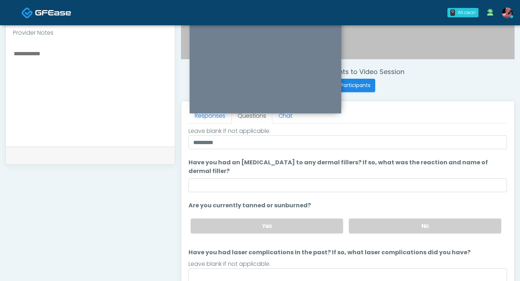
click at [361, 138] on div "Yes No" at bounding box center [346, 226] width 322 height 26
click at [363, 138] on label "No" at bounding box center [425, 225] width 152 height 15
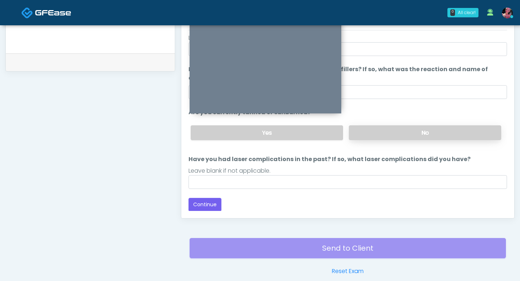
scroll to position [335, 0]
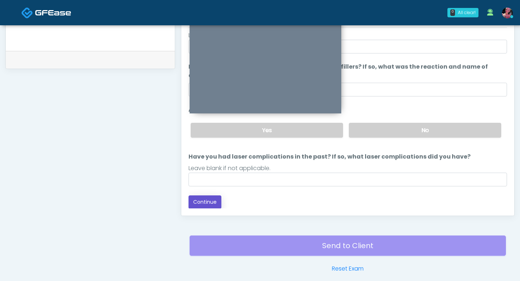
click at [194, 138] on button "Continue" at bounding box center [204, 201] width 33 height 13
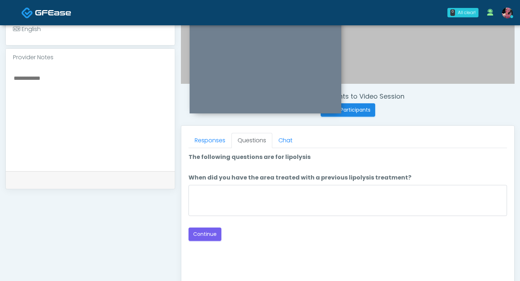
scroll to position [201, 0]
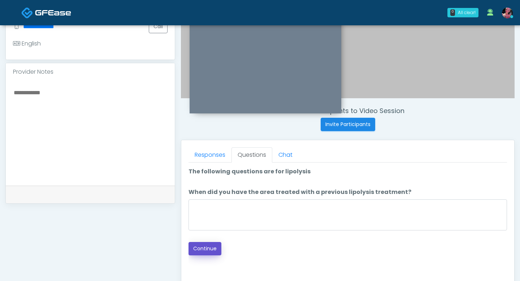
click at [204, 138] on button "Continue" at bounding box center [204, 248] width 33 height 13
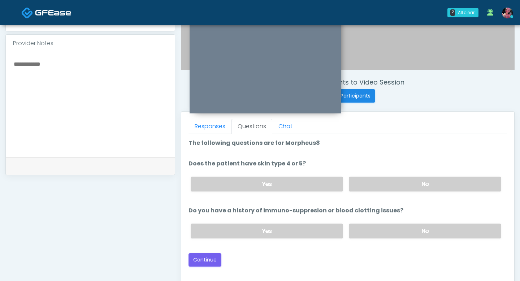
scroll to position [230, 0]
click at [364, 138] on li "Does the patient have skin type 4 or 5? Does the patient have skin type 4 or 5?…" at bounding box center [347, 178] width 318 height 38
click at [364, 138] on label "No" at bounding box center [425, 183] width 152 height 15
click at [372, 138] on div "Yes No" at bounding box center [346, 230] width 322 height 26
click at [366, 138] on label "No" at bounding box center [425, 230] width 152 height 15
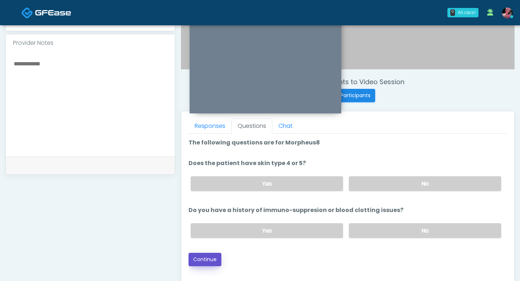
click at [200, 138] on button "Continue" at bounding box center [204, 259] width 33 height 13
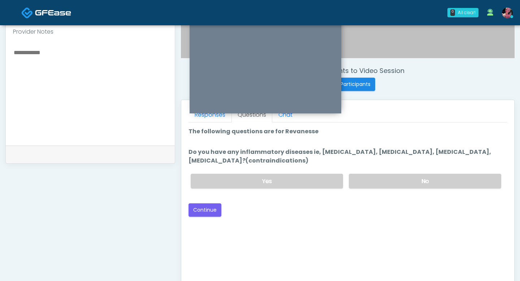
scroll to position [234, 0]
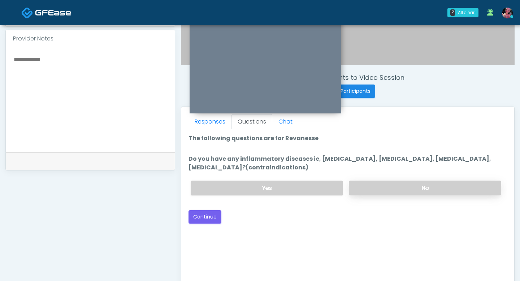
click at [389, 138] on label "No" at bounding box center [425, 187] width 152 height 15
click at [211, 138] on button "Continue" at bounding box center [204, 216] width 33 height 13
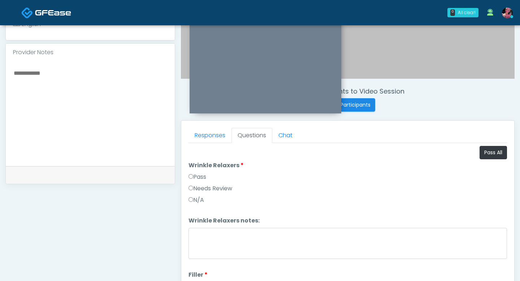
scroll to position [208, 0]
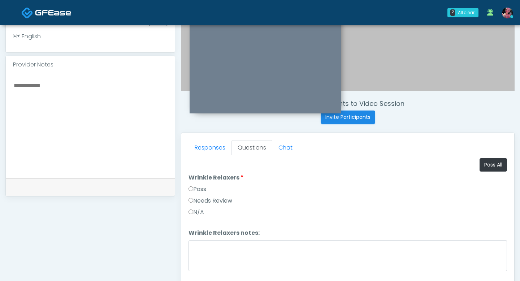
click at [199, 138] on li "Wrinkle Relaxers Wrinkle Relaxers Pass Needs Review N/A" at bounding box center [347, 196] width 318 height 46
click at [198, 138] on label "Pass" at bounding box center [197, 189] width 18 height 9
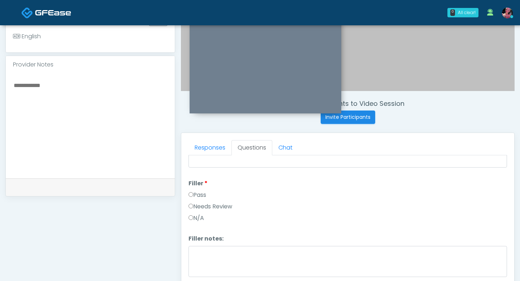
click at [196, 138] on label "Pass" at bounding box center [197, 195] width 18 height 9
click at [197, 138] on label "Pass" at bounding box center [197, 198] width 18 height 9
click at [195, 138] on label "Pass" at bounding box center [197, 186] width 18 height 9
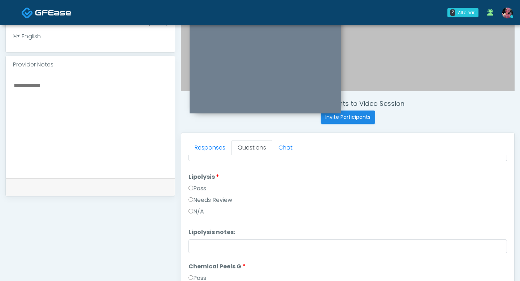
scroll to position [452, 0]
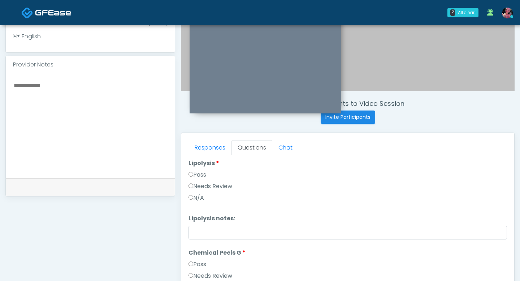
click at [195, 138] on div "Pass" at bounding box center [347, 176] width 318 height 12
click at [192, 138] on label "Pass" at bounding box center [197, 174] width 18 height 9
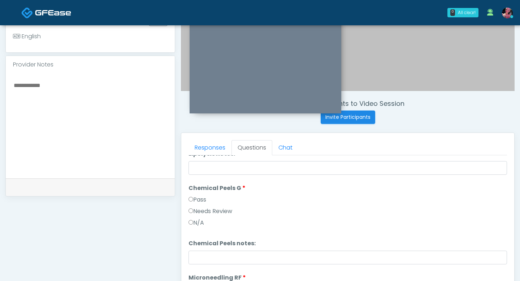
click at [202, 138] on label "Pass" at bounding box center [197, 199] width 18 height 9
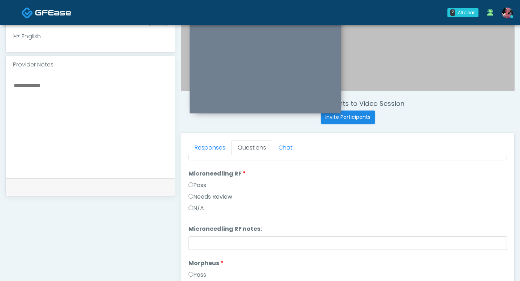
click at [200, 138] on label "Pass" at bounding box center [197, 185] width 18 height 9
click at [197, 138] on li "Morpheus Morpheus Pass Needs Review N/A" at bounding box center [347, 191] width 318 height 46
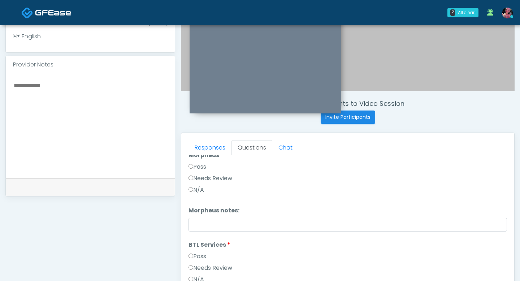
scroll to position [729, 0]
click at [198, 138] on label "Pass" at bounding box center [197, 166] width 18 height 9
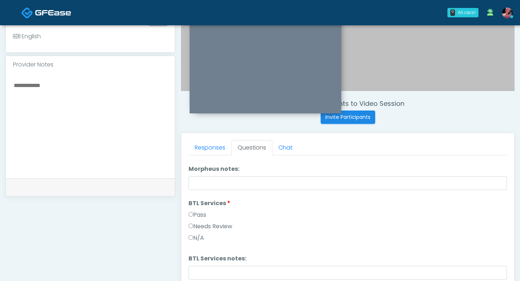
scroll to position [782, 0]
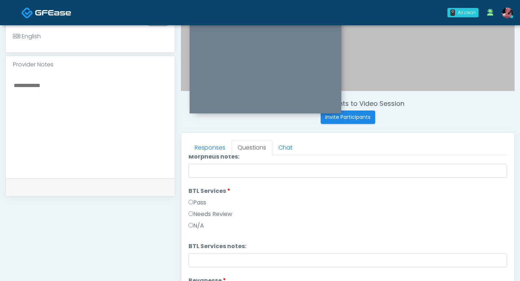
click at [201, 138] on label "Pass" at bounding box center [197, 202] width 18 height 9
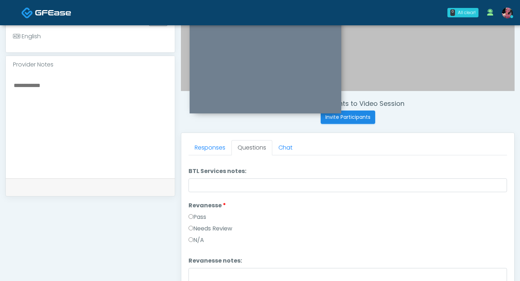
click at [196, 138] on label "Pass" at bounding box center [197, 217] width 18 height 9
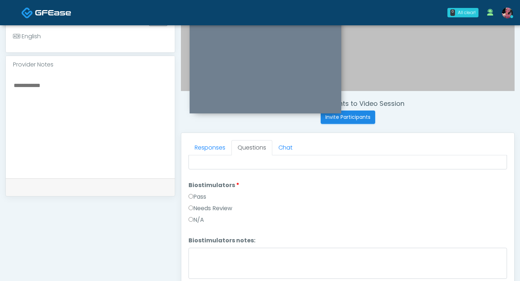
click at [198, 138] on label "Pass" at bounding box center [197, 196] width 18 height 9
click at [200, 138] on li "Fibroblast Fibroblast Pass Needs Review N/A" at bounding box center [347, 257] width 318 height 46
click at [200, 138] on label "Pass" at bounding box center [197, 249] width 18 height 9
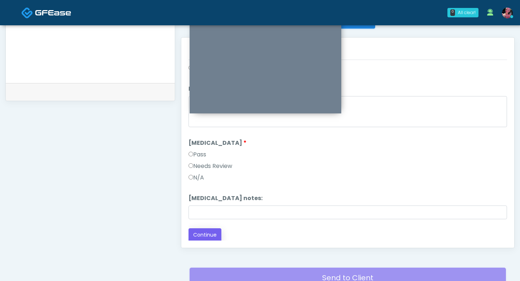
scroll to position [306, 0]
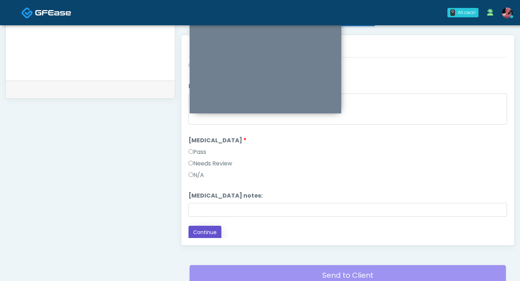
click at [201, 138] on button "Continue" at bounding box center [204, 232] width 33 height 13
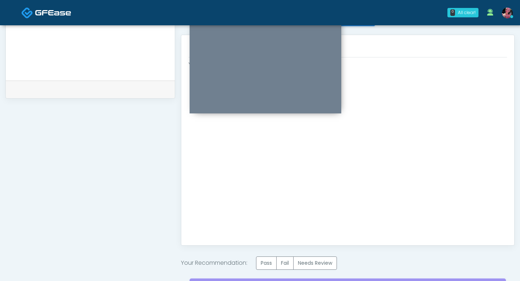
scroll to position [0, 0]
click at [263, 138] on label "Pass" at bounding box center [266, 262] width 21 height 13
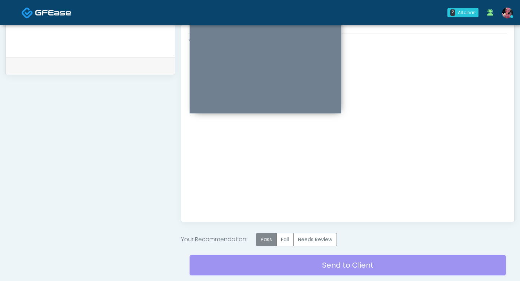
scroll to position [380, 0]
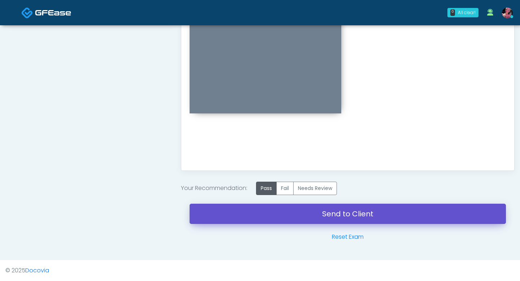
click at [261, 138] on link "Send to Client" at bounding box center [347, 214] width 316 height 20
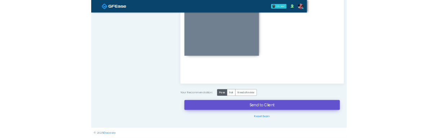
scroll to position [382, 0]
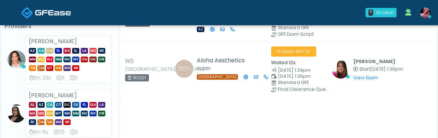
scroll to position [62, 0]
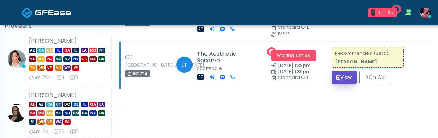
click at [337, 75] on icon "submit" at bounding box center [339, 77] width 4 height 5
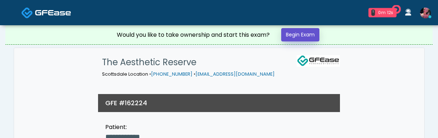
click at [306, 41] on link "Begin Exam" at bounding box center [300, 34] width 38 height 13
click at [304, 33] on link "Begin Exam" at bounding box center [300, 34] width 38 height 13
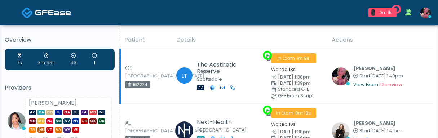
click at [365, 87] on link "View Exam" at bounding box center [366, 85] width 25 height 6
click at [364, 84] on link "View Exam" at bounding box center [366, 85] width 25 height 6
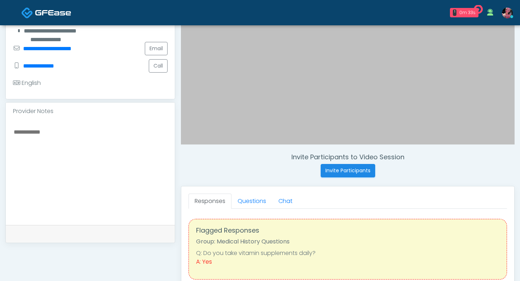
scroll to position [173, 0]
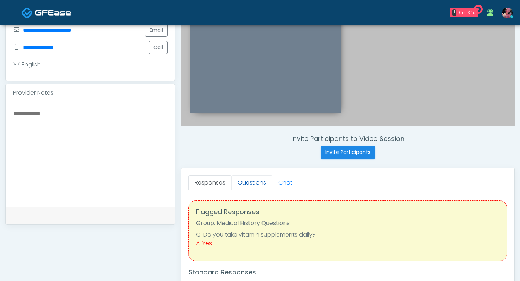
click at [253, 138] on link "Questions" at bounding box center [251, 182] width 41 height 15
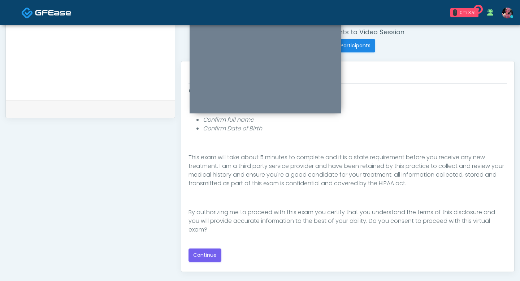
scroll to position [285, 0]
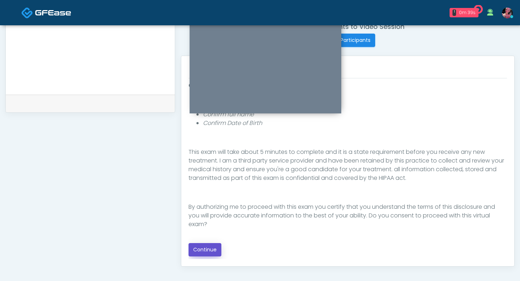
click at [200, 138] on button "Continue" at bounding box center [204, 249] width 33 height 13
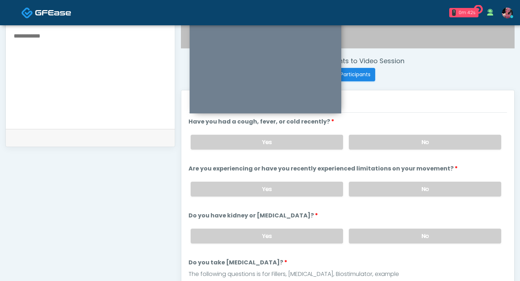
scroll to position [248, 0]
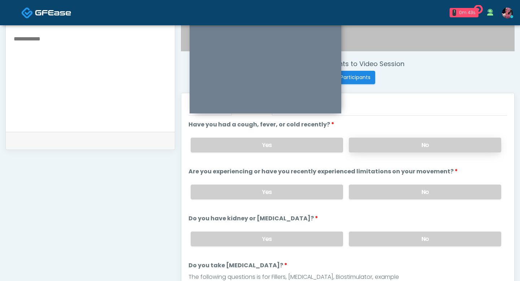
click at [398, 138] on label "No" at bounding box center [425, 144] width 152 height 15
click at [394, 138] on label "No" at bounding box center [425, 191] width 152 height 15
click at [384, 138] on label "No" at bounding box center [425, 238] width 152 height 15
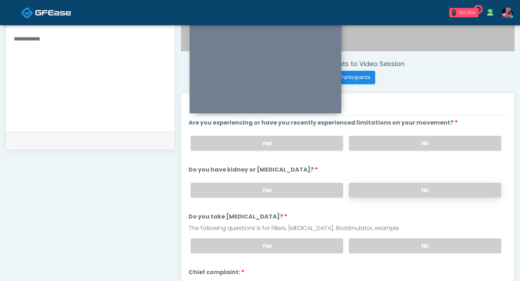
scroll to position [57, 0]
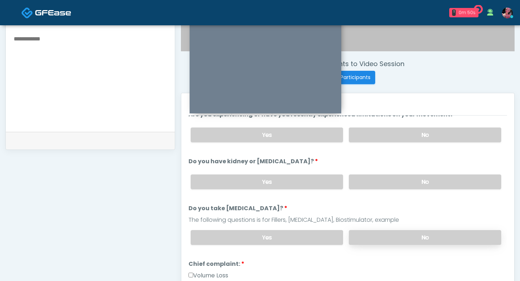
click at [383, 138] on label "No" at bounding box center [425, 237] width 152 height 15
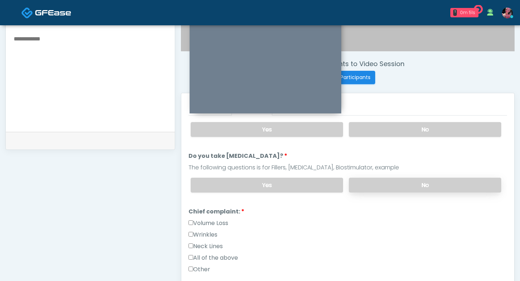
scroll to position [114, 0]
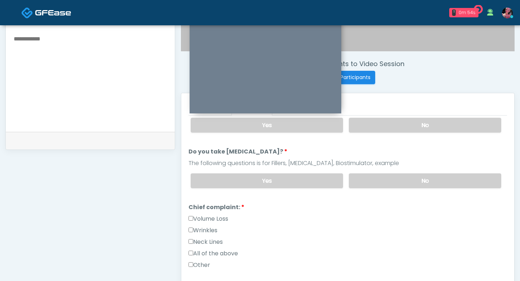
click at [217, 138] on label "Wrinkles" at bounding box center [202, 230] width 29 height 9
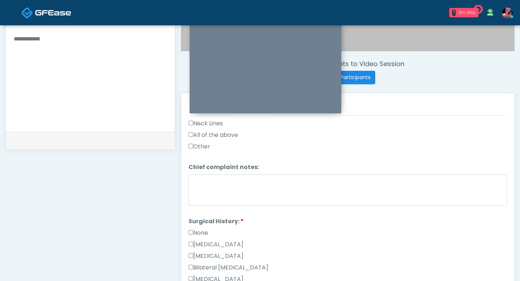
click at [205, 138] on label "None" at bounding box center [197, 232] width 19 height 9
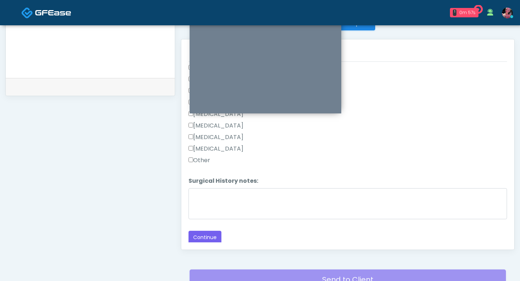
scroll to position [367, 0]
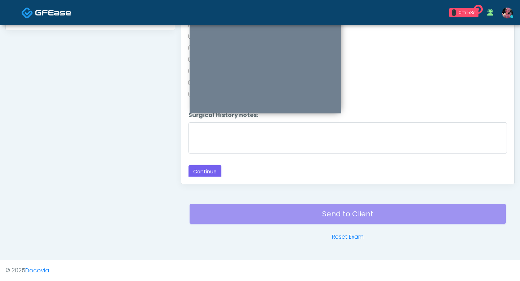
click at [210, 138] on button "Continue" at bounding box center [204, 171] width 33 height 13
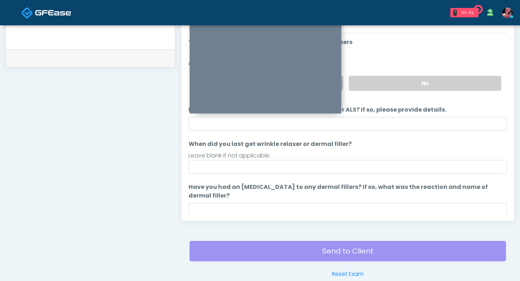
scroll to position [331, 0]
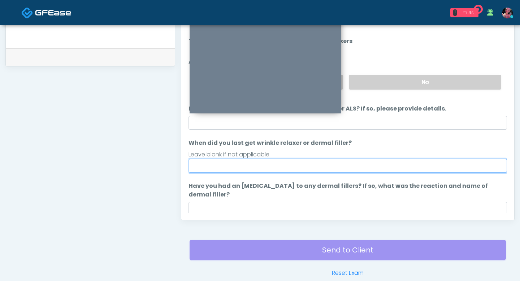
click at [210, 138] on input "When did you last get wrinkle relaxer or dermal filler?" at bounding box center [347, 166] width 318 height 14
type input "*"
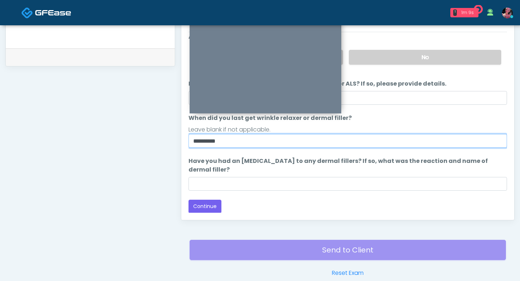
scroll to position [367, 0]
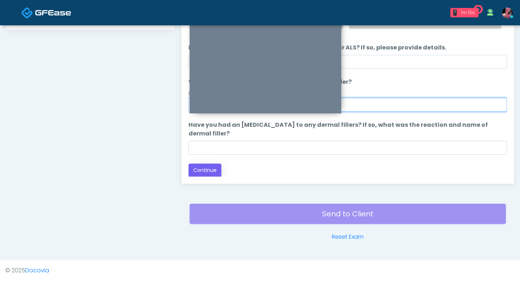
type input "**********"
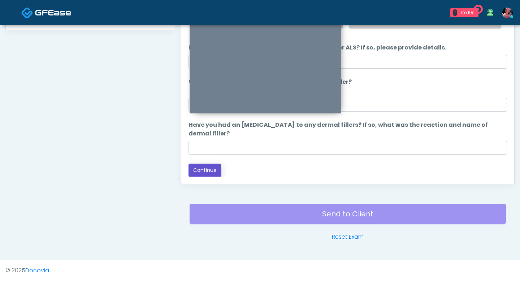
click at [198, 138] on button "Continue" at bounding box center [204, 169] width 33 height 13
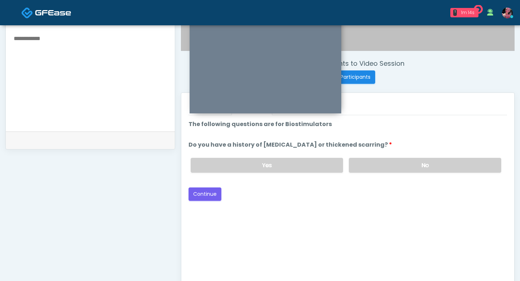
scroll to position [248, 0]
click at [366, 138] on label "No" at bounding box center [425, 165] width 152 height 15
click at [211, 138] on button "Continue" at bounding box center [204, 194] width 33 height 13
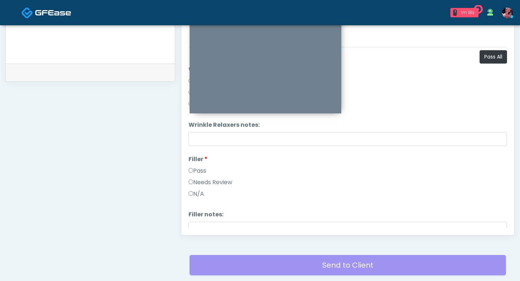
scroll to position [317, 0]
click at [199, 138] on li "Filler Filler Pass Needs Review N/A" at bounding box center [347, 177] width 318 height 46
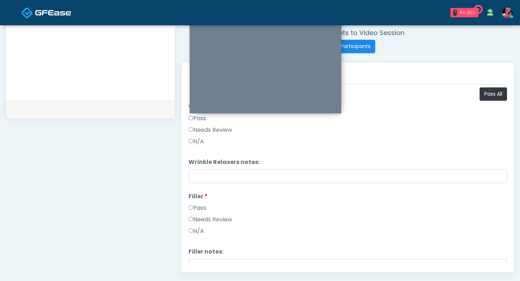
scroll to position [264, 0]
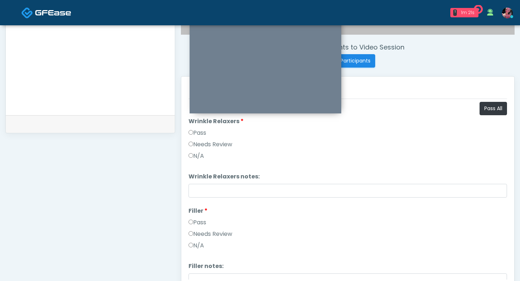
click at [200, 133] on label "Pass" at bounding box center [197, 132] width 18 height 9
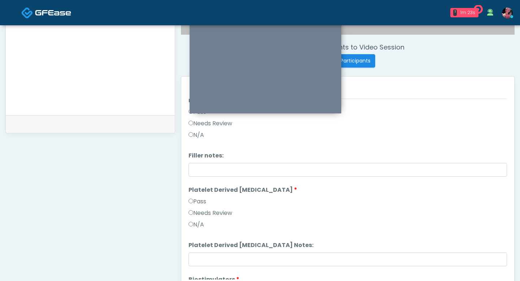
click at [193, 138] on label "Pass" at bounding box center [197, 201] width 18 height 9
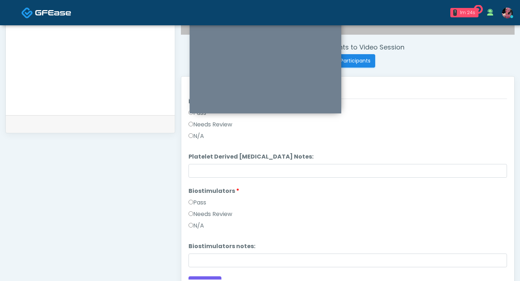
click at [194, 138] on label "Pass" at bounding box center [197, 202] width 18 height 9
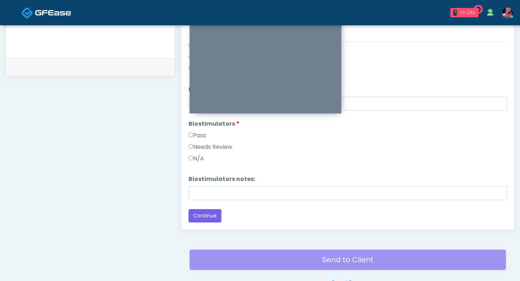
scroll to position [342, 0]
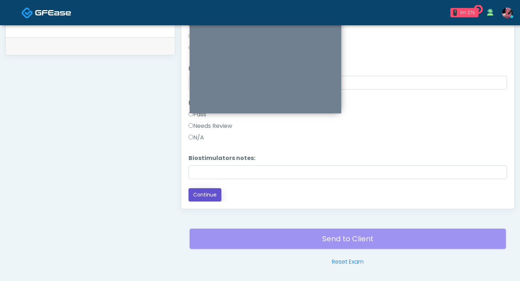
click at [212, 138] on button "Continue" at bounding box center [204, 194] width 33 height 13
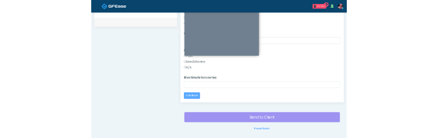
scroll to position [0, 0]
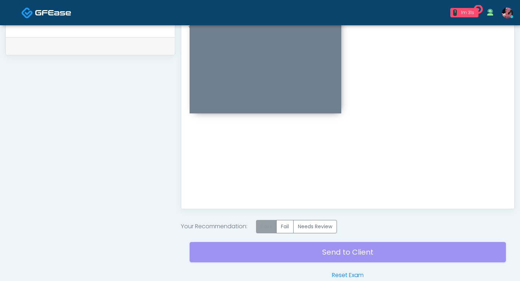
click at [259, 138] on label "Pass" at bounding box center [266, 226] width 21 height 13
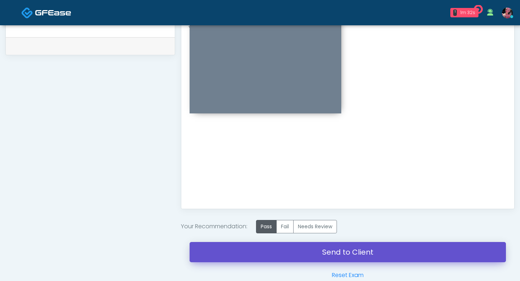
click at [249, 138] on link "Send to Client" at bounding box center [347, 252] width 316 height 20
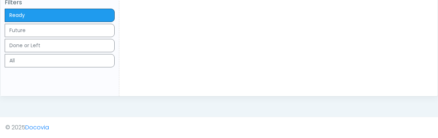
scroll to position [232, 0]
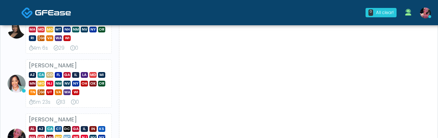
scroll to position [93, 0]
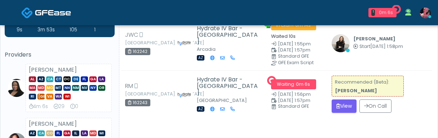
scroll to position [57, 0]
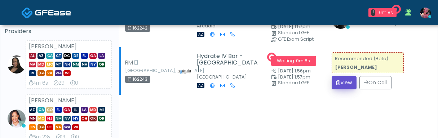
click at [340, 86] on button "View" at bounding box center [344, 82] width 25 height 13
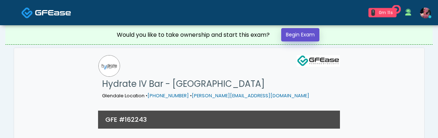
click at [310, 30] on link "Begin Exam" at bounding box center [300, 34] width 38 height 13
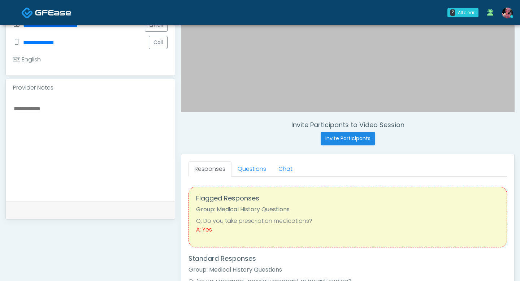
scroll to position [188, 0]
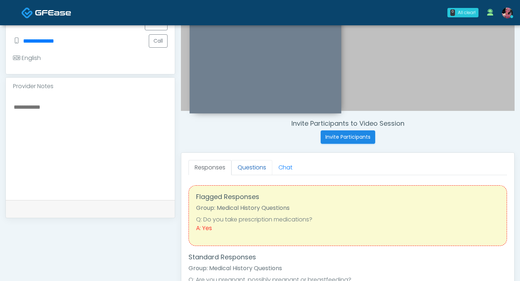
click at [253, 138] on link "Questions" at bounding box center [251, 167] width 41 height 15
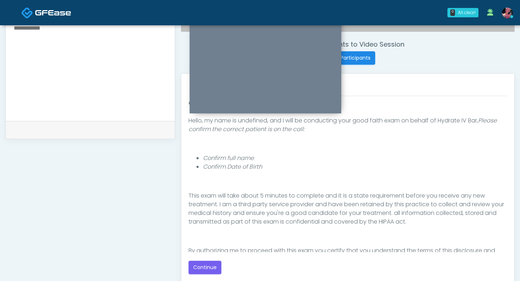
scroll to position [75, 0]
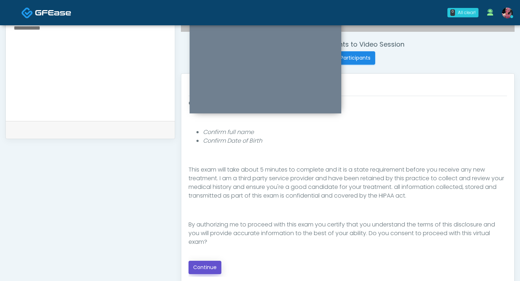
click at [209, 138] on button "Continue" at bounding box center [204, 267] width 33 height 13
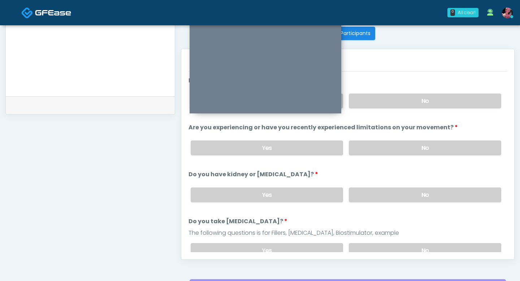
scroll to position [288, 0]
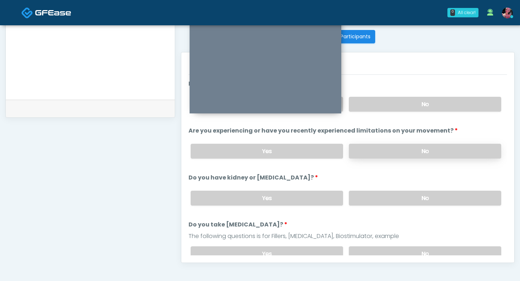
click at [374, 138] on label "No" at bounding box center [425, 151] width 152 height 15
click at [376, 105] on label "No" at bounding box center [425, 104] width 152 height 15
click at [372, 138] on label "No" at bounding box center [425, 198] width 152 height 15
click at [377, 138] on label "No" at bounding box center [425, 253] width 152 height 15
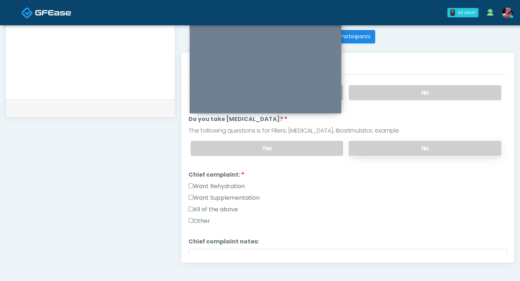
scroll to position [107, 0]
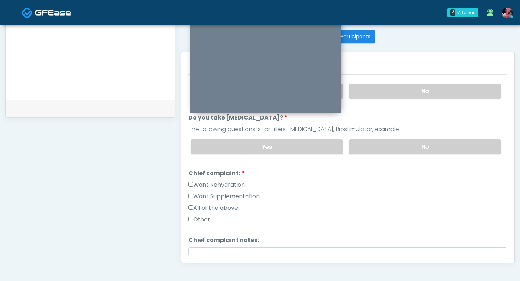
click at [230, 138] on label "Want Rehydration" at bounding box center [216, 184] width 56 height 9
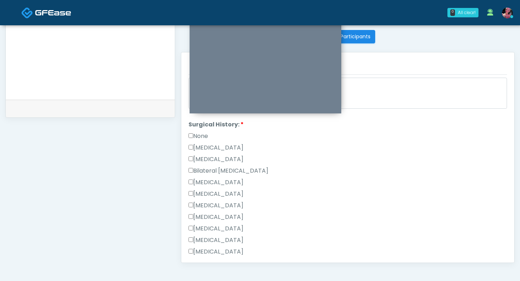
scroll to position [258, 0]
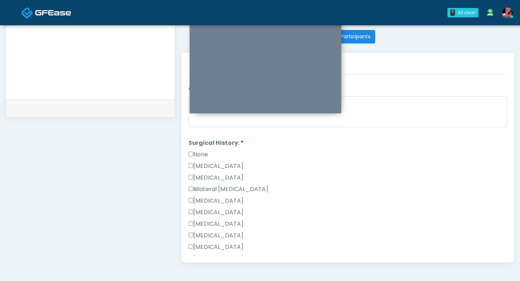
click at [197, 138] on label "None" at bounding box center [197, 154] width 19 height 9
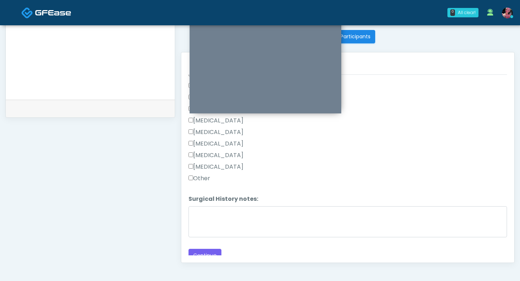
scroll to position [378, 0]
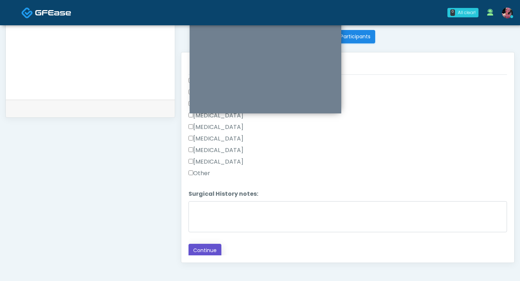
click at [205, 138] on button "Continue" at bounding box center [204, 250] width 33 height 13
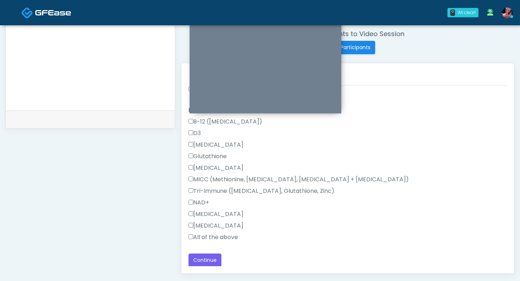
scroll to position [278, 0]
click at [207, 138] on label "All of the above" at bounding box center [212, 236] width 49 height 9
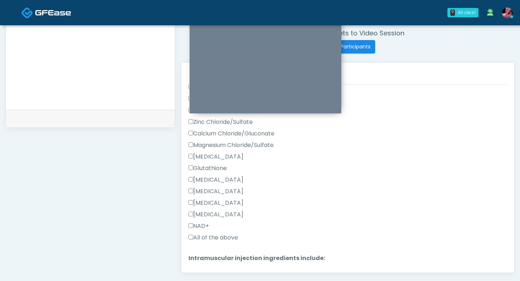
click at [203, 138] on label "All of the above" at bounding box center [212, 237] width 49 height 9
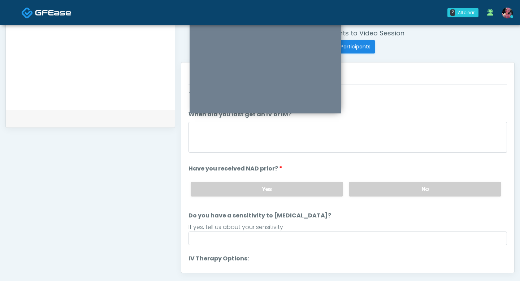
scroll to position [0, 0]
click at [350, 138] on label "No" at bounding box center [425, 188] width 152 height 15
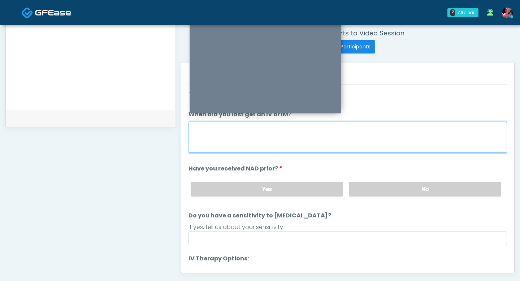
click at [317, 138] on textarea "When did you last get an IV or IM?" at bounding box center [347, 137] width 318 height 31
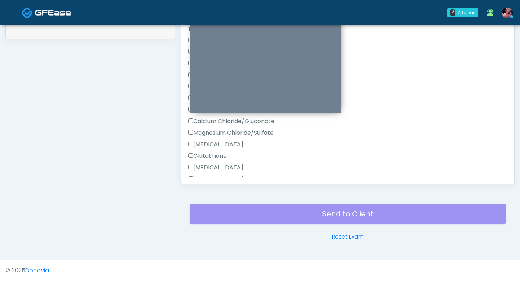
scroll to position [366, 0]
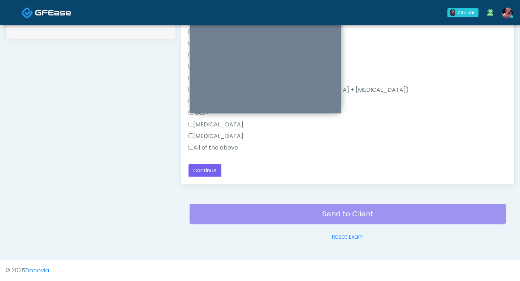
click at [225, 138] on div "Back Continue" at bounding box center [347, 170] width 318 height 13
click at [210, 138] on button "Continue" at bounding box center [204, 170] width 33 height 13
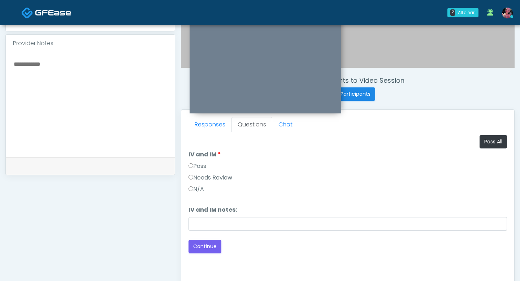
scroll to position [218, 0]
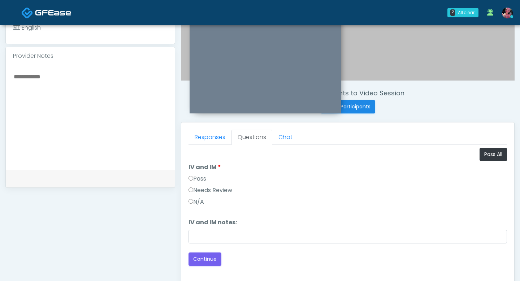
click at [195, 138] on label "Pass" at bounding box center [197, 178] width 18 height 9
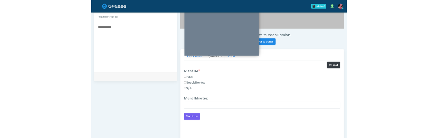
scroll to position [241, 0]
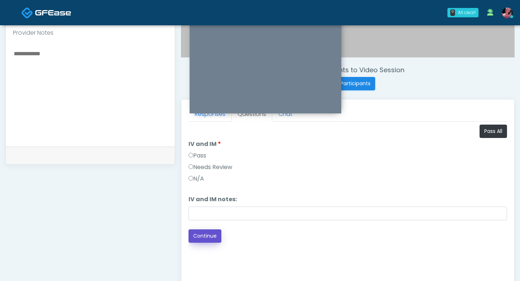
click at [203, 138] on button "Continue" at bounding box center [204, 235] width 33 height 13
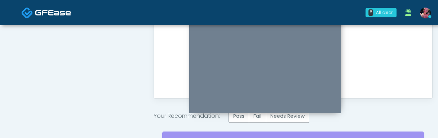
scroll to position [440, 0]
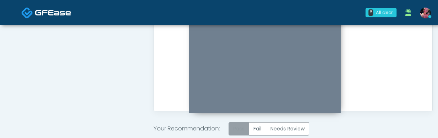
click at [232, 126] on label "Pass" at bounding box center [239, 128] width 21 height 13
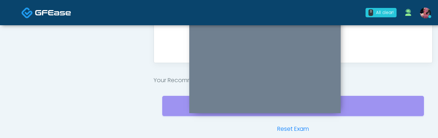
scroll to position [502, 0]
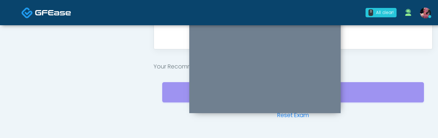
click at [381, 98] on div "Send to Client Reset Exam" at bounding box center [293, 97] width 262 height 46
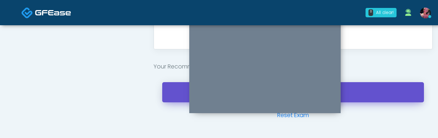
click at [381, 98] on link "Send to Client" at bounding box center [293, 92] width 262 height 20
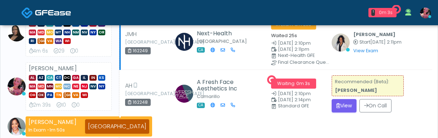
scroll to position [89, 0]
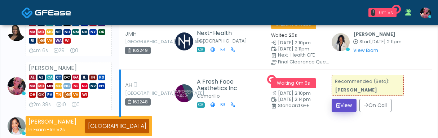
click at [339, 108] on button "View" at bounding box center [344, 105] width 25 height 13
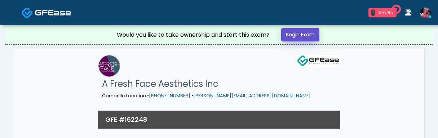
click at [296, 36] on link "Begin Exam" at bounding box center [300, 34] width 38 height 13
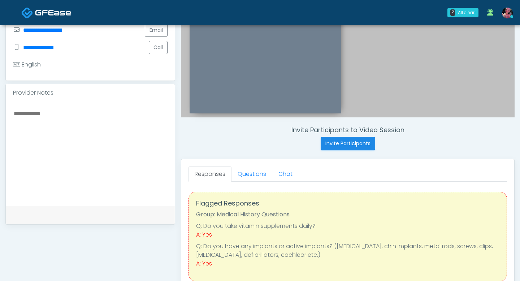
scroll to position [181, 0]
click at [245, 138] on link "Questions" at bounding box center [251, 174] width 41 height 15
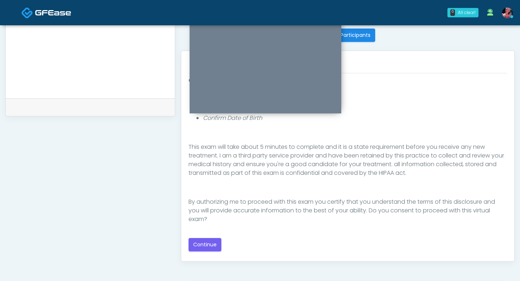
scroll to position [304, 0]
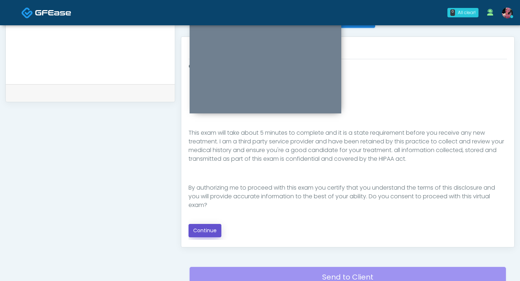
click at [213, 138] on button "Continue" at bounding box center [204, 230] width 33 height 13
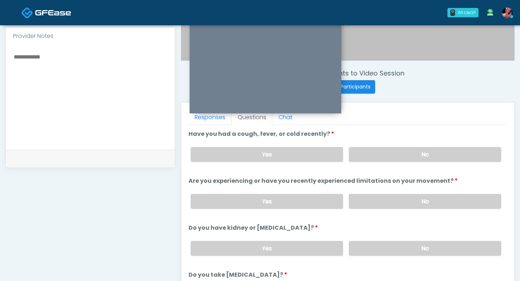
scroll to position [235, 0]
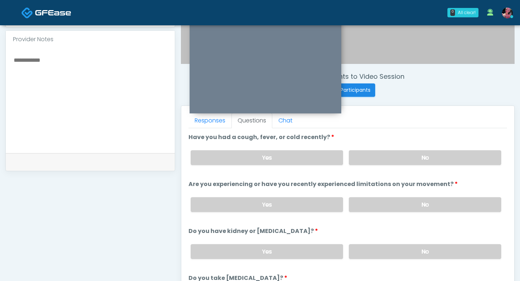
click at [381, 138] on div "Yes No" at bounding box center [346, 157] width 322 height 26
click at [374, 138] on label "No" at bounding box center [425, 204] width 152 height 15
click at [374, 138] on label "No" at bounding box center [425, 157] width 152 height 15
click at [383, 138] on label "No" at bounding box center [425, 251] width 152 height 15
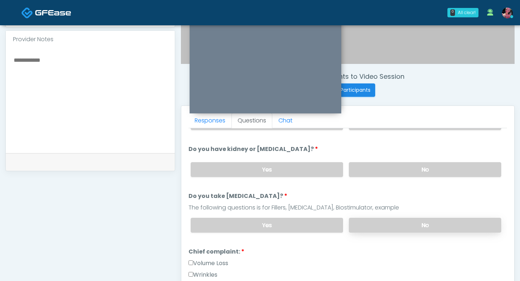
click at [382, 138] on label "No" at bounding box center [425, 225] width 152 height 15
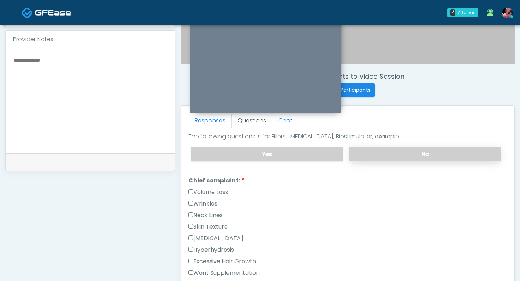
scroll to position [153, 0]
click at [205, 138] on label "Wrinkles" at bounding box center [202, 203] width 29 height 9
click at [206, 138] on label "Volume Loss" at bounding box center [208, 191] width 40 height 9
click at [205, 138] on label "Wrinkles" at bounding box center [202, 203] width 29 height 9
click at [208, 138] on label "Volume Loss" at bounding box center [208, 191] width 40 height 9
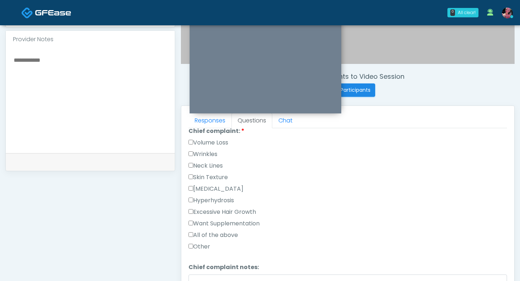
scroll to position [216, 0]
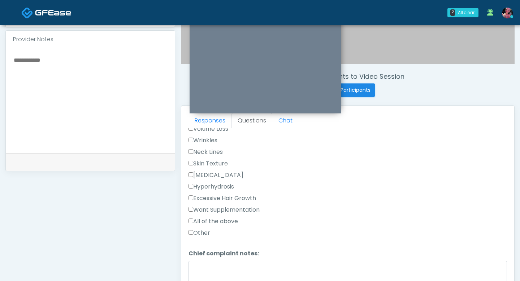
click at [206, 138] on label "Hyperpigmentation" at bounding box center [215, 175] width 55 height 9
click at [206, 138] on label "Skin Texture" at bounding box center [207, 163] width 39 height 9
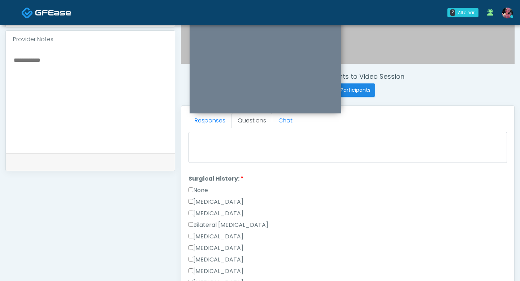
click at [208, 138] on label "None" at bounding box center [197, 190] width 19 height 9
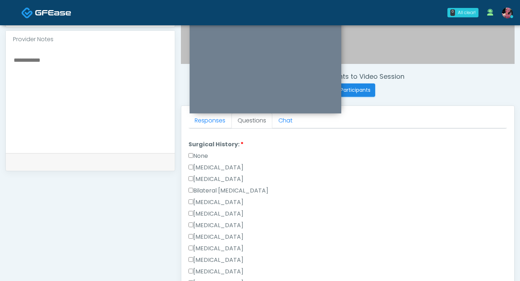
scroll to position [385, 0]
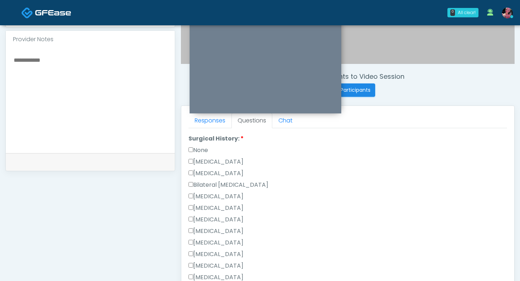
click at [196, 138] on div "None" at bounding box center [347, 152] width 318 height 12
click at [196, 138] on label "None" at bounding box center [197, 150] width 19 height 9
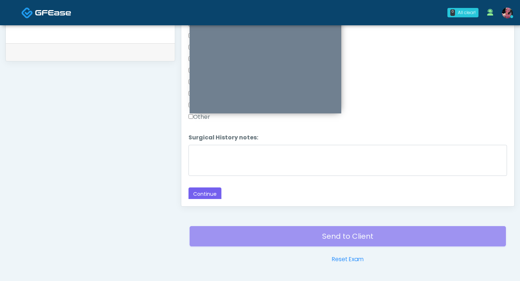
scroll to position [346, 0]
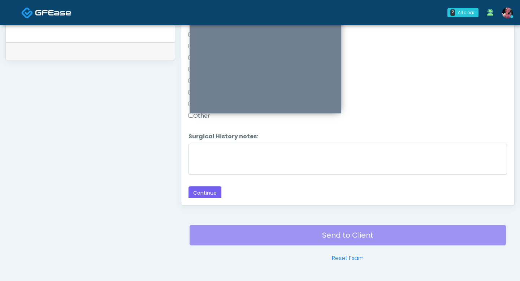
click at [201, 138] on button "Continue" at bounding box center [204, 192] width 33 height 13
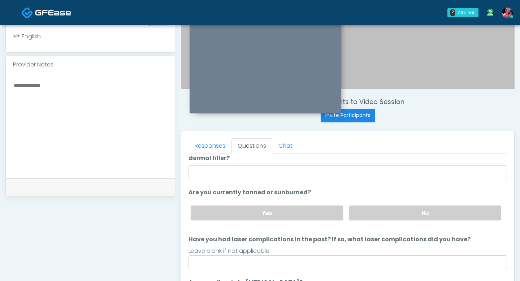
scroll to position [114, 0]
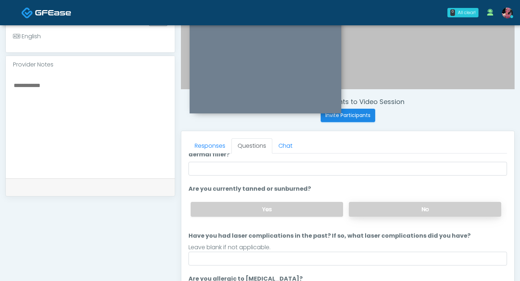
click at [379, 138] on label "No" at bounding box center [425, 209] width 152 height 15
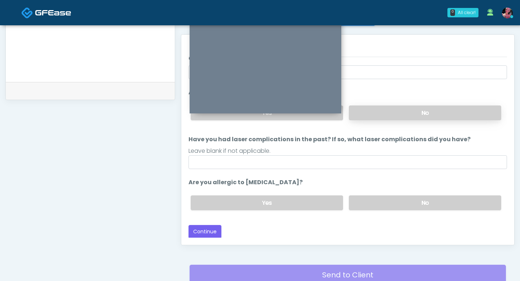
scroll to position [307, 0]
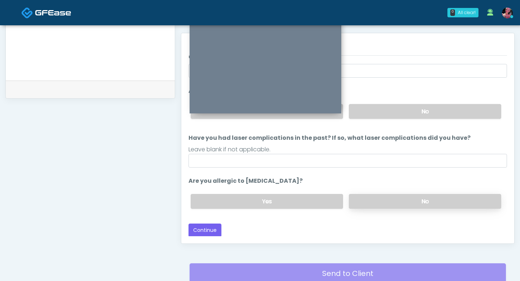
click at [377, 138] on label "No" at bounding box center [425, 201] width 152 height 15
click at [209, 138] on div "Loading... Connecting to your agent... Please wait while we prepare your person…" at bounding box center [347, 91] width 318 height 291
click at [207, 138] on button "Continue" at bounding box center [204, 229] width 33 height 13
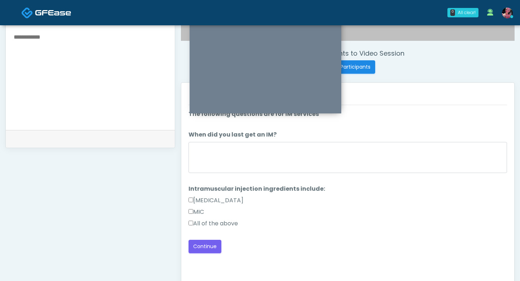
scroll to position [259, 0]
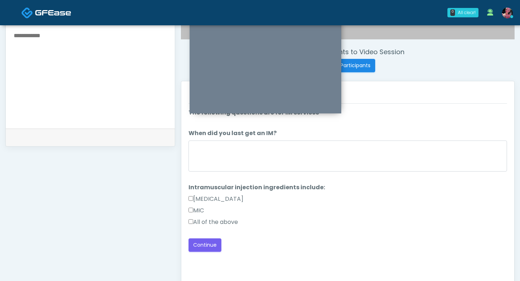
click at [223, 138] on label "All of the above" at bounding box center [212, 222] width 49 height 9
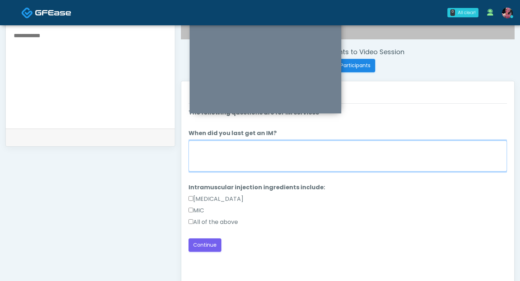
click at [232, 138] on textarea "When did you last get an IM?" at bounding box center [347, 155] width 318 height 31
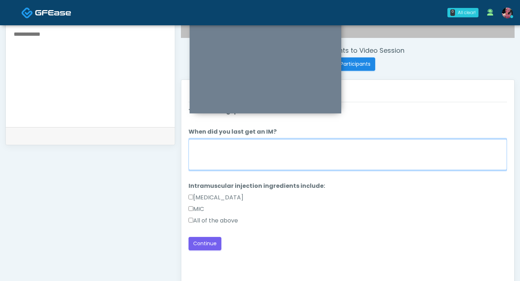
scroll to position [249, 0]
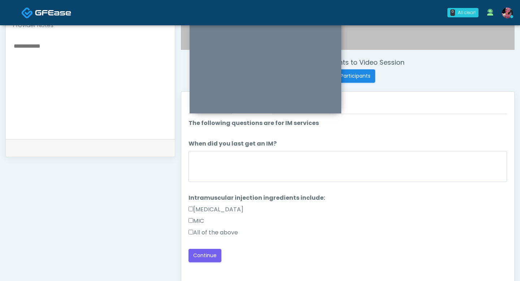
click at [200, 138] on label "MIC" at bounding box center [196, 221] width 16 height 9
click at [200, 138] on label "All of the above" at bounding box center [212, 232] width 49 height 9
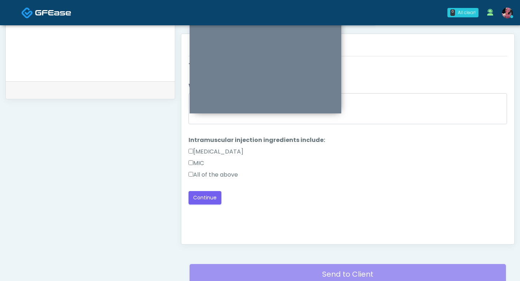
scroll to position [319, 0]
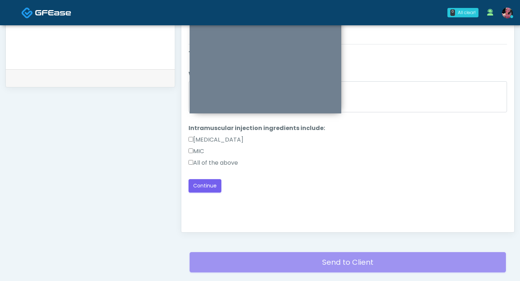
click at [198, 138] on div "Good Faith Exam Script Good Faith Exam Script INTRODUCTION Hello, my name is un…" at bounding box center [347, 134] width 318 height 180
click at [198, 138] on button "Continue" at bounding box center [204, 185] width 33 height 13
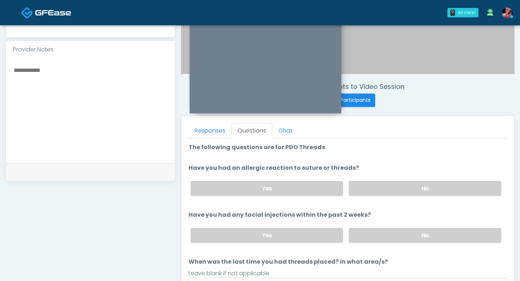
scroll to position [226, 0]
click at [365, 138] on label "No" at bounding box center [425, 187] width 152 height 15
click at [366, 138] on label "No" at bounding box center [425, 234] width 152 height 15
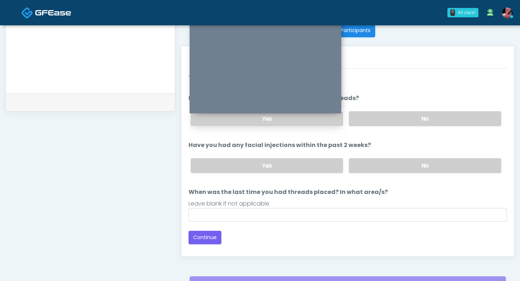
scroll to position [305, 0]
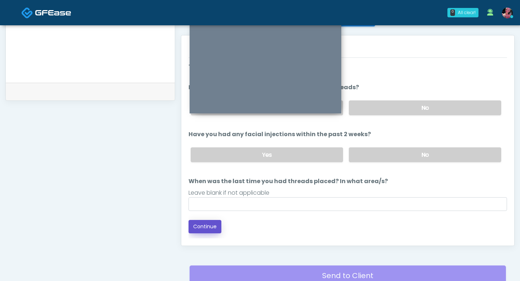
click at [209, 138] on button "Continue" at bounding box center [204, 226] width 33 height 13
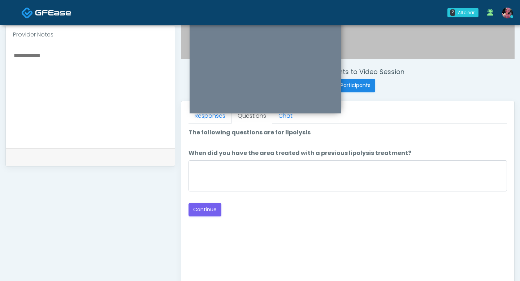
scroll to position [214, 0]
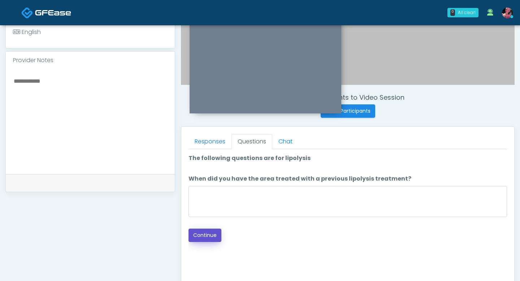
click at [214, 138] on button "Continue" at bounding box center [204, 234] width 33 height 13
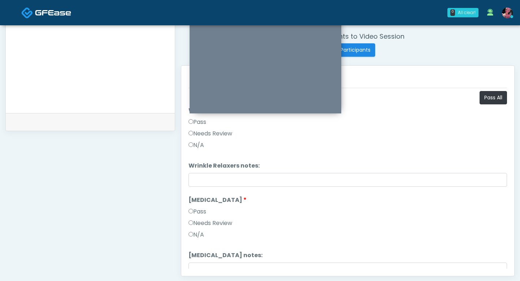
scroll to position [228, 0]
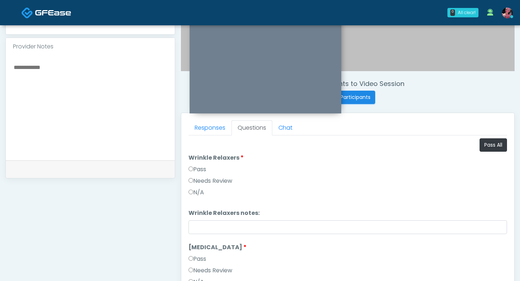
click at [197, 138] on label "Wrinkle Relaxers" at bounding box center [215, 157] width 55 height 9
click at [197, 138] on li "Wrinkle Relaxers Wrinkle Relaxers Pass Needs Review N/A" at bounding box center [347, 176] width 318 height 46
click at [197, 138] on label "Pass" at bounding box center [197, 169] width 18 height 9
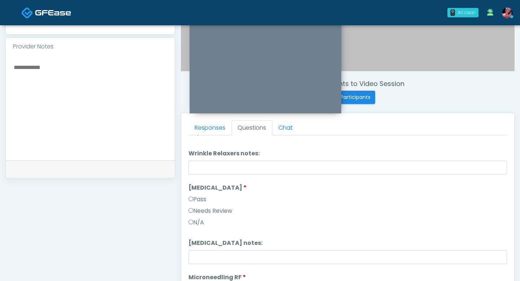
click at [194, 138] on label "Pass" at bounding box center [197, 199] width 18 height 9
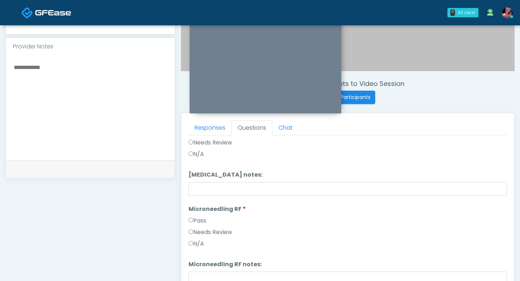
scroll to position [143, 0]
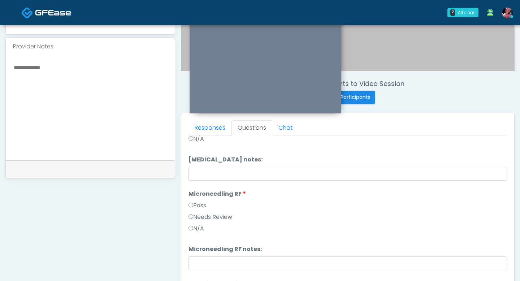
click at [194, 138] on label "Pass" at bounding box center [197, 205] width 18 height 9
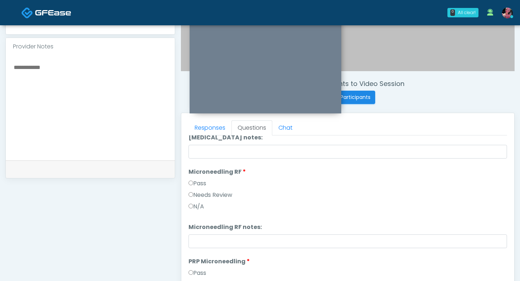
scroll to position [211, 0]
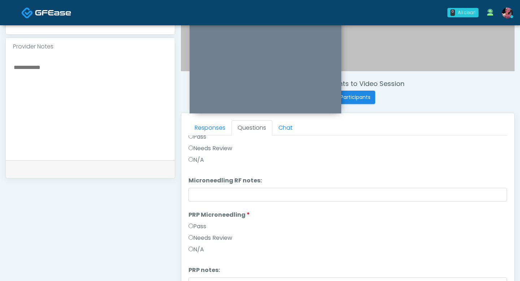
click at [189, 138] on li "PRP Microneedling PRP Microneedling Pass Needs Review N/A" at bounding box center [347, 233] width 318 height 46
click at [204, 138] on label "Pass" at bounding box center [197, 226] width 18 height 9
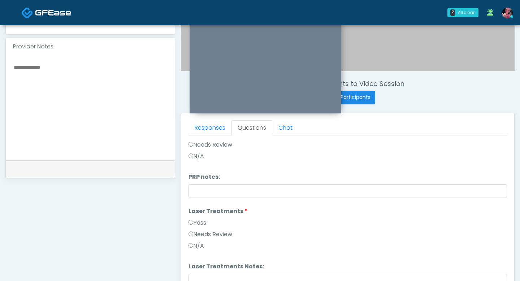
click at [202, 138] on label "Pass" at bounding box center [197, 222] width 18 height 9
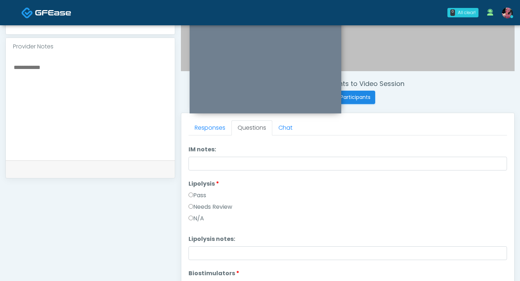
scroll to position [512, 0]
click at [192, 138] on li "Lipolysis Lipolysis Pass Needs Review N/A" at bounding box center [347, 201] width 318 height 46
click at [193, 138] on label "Pass" at bounding box center [197, 194] width 18 height 9
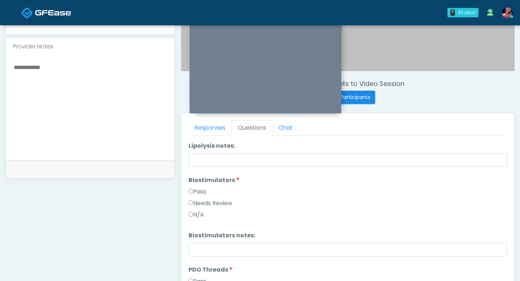
click at [196, 138] on label "Pass" at bounding box center [197, 191] width 18 height 9
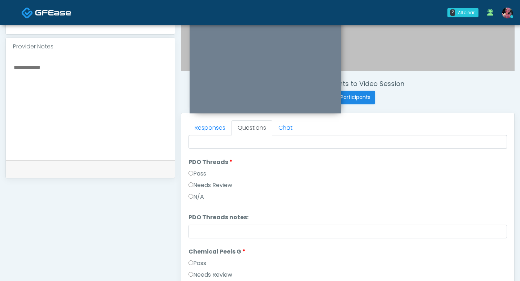
scroll to position [717, 0]
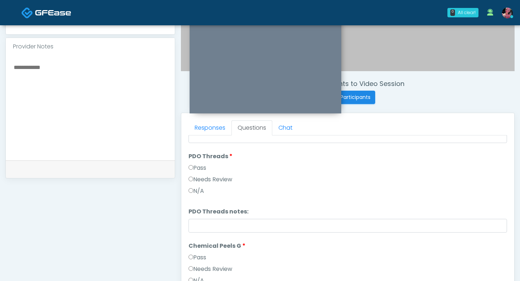
click at [197, 138] on li "PDO Threads PDO Threads Pass Needs Review N/A" at bounding box center [347, 175] width 318 height 46
click at [197, 138] on label "Pass" at bounding box center [197, 167] width 18 height 9
click at [197, 138] on label "Pass" at bounding box center [197, 257] width 18 height 9
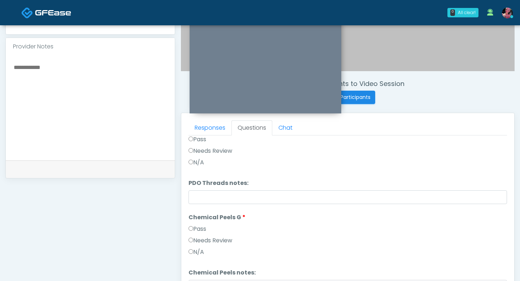
scroll to position [266, 0]
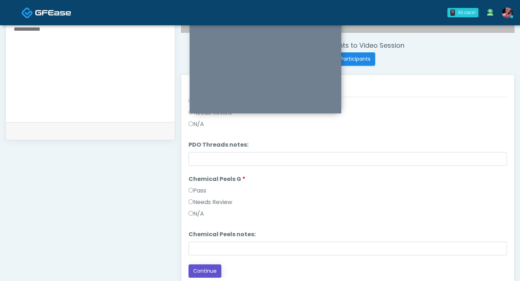
click at [199, 138] on button "Continue" at bounding box center [204, 270] width 33 height 13
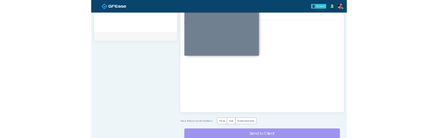
scroll to position [328, 0]
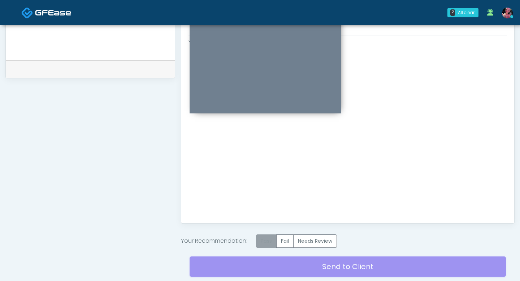
click at [270, 138] on label "Pass" at bounding box center [266, 240] width 21 height 13
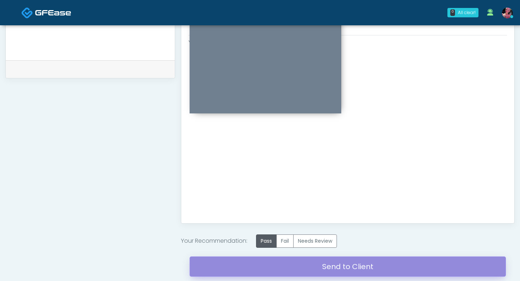
click at [268, 138] on link "Send to Client" at bounding box center [347, 266] width 316 height 20
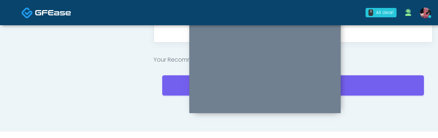
scroll to position [509, 0]
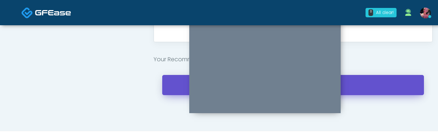
click at [363, 87] on link "Send to Client" at bounding box center [293, 85] width 262 height 20
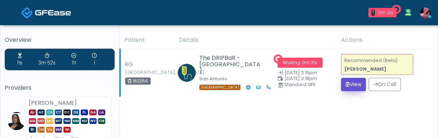
click at [343, 87] on button "View" at bounding box center [353, 84] width 25 height 13
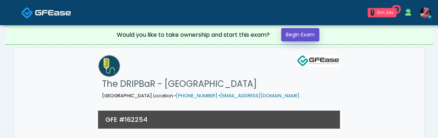
click at [295, 39] on link "Begin Exam" at bounding box center [300, 34] width 38 height 13
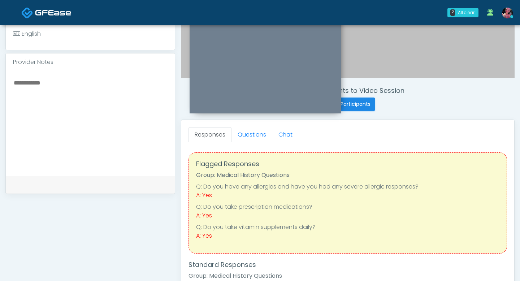
scroll to position [222, 0]
click at [255, 133] on link "Questions" at bounding box center [251, 133] width 41 height 15
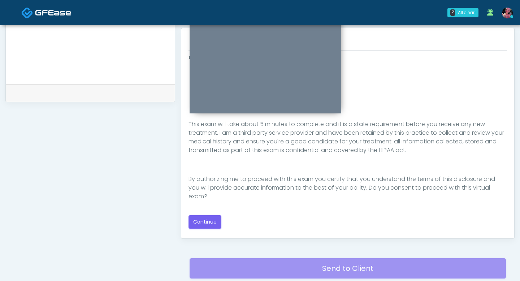
scroll to position [341, 0]
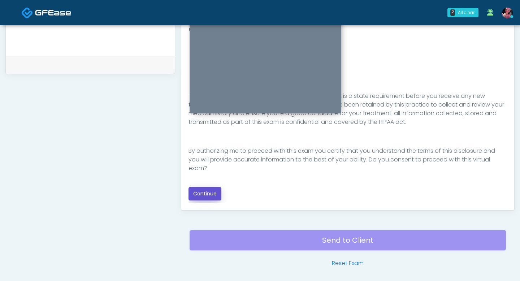
click at [210, 138] on button "Continue" at bounding box center [204, 193] width 33 height 13
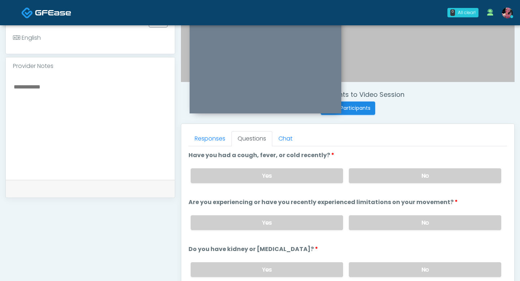
scroll to position [213, 0]
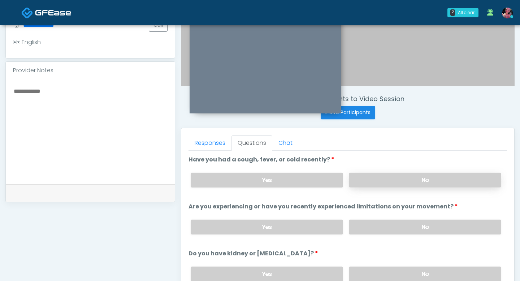
click at [364, 138] on label "No" at bounding box center [425, 180] width 152 height 15
click at [360, 138] on div "Yes No" at bounding box center [346, 227] width 322 height 26
click at [359, 138] on label "No" at bounding box center [425, 226] width 152 height 15
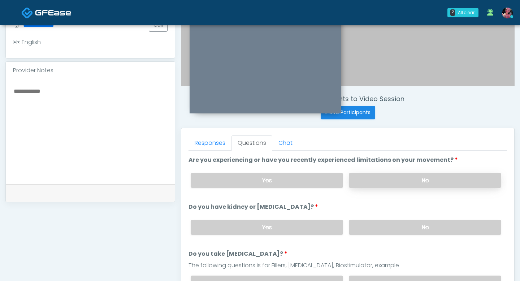
scroll to position [47, 0]
click at [362, 138] on div "Yes No" at bounding box center [346, 227] width 322 height 26
click at [358, 138] on label "No" at bounding box center [425, 226] width 152 height 15
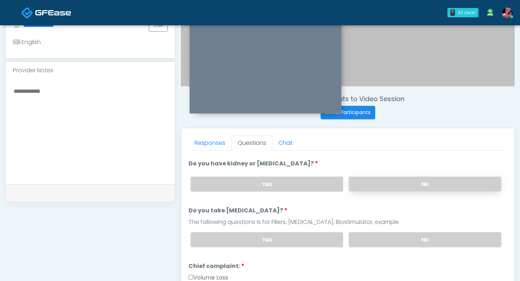
scroll to position [99, 0]
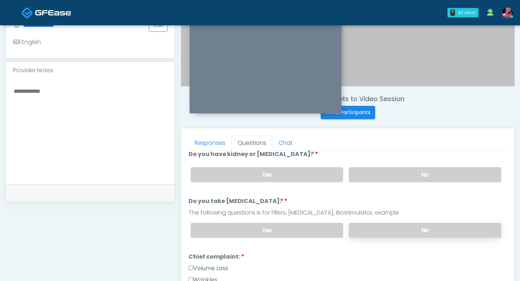
click at [368, 138] on label "No" at bounding box center [425, 230] width 152 height 15
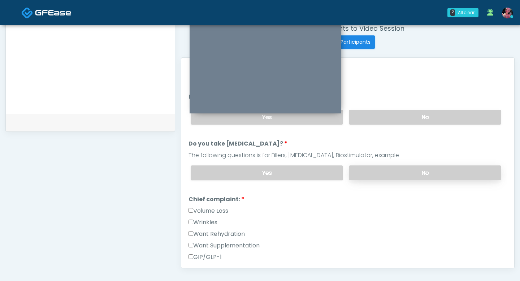
scroll to position [87, 0]
click at [216, 138] on label "Want Rehydration" at bounding box center [216, 233] width 56 height 9
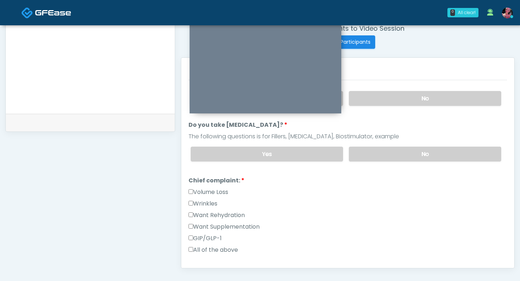
scroll to position [111, 0]
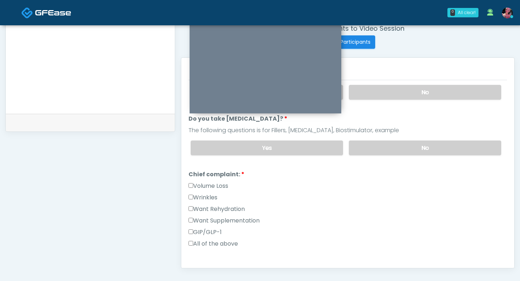
click at [230, 138] on label "Want Supplementation" at bounding box center [223, 220] width 71 height 9
click at [230, 138] on label "Want Rehydration" at bounding box center [216, 209] width 56 height 9
click at [230, 138] on label "Want Supplementation" at bounding box center [223, 220] width 71 height 9
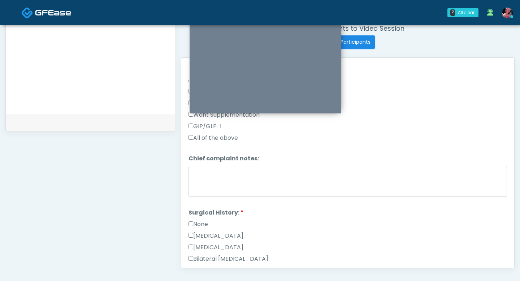
scroll to position [241, 0]
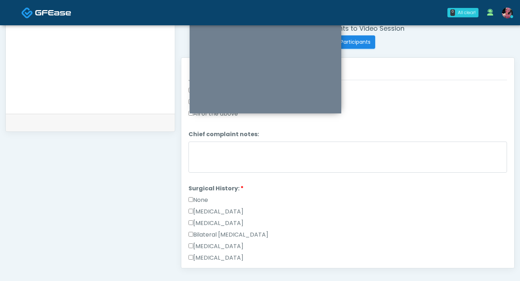
click at [205, 138] on li "Surgical History: Surgical History: None Cesarean Section Hysterectomy Bilatera…" at bounding box center [347, 265] width 318 height 162
click at [205, 138] on label "None" at bounding box center [197, 200] width 19 height 9
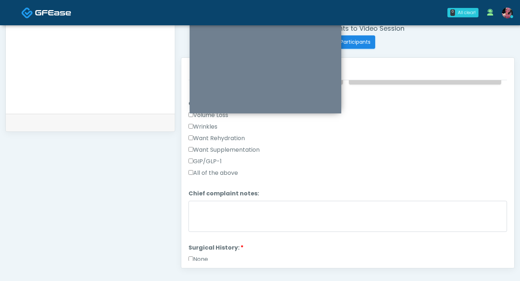
scroll to position [180, 0]
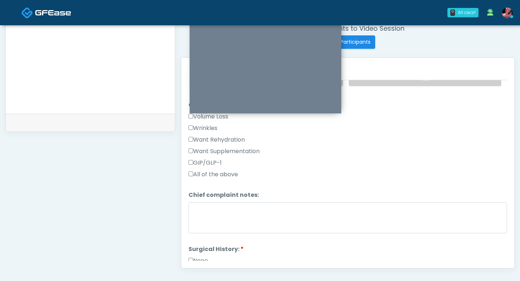
click at [214, 138] on label "Want Rehydration" at bounding box center [216, 139] width 56 height 9
click at [214, 138] on label "Want Supplementation" at bounding box center [223, 151] width 71 height 9
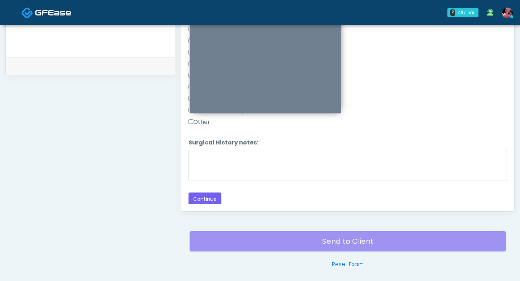
scroll to position [344, 0]
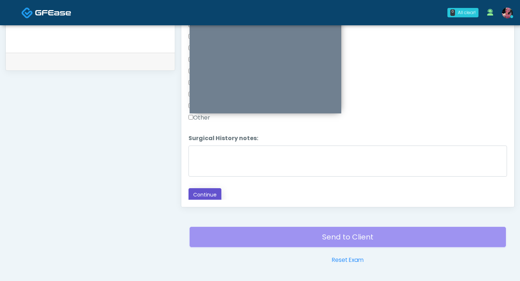
click at [202, 138] on button "Continue" at bounding box center [204, 194] width 33 height 13
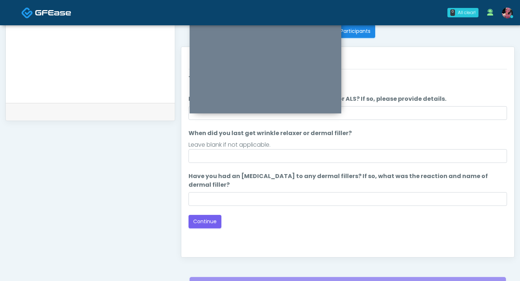
scroll to position [295, 0]
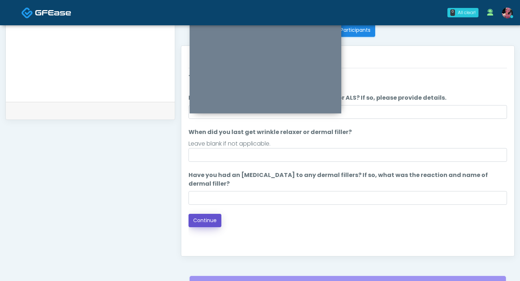
click at [209, 138] on button "Continue" at bounding box center [204, 220] width 33 height 13
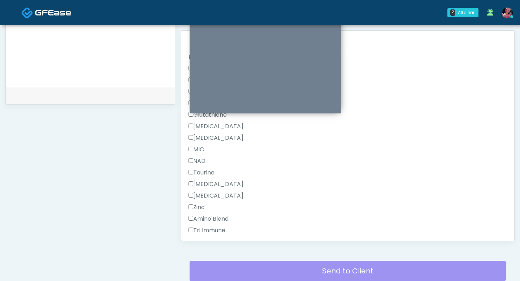
scroll to position [481, 0]
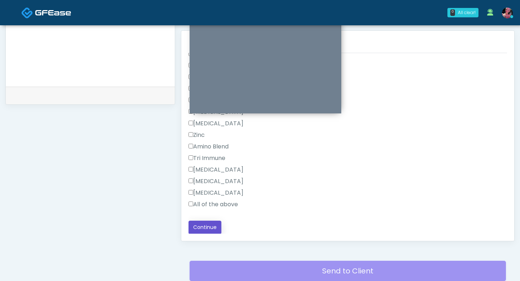
click at [202, 138] on button "Continue" at bounding box center [204, 227] width 33 height 13
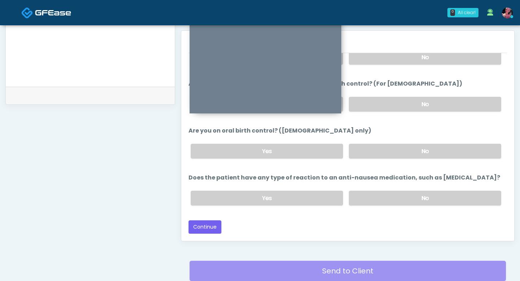
scroll to position [398, 0]
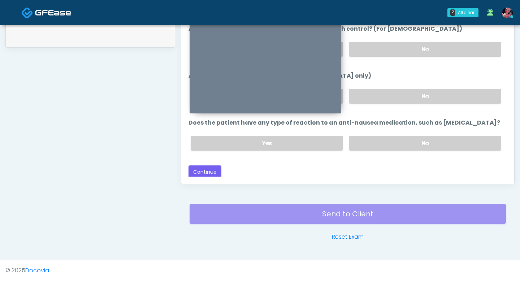
click at [217, 138] on div "Send to Client Reset Exam" at bounding box center [347, 218] width 316 height 46
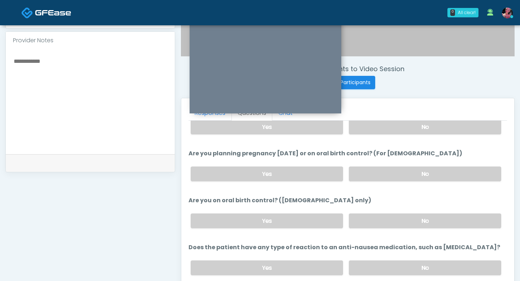
scroll to position [367, 0]
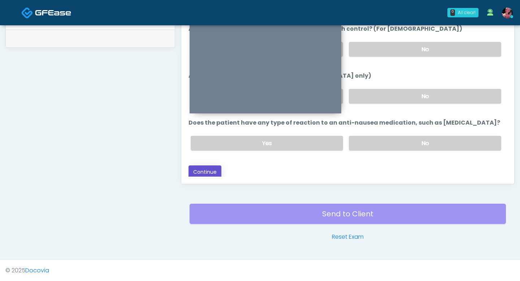
click at [197, 138] on button "Continue" at bounding box center [204, 171] width 33 height 13
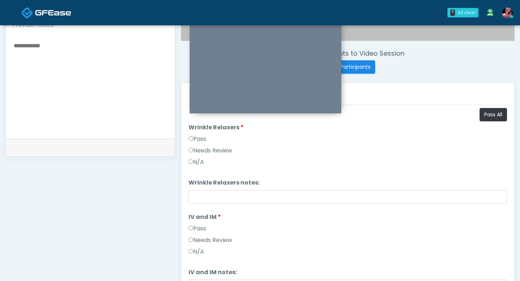
scroll to position [248, 0]
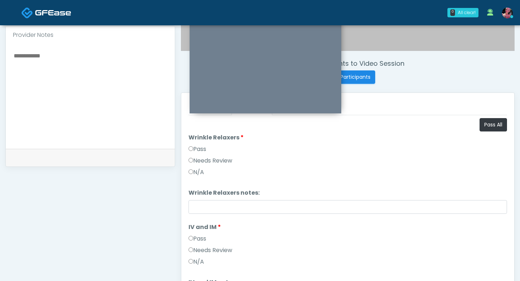
click at [199, 138] on label "Pass" at bounding box center [197, 149] width 18 height 9
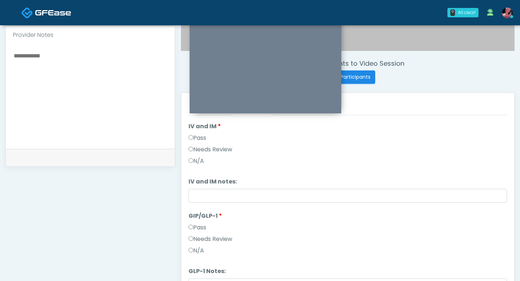
scroll to position [119, 0]
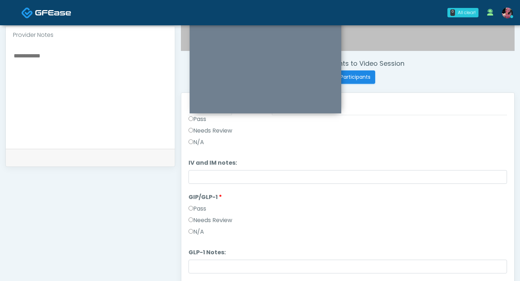
click at [201, 138] on label "N/A" at bounding box center [196, 231] width 16 height 9
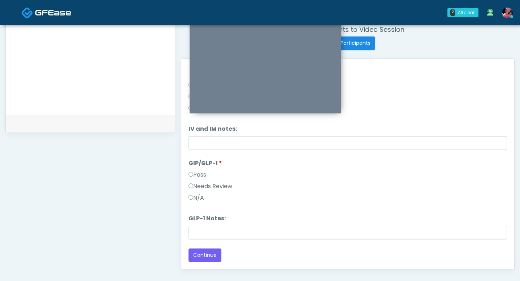
scroll to position [321, 0]
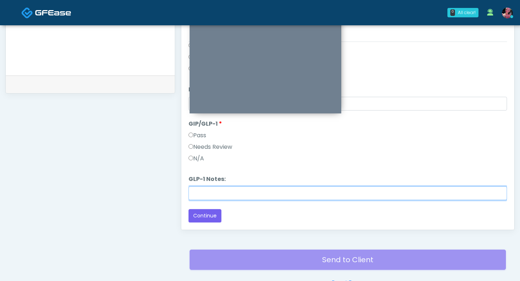
click at [201, 138] on input "GLP-1 Notes:" at bounding box center [347, 193] width 318 height 14
type input "*********"
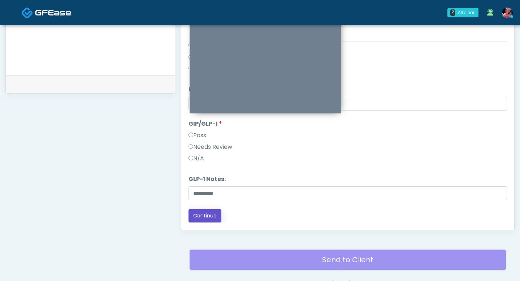
click at [206, 138] on button "Continue" at bounding box center [204, 215] width 33 height 13
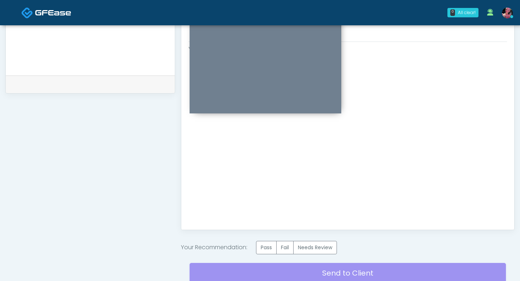
scroll to position [363, 0]
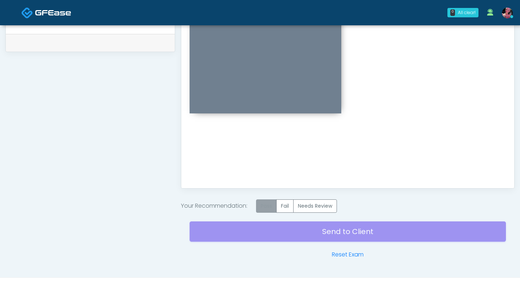
click at [265, 138] on label "Pass" at bounding box center [266, 205] width 21 height 13
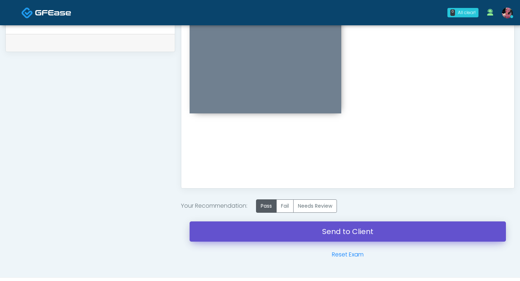
click at [251, 138] on link "Send to Client" at bounding box center [347, 231] width 316 height 20
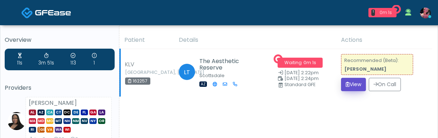
click at [344, 87] on button "View" at bounding box center [353, 84] width 25 height 13
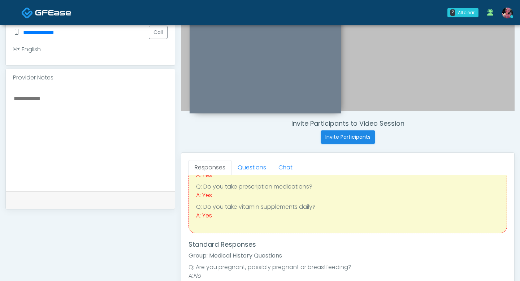
scroll to position [61, 0]
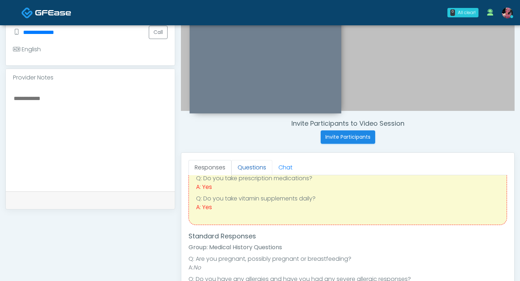
click at [244, 138] on link "Questions" at bounding box center [251, 167] width 41 height 15
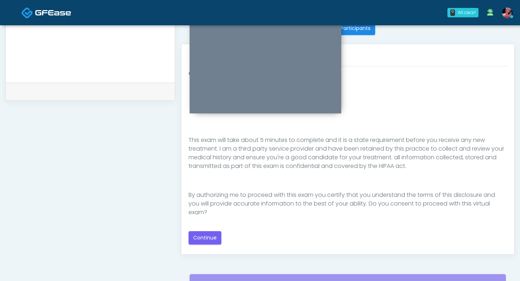
scroll to position [302, 0]
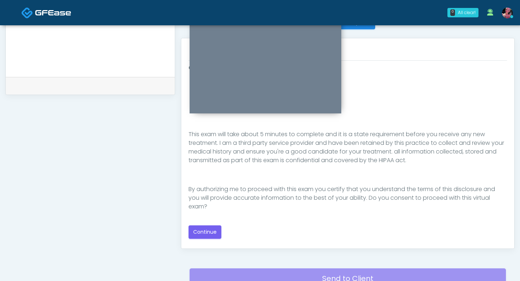
click at [210, 138] on div "Good Faith Exam Script Good Faith Exam Script INTRODUCTION Hello, my name is un…" at bounding box center [347, 151] width 318 height 175
click at [206, 138] on button "Continue" at bounding box center [204, 231] width 33 height 13
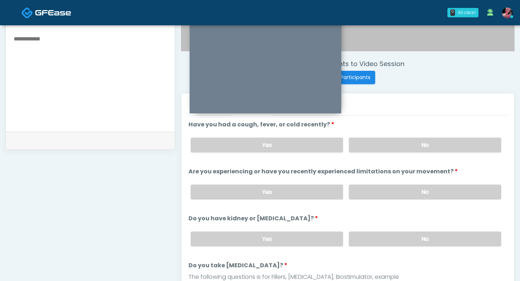
scroll to position [242, 0]
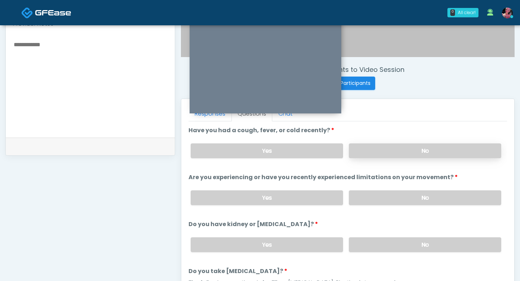
click at [357, 138] on label "No" at bounding box center [425, 150] width 152 height 15
click at [376, 138] on label "No" at bounding box center [425, 197] width 152 height 15
click at [375, 138] on label "No" at bounding box center [425, 244] width 152 height 15
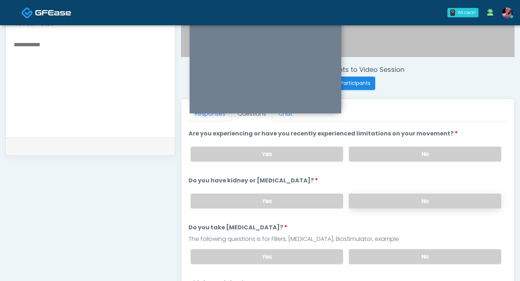
scroll to position [44, 0]
click at [375, 138] on label "No" at bounding box center [425, 256] width 152 height 15
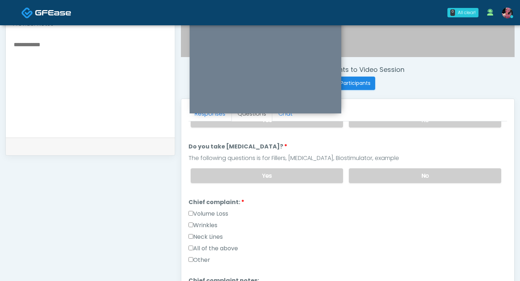
scroll to position [127, 0]
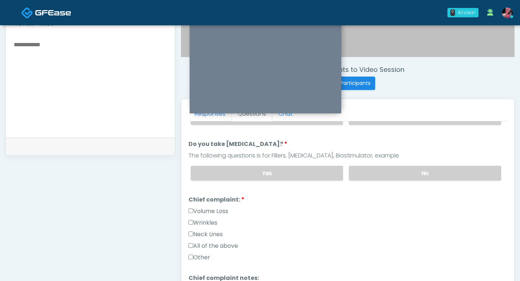
click at [216, 138] on label "Wrinkles" at bounding box center [202, 222] width 29 height 9
click at [214, 138] on label "Volume Loss" at bounding box center [208, 211] width 40 height 9
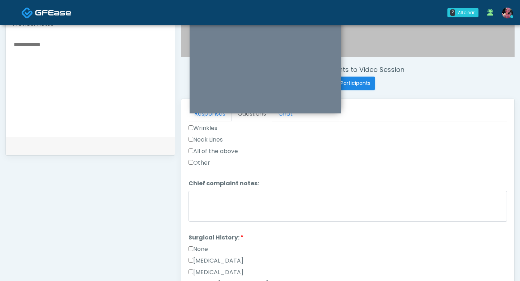
scroll to position [223, 0]
click at [204, 138] on label "None" at bounding box center [197, 247] width 19 height 9
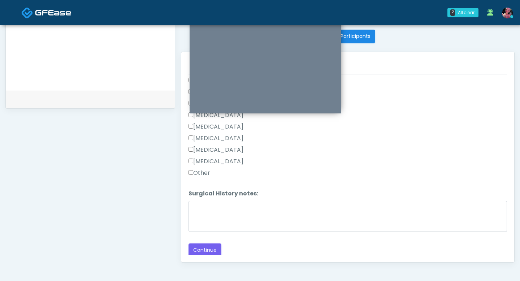
scroll to position [300, 0]
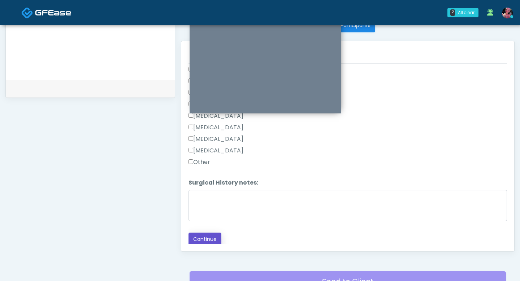
click at [204, 138] on button "Continue" at bounding box center [204, 238] width 33 height 13
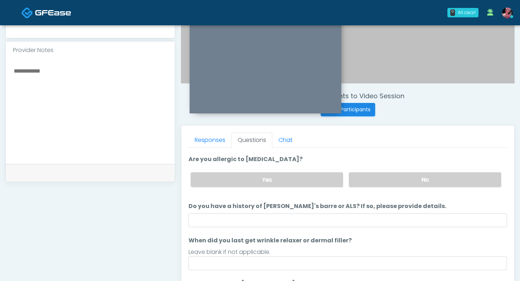
scroll to position [21, 0]
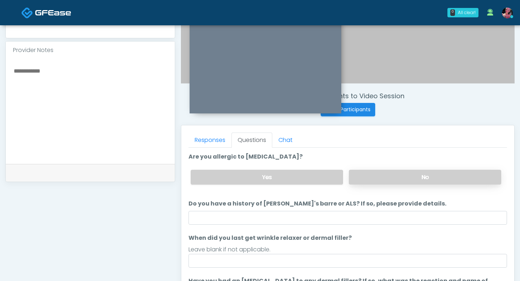
click at [374, 138] on label "No" at bounding box center [425, 177] width 152 height 15
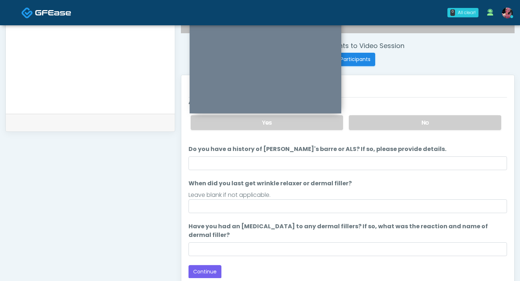
scroll to position [267, 0]
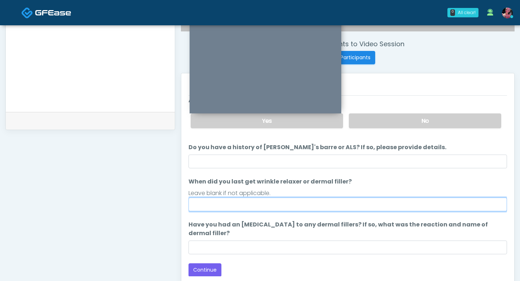
click at [308, 138] on input "When did you last get wrinkle relaxer or dermal filler?" at bounding box center [347, 204] width 318 height 14
type input "*"
click at [200, 138] on input "**********" at bounding box center [347, 204] width 318 height 14
click at [198, 138] on input "**********" at bounding box center [347, 204] width 318 height 14
type input "**********"
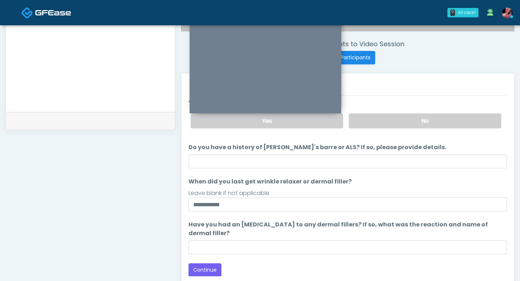
drag, startPoint x: 231, startPoint y: 233, endPoint x: 231, endPoint y: 239, distance: 6.1
click at [231, 138] on label "Have you had an allergic response to any dermal fillers? If so, what was the re…" at bounding box center [347, 228] width 318 height 17
click at [231, 138] on input "Have you had an allergic response to any dermal fillers? If so, what was the re…" at bounding box center [347, 247] width 318 height 14
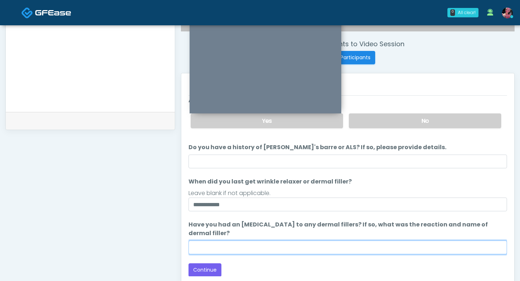
click at [231, 138] on input "Have you had an allergic response to any dermal fillers? If so, what was the re…" at bounding box center [347, 247] width 318 height 14
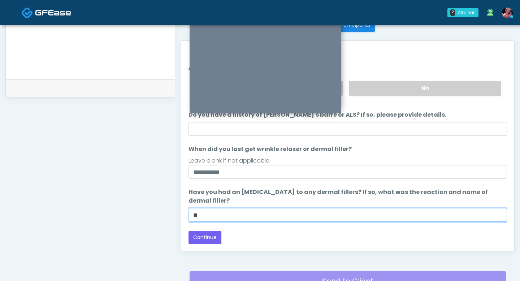
type input "*"
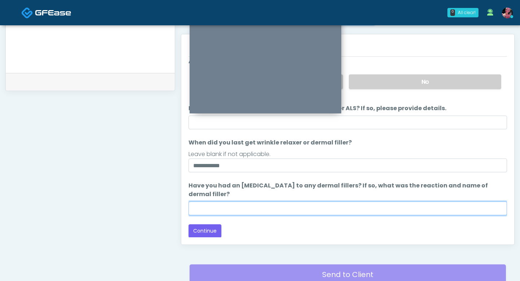
scroll to position [307, 0]
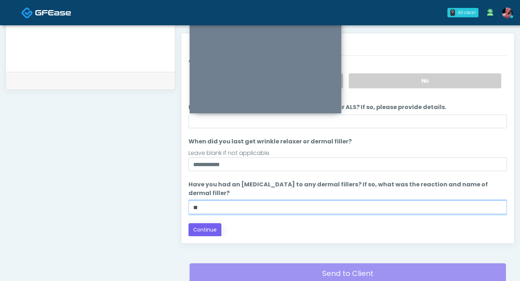
type input "**"
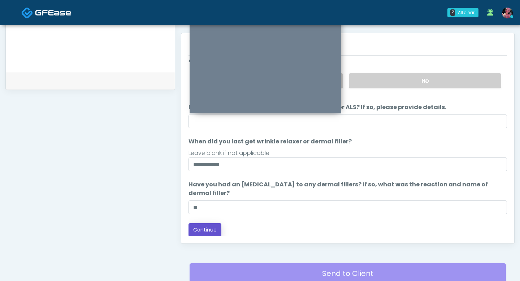
click at [207, 138] on button "Continue" at bounding box center [204, 229] width 33 height 13
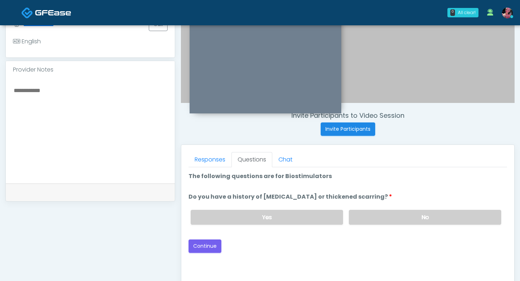
scroll to position [197, 0]
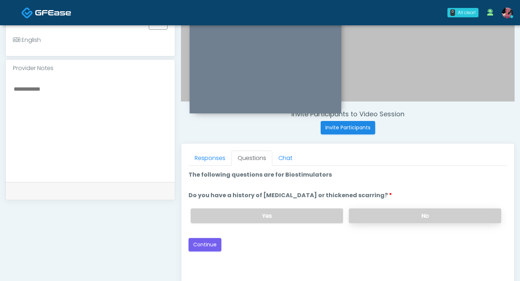
click at [363, 138] on label "No" at bounding box center [425, 215] width 152 height 15
click at [202, 138] on button "Continue" at bounding box center [204, 244] width 33 height 13
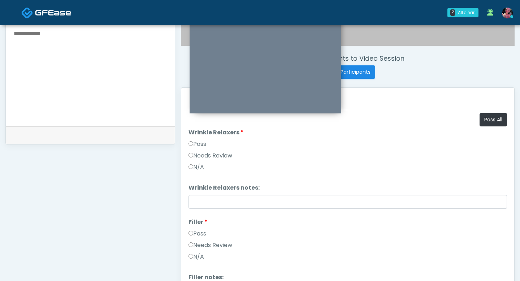
scroll to position [241, 0]
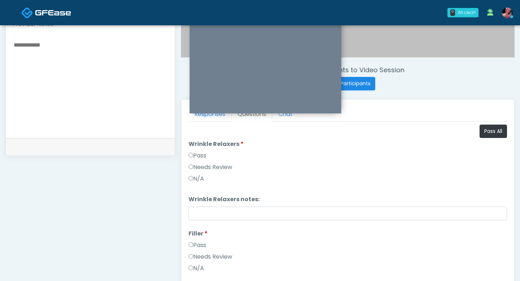
click at [192, 138] on label "Pass" at bounding box center [197, 155] width 18 height 9
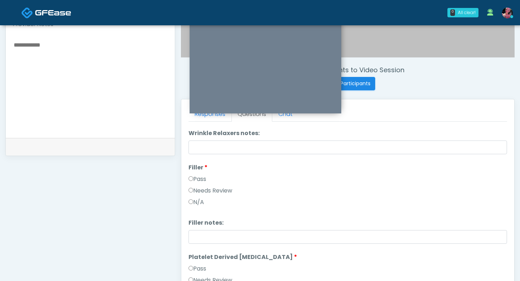
scroll to position [80, 0]
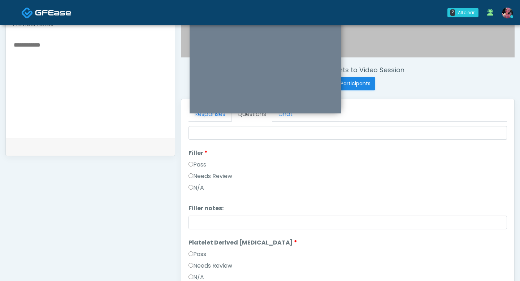
click at [192, 138] on li "Filler Filler Pass Needs Review N/A" at bounding box center [347, 172] width 318 height 46
click at [192, 138] on label "Pass" at bounding box center [197, 164] width 18 height 9
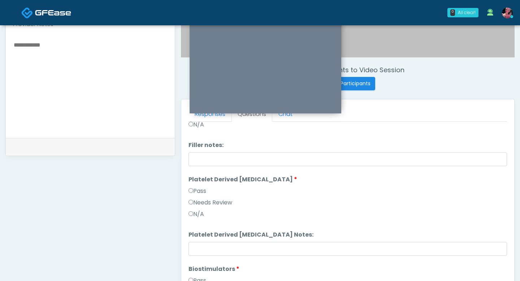
scroll to position [167, 0]
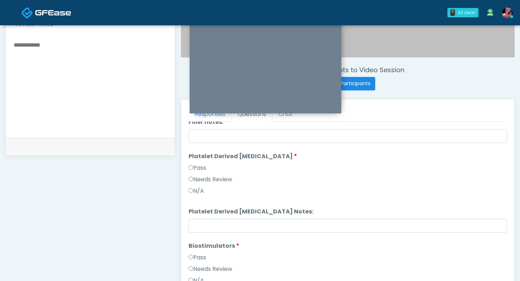
click at [195, 138] on label "Pass" at bounding box center [197, 167] width 18 height 9
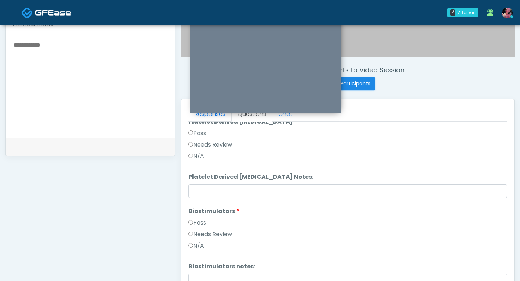
scroll to position [209, 0]
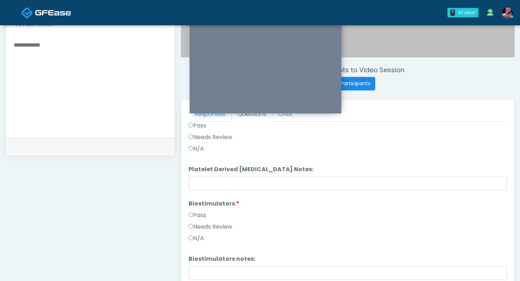
click at [196, 138] on li "Biostimulators Biostimulators Pass Needs Review N/A" at bounding box center [347, 222] width 318 height 46
click at [196, 138] on label "Pass" at bounding box center [197, 215] width 18 height 9
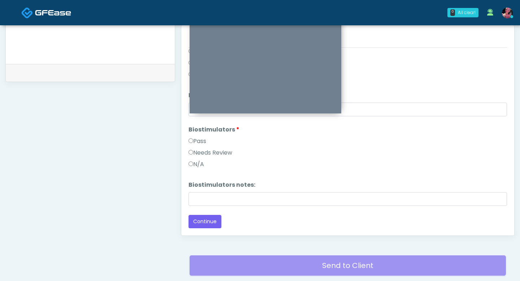
scroll to position [326, 0]
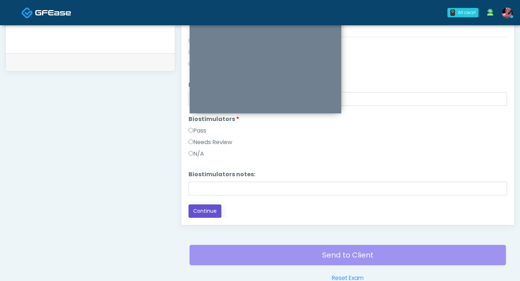
click at [196, 138] on button "Continue" at bounding box center [204, 210] width 33 height 13
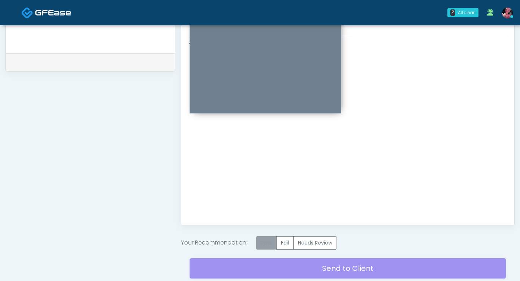
click at [269, 138] on label "Pass" at bounding box center [266, 242] width 21 height 13
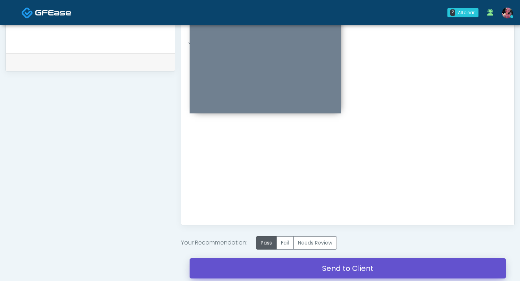
click at [305, 138] on link "Send to Client" at bounding box center [347, 268] width 316 height 20
drag, startPoint x: 323, startPoint y: 267, endPoint x: 287, endPoint y: 100, distance: 170.9
click at [323, 138] on link "Send to Client" at bounding box center [347, 268] width 316 height 20
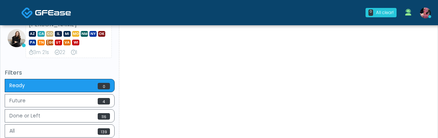
scroll to position [342, 0]
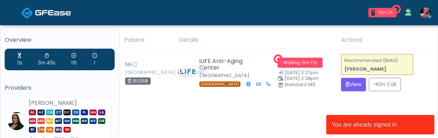
click at [417, 16] on link at bounding box center [425, 13] width 19 height 24
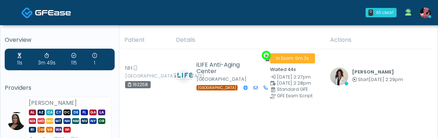
click at [428, 13] on img at bounding box center [425, 13] width 11 height 11
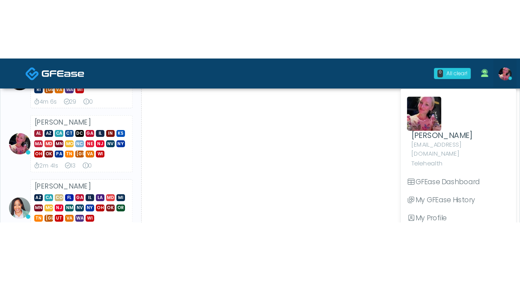
scroll to position [84, 0]
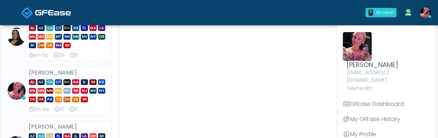
click at [426, 12] on img at bounding box center [425, 13] width 11 height 11
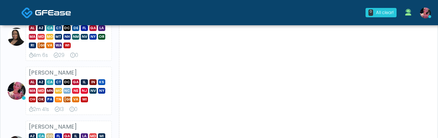
click at [426, 19] on link at bounding box center [425, 13] width 19 height 24
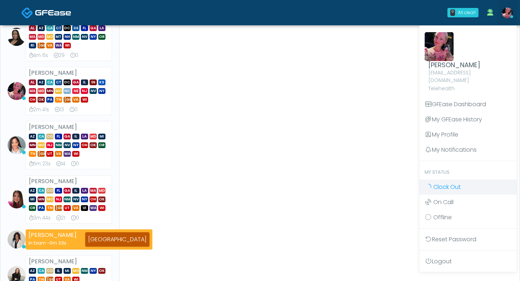
click at [429, 138] on icon at bounding box center [428, 186] width 8 height 6
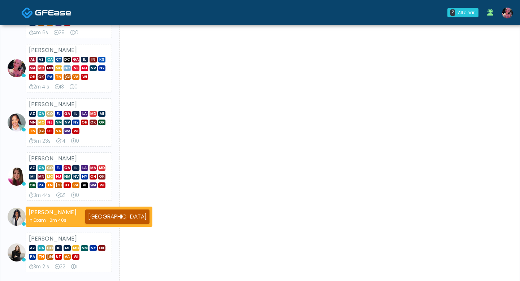
scroll to position [111, 0]
